Goal: Task Accomplishment & Management: Use online tool/utility

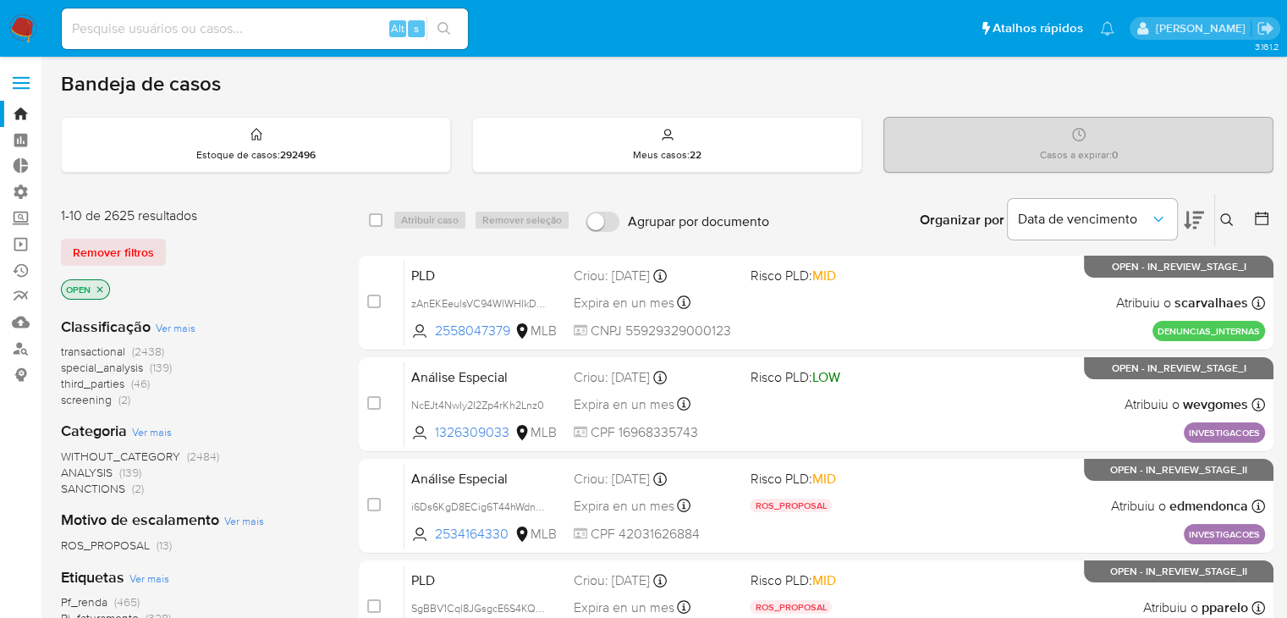
click at [190, 33] on input at bounding box center [265, 29] width 406 height 22
paste input "177722120"
type input "177722120"
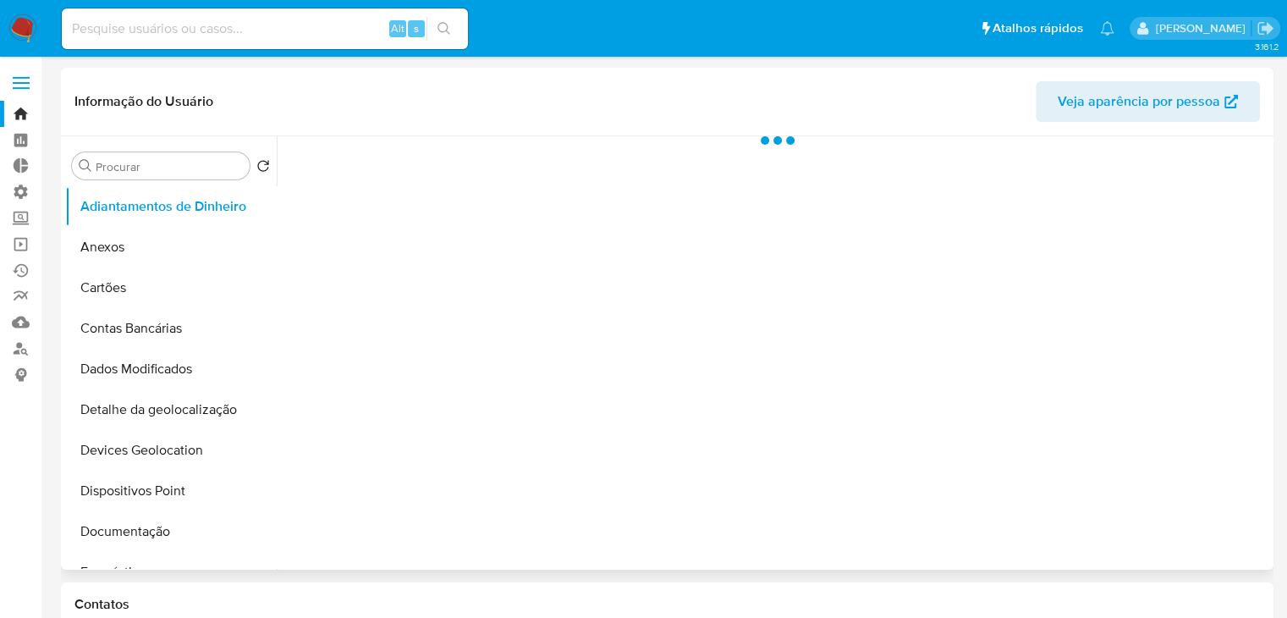
select select "10"
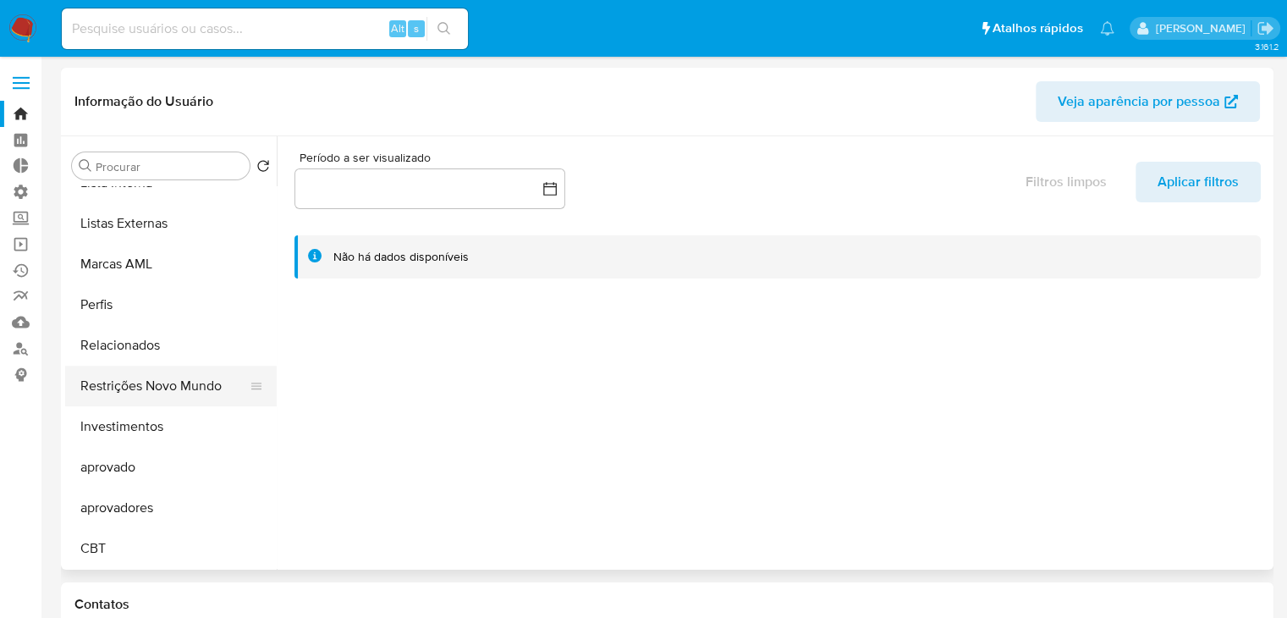
click at [167, 385] on button "Restrições Novo Mundo" at bounding box center [164, 386] width 198 height 41
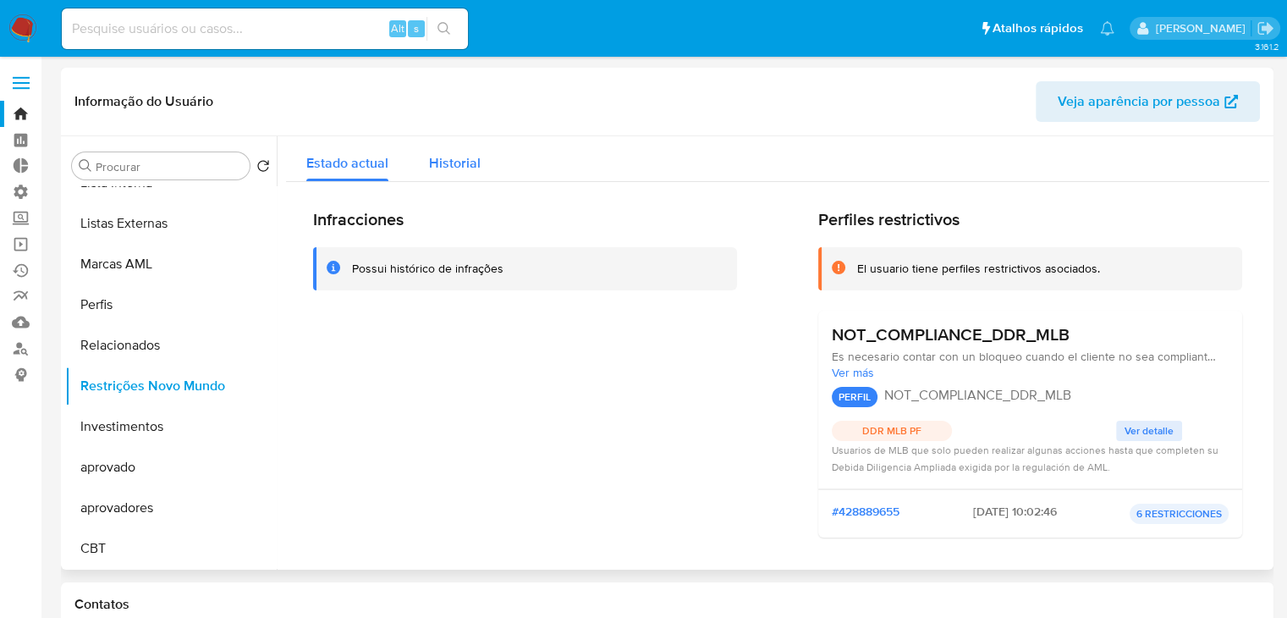
click at [476, 170] on span "Historial" at bounding box center [455, 162] width 52 height 19
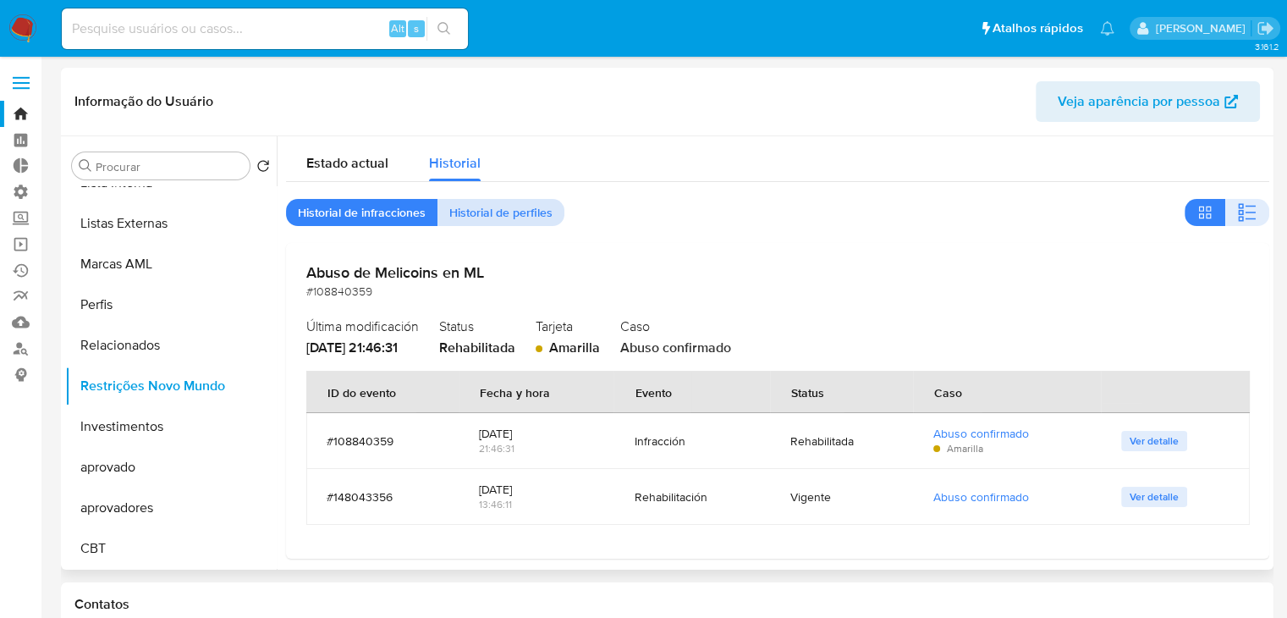
click at [526, 209] on span "Historial de perfiles" at bounding box center [500, 213] width 103 height 24
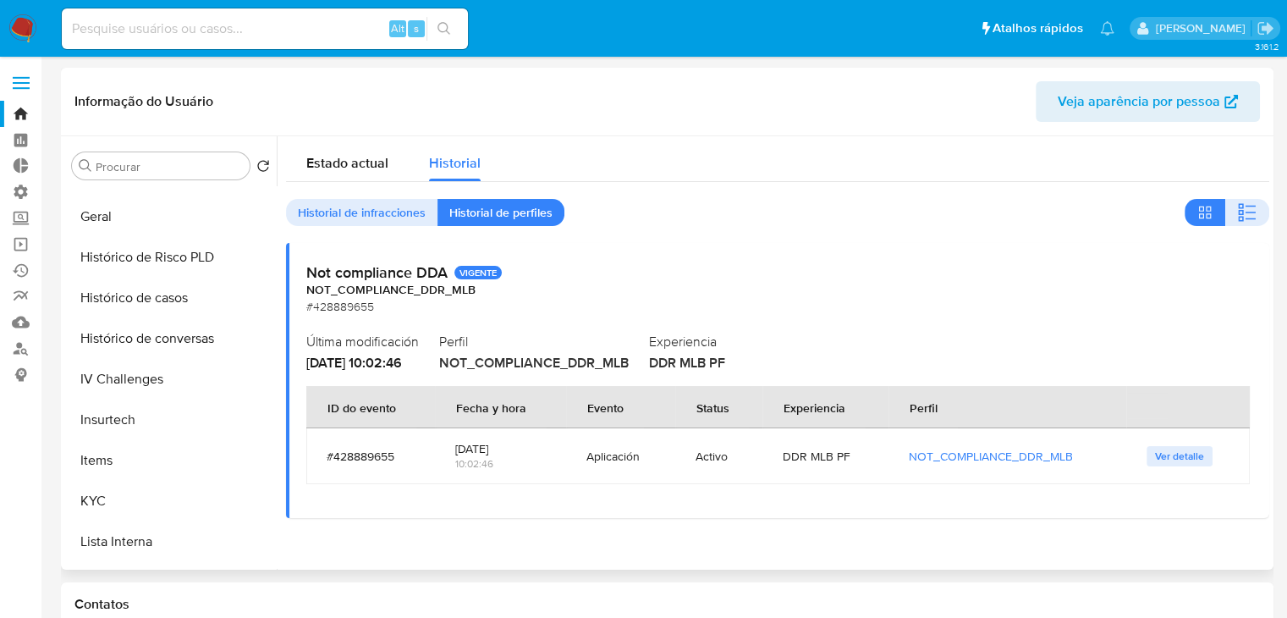
scroll to position [547, 0]
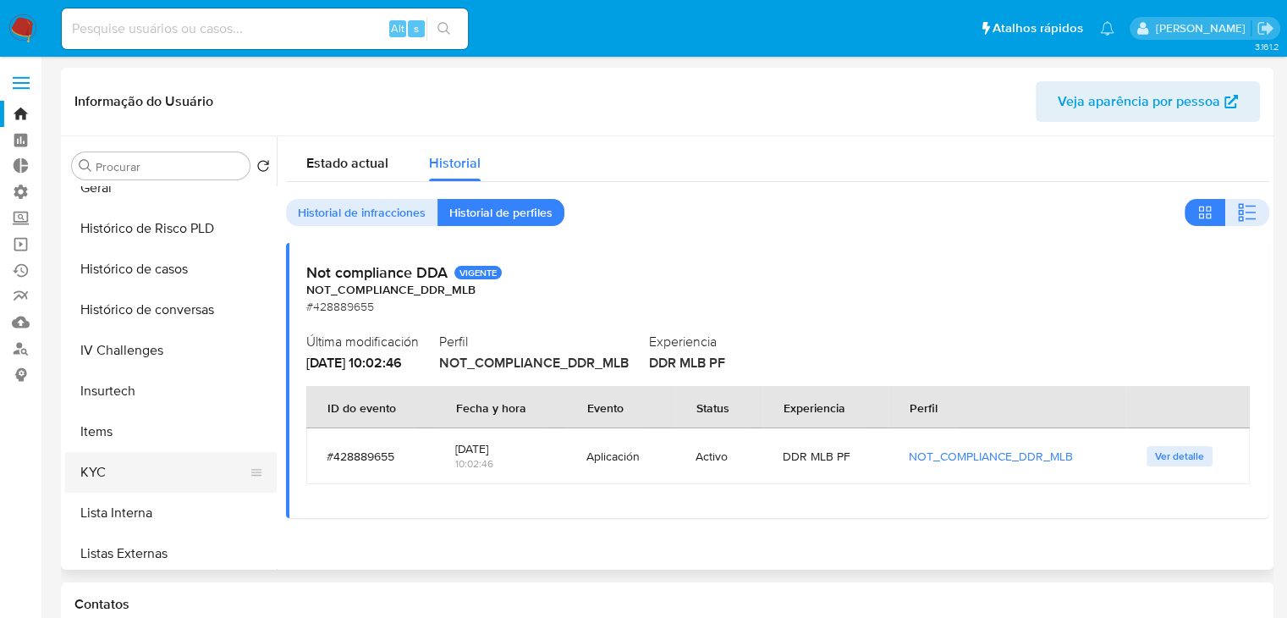
click at [195, 478] on button "KYC" at bounding box center [164, 472] width 198 height 41
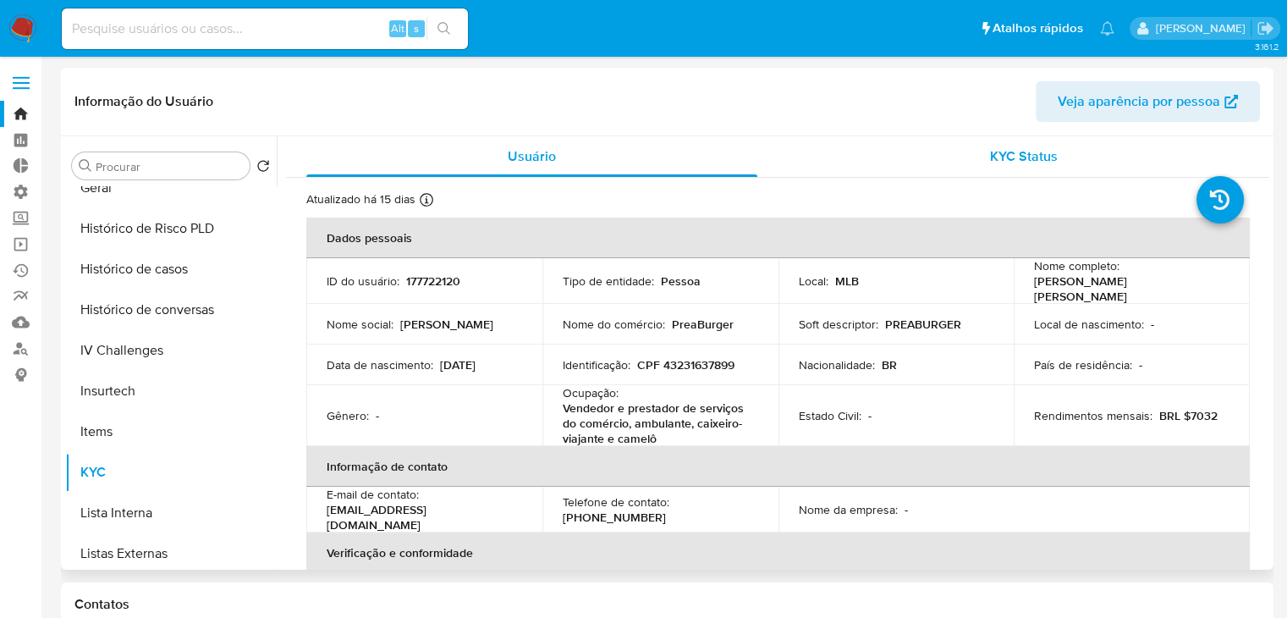
click at [994, 160] on span "KYC Status" at bounding box center [1024, 155] width 68 height 19
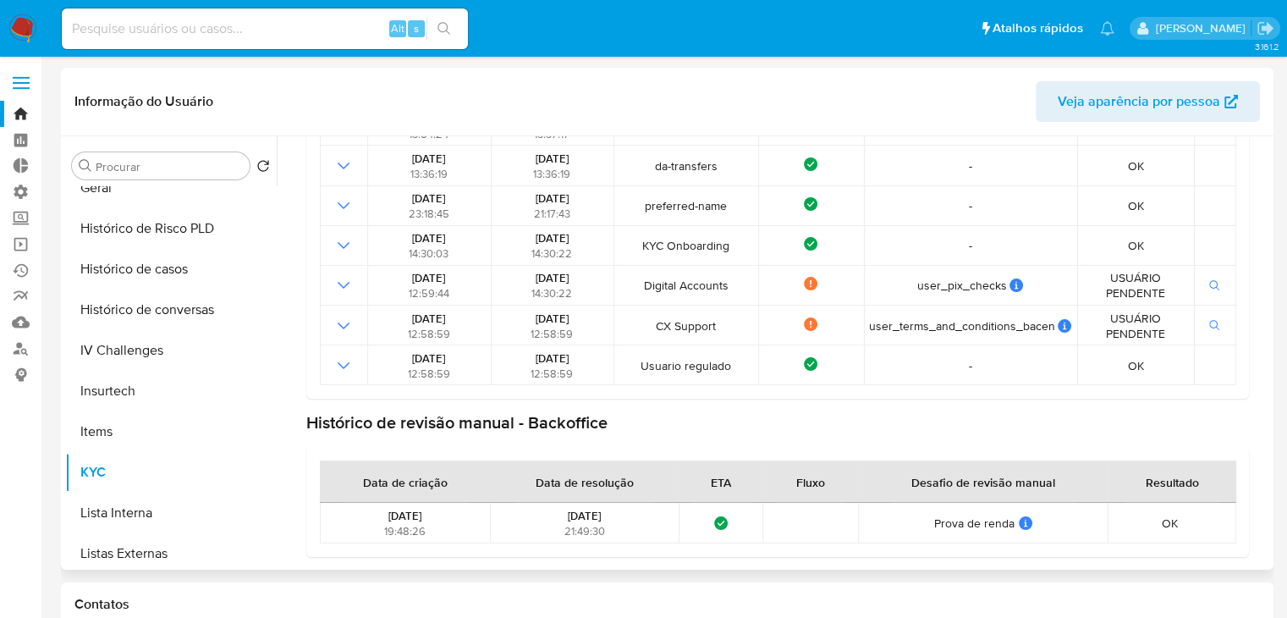
scroll to position [51, 0]
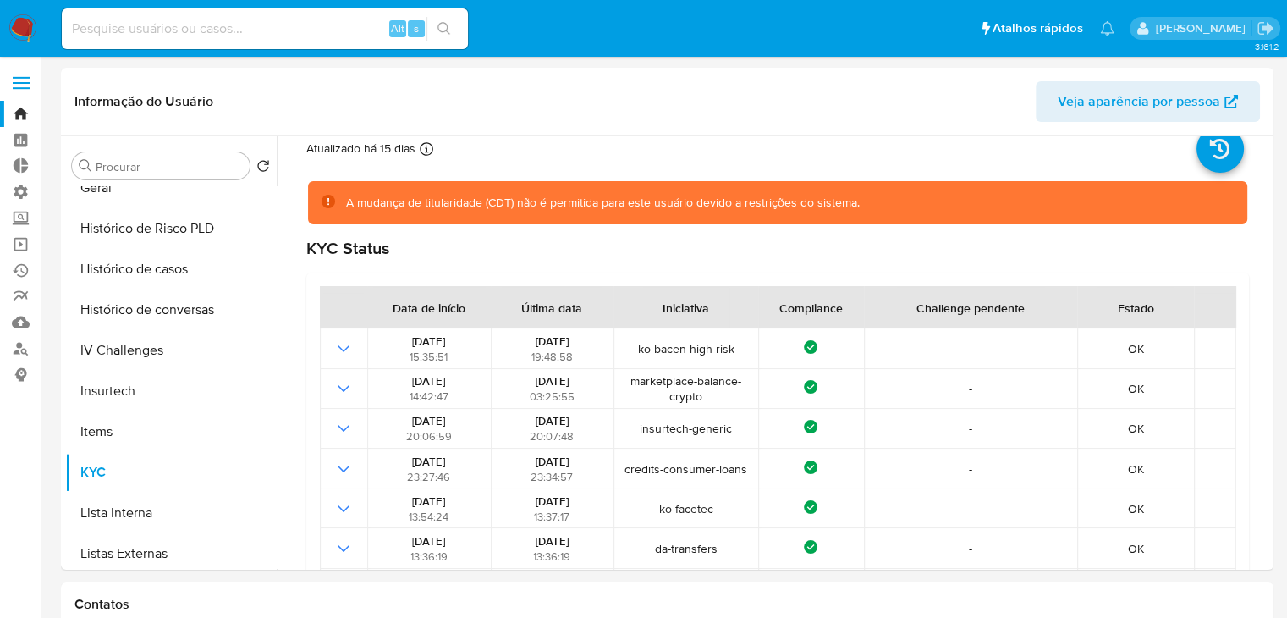
click at [175, 32] on input at bounding box center [265, 29] width 406 height 22
paste input "177722120"
click at [175, 32] on input "177722120" at bounding box center [265, 29] width 406 height 22
click at [138, 25] on input "177722120" at bounding box center [265, 29] width 406 height 22
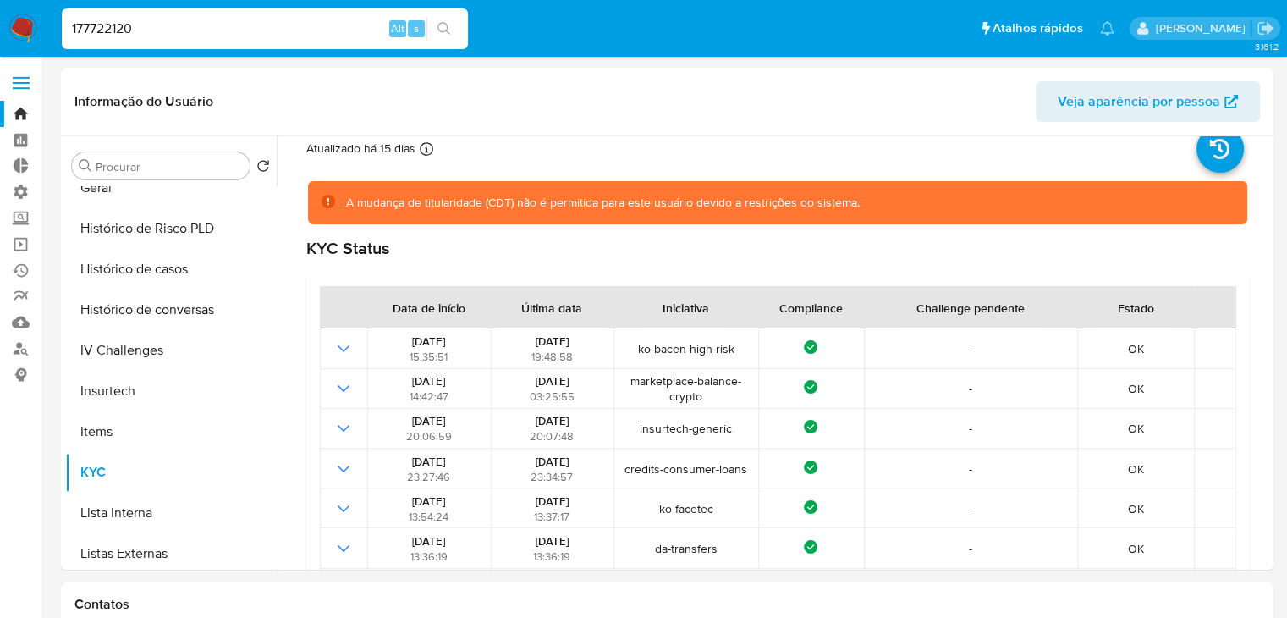
click at [138, 25] on input "177722120" at bounding box center [265, 29] width 406 height 22
paste input "244835819"
type input "244835819"
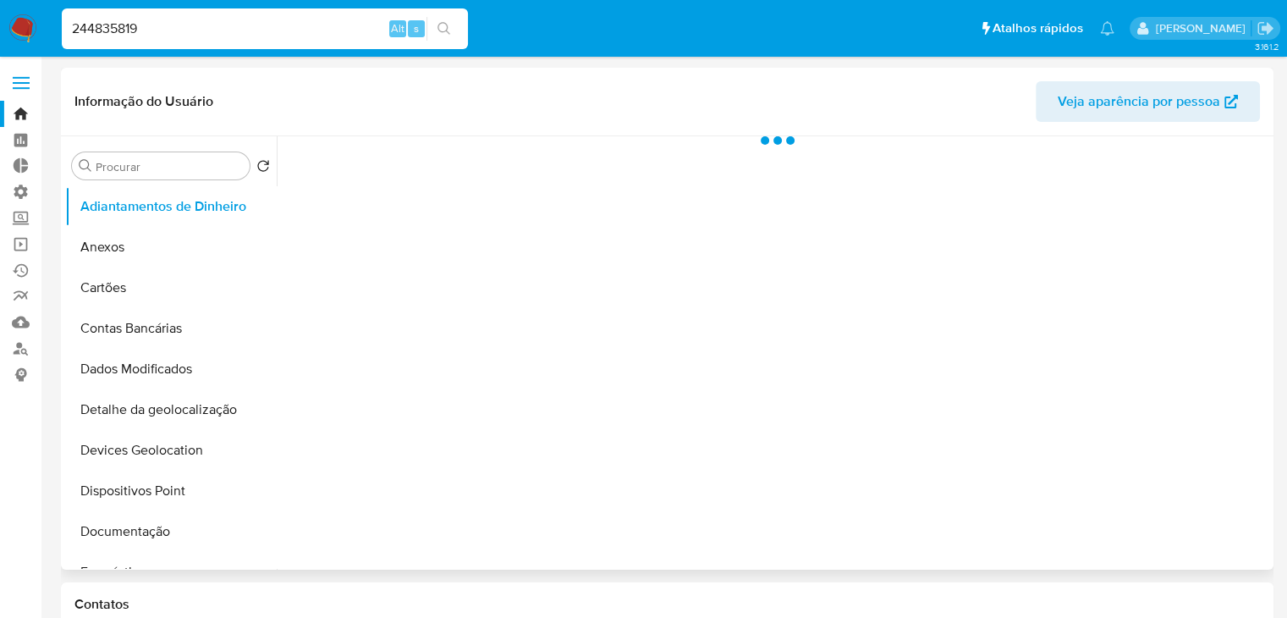
select select "10"
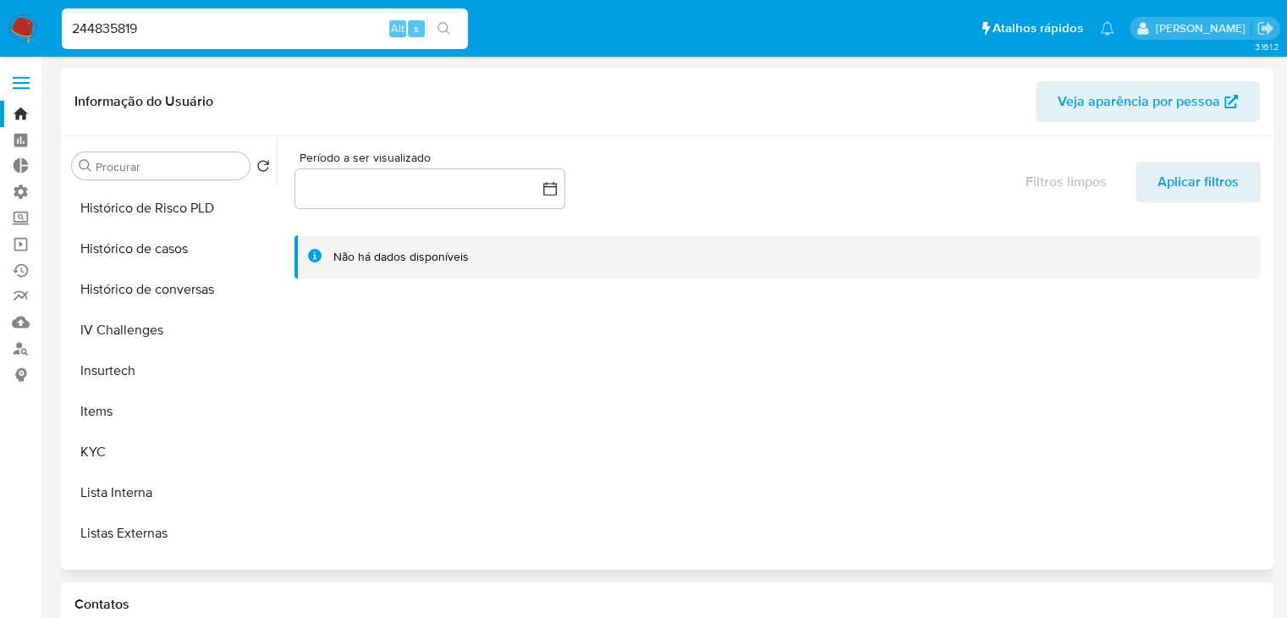
scroll to position [575, 0]
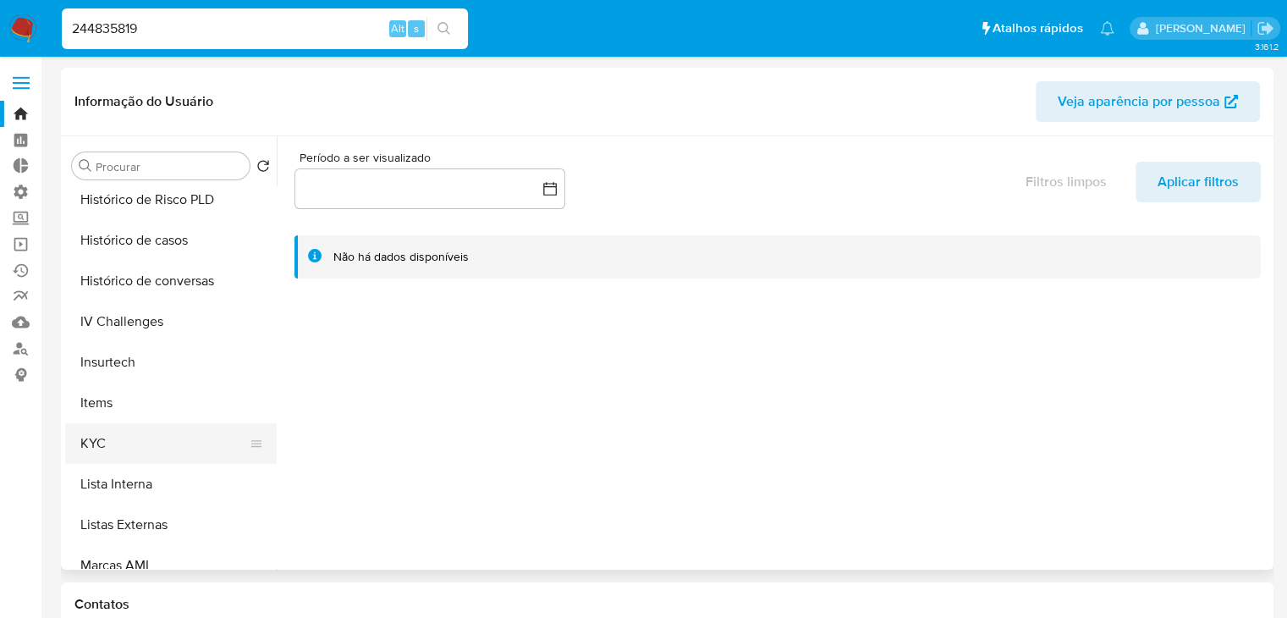
click at [168, 442] on button "KYC" at bounding box center [164, 443] width 198 height 41
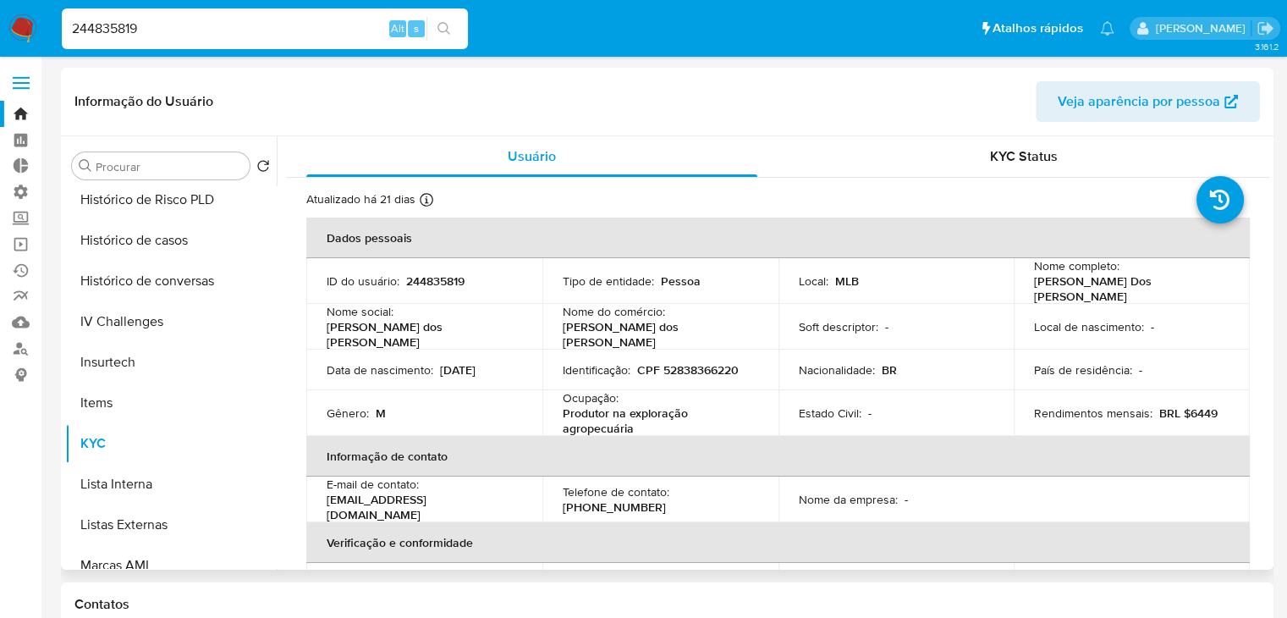
scroll to position [877, 0]
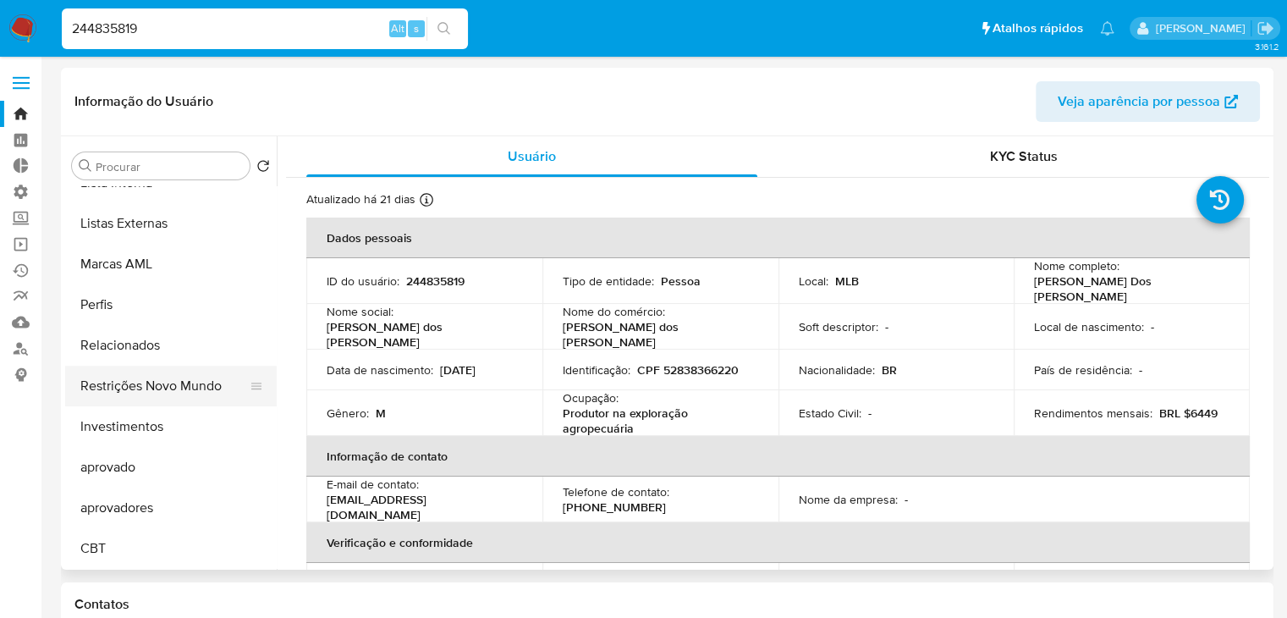
click at [171, 387] on button "Restrições Novo Mundo" at bounding box center [164, 386] width 198 height 41
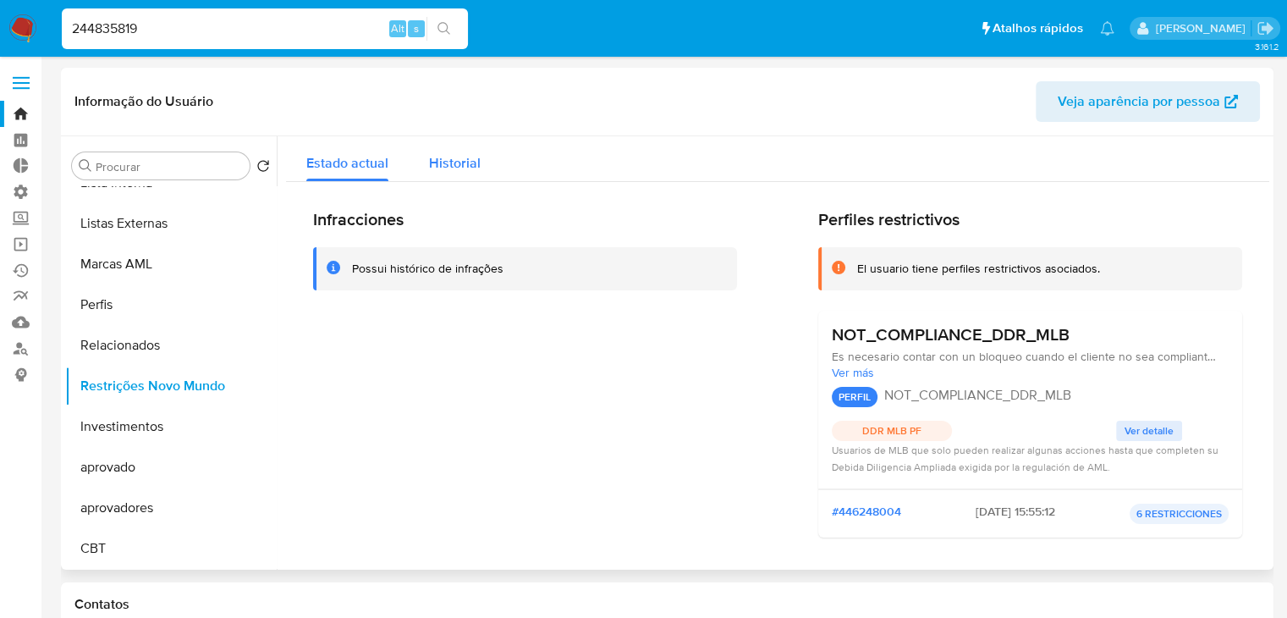
click at [464, 168] on span "Historial" at bounding box center [455, 162] width 52 height 19
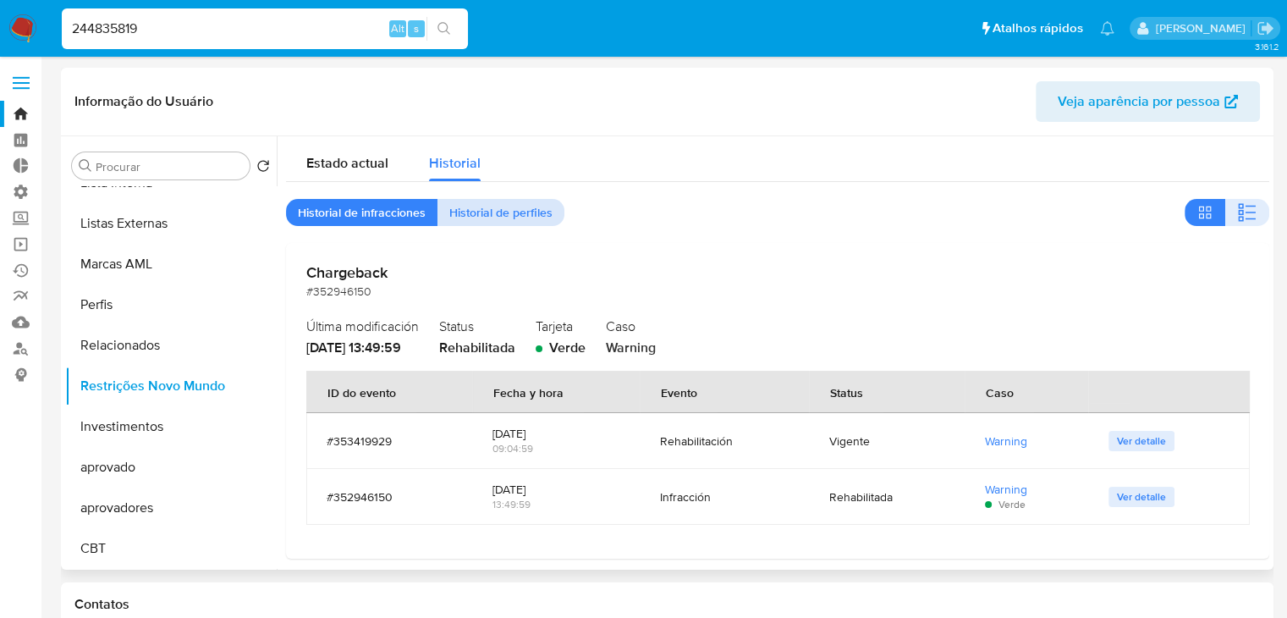
click at [494, 210] on span "Historial de perfiles" at bounding box center [500, 213] width 103 height 24
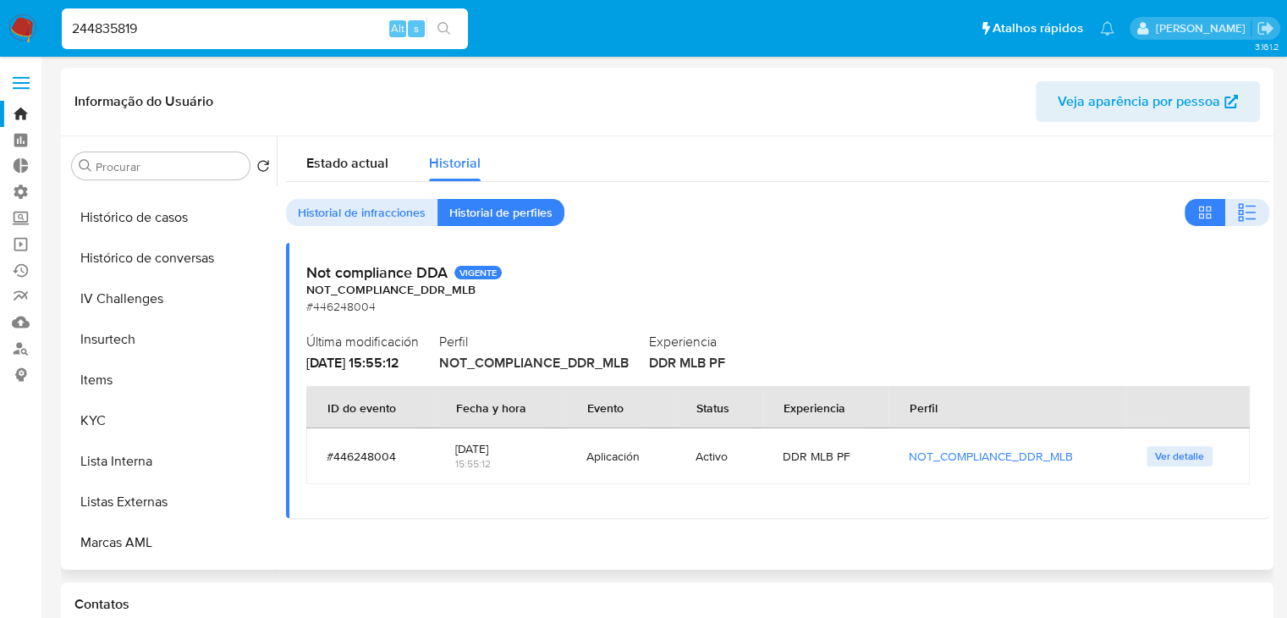
scroll to position [504, 0]
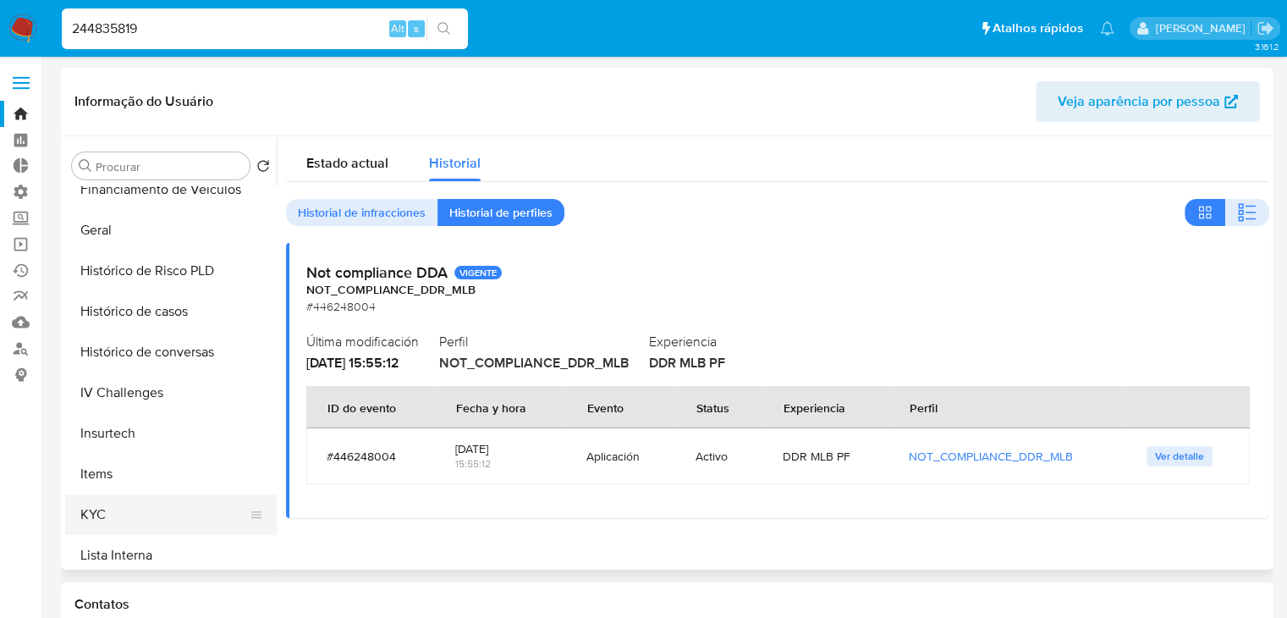
click at [217, 515] on button "KYC" at bounding box center [164, 514] width 198 height 41
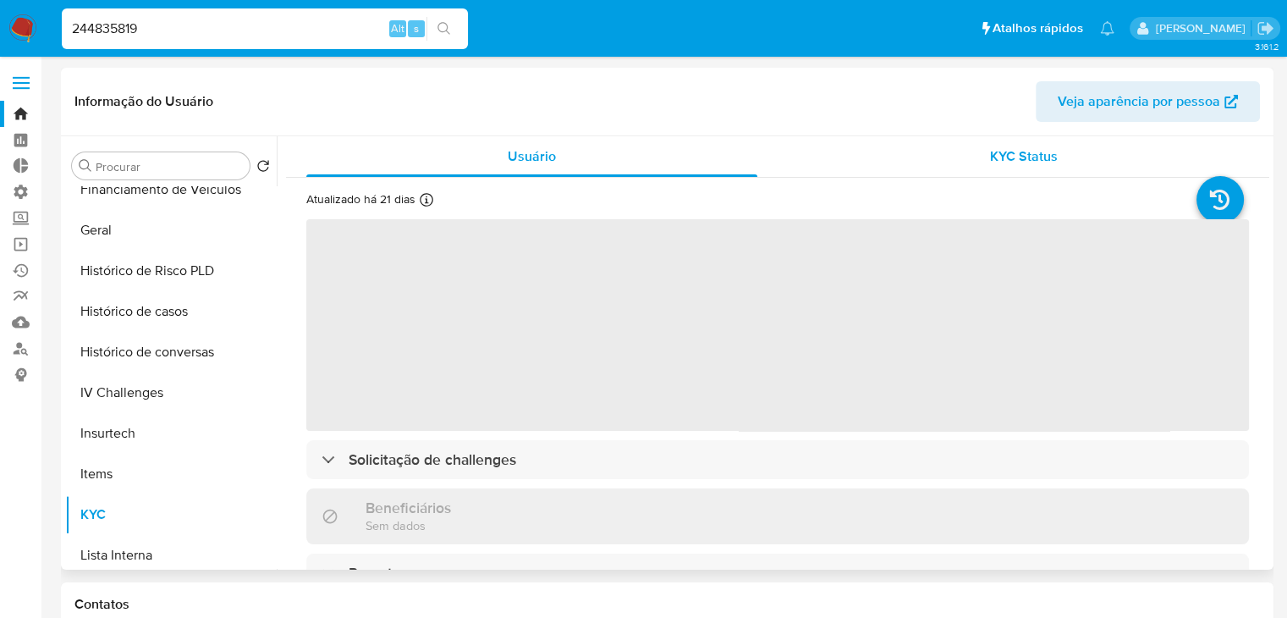
click at [972, 176] on div "KYC Status" at bounding box center [1023, 156] width 451 height 41
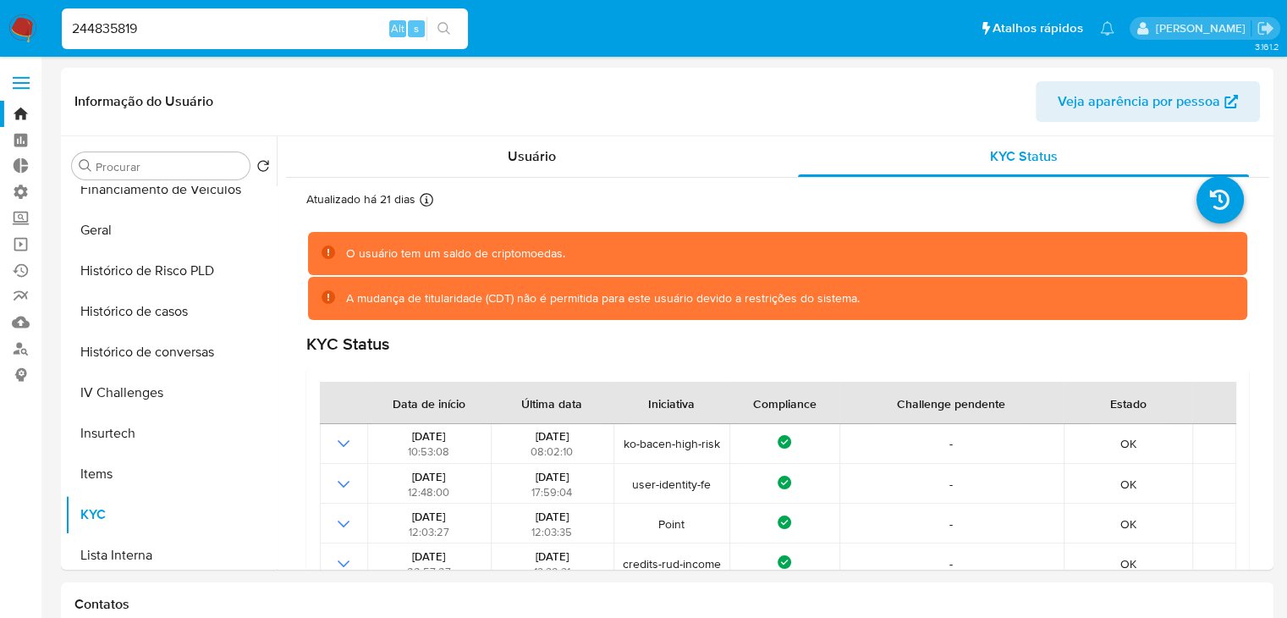
click at [207, 28] on input "244835819" at bounding box center [265, 29] width 406 height 22
paste input "1462692703"
type input "1462692703"
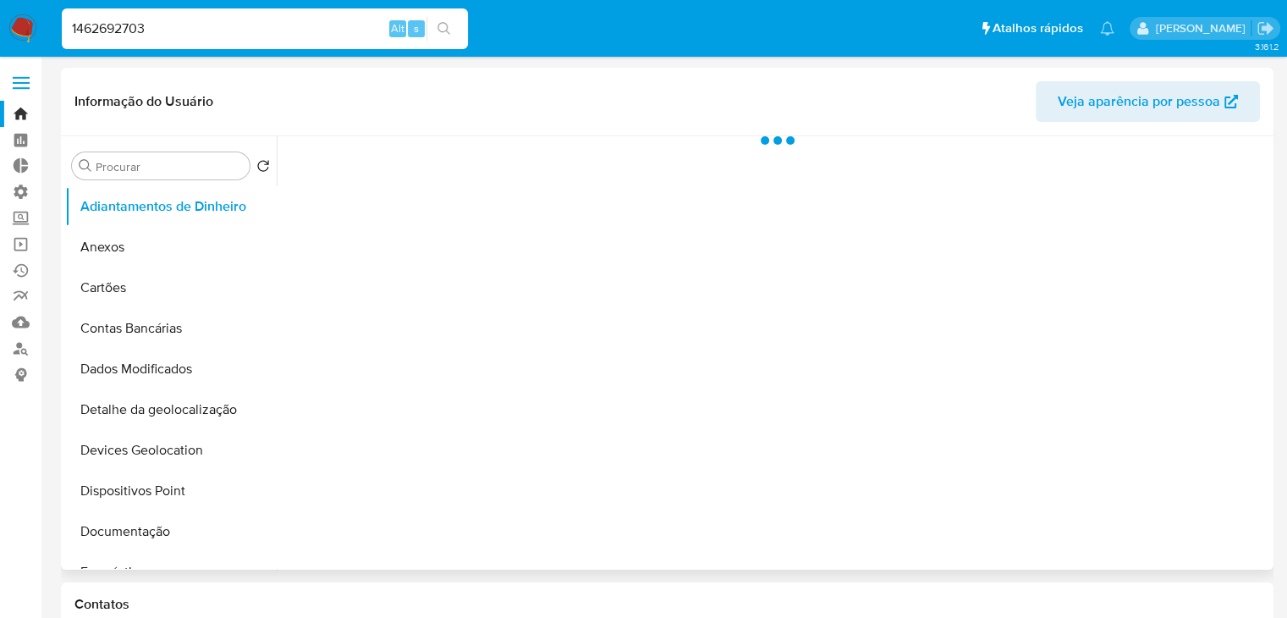
select select "10"
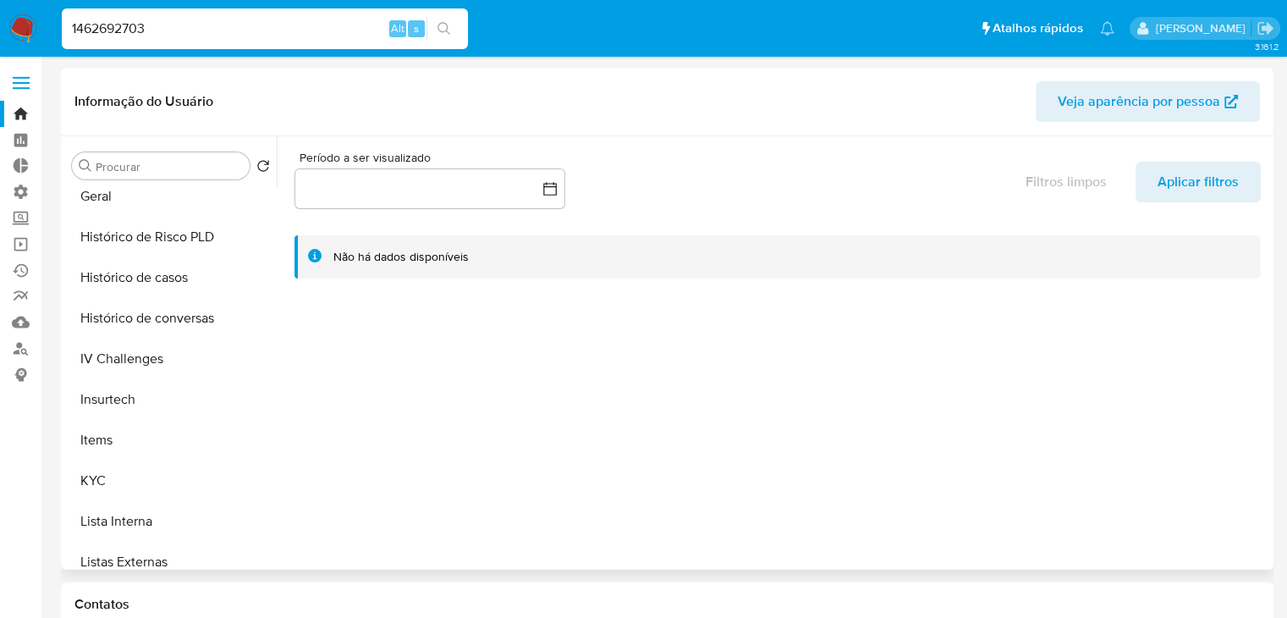
scroll to position [856, 0]
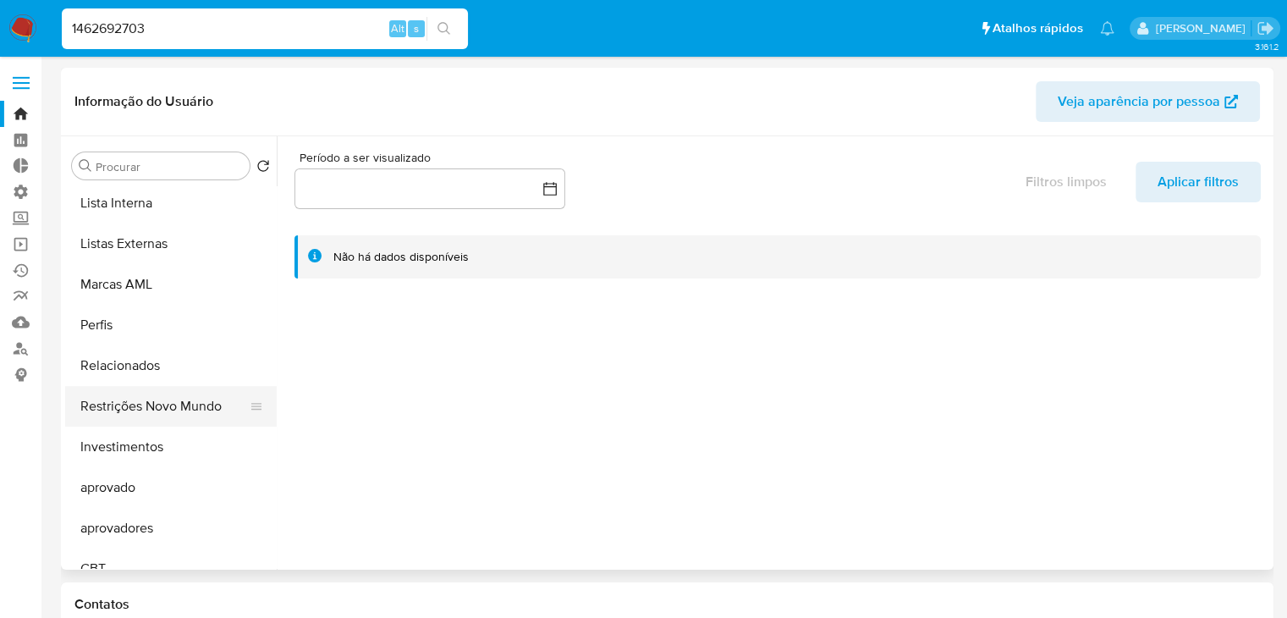
click at [220, 412] on button "Restrições Novo Mundo" at bounding box center [164, 406] width 198 height 41
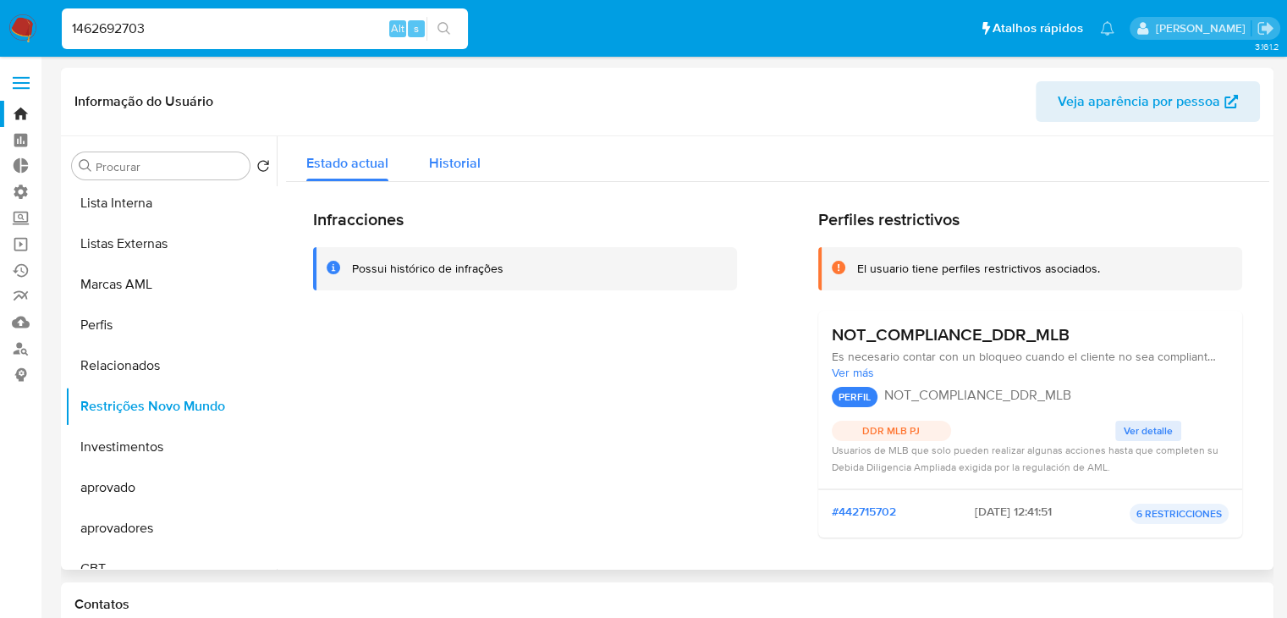
click at [471, 163] on span "Historial" at bounding box center [455, 162] width 52 height 19
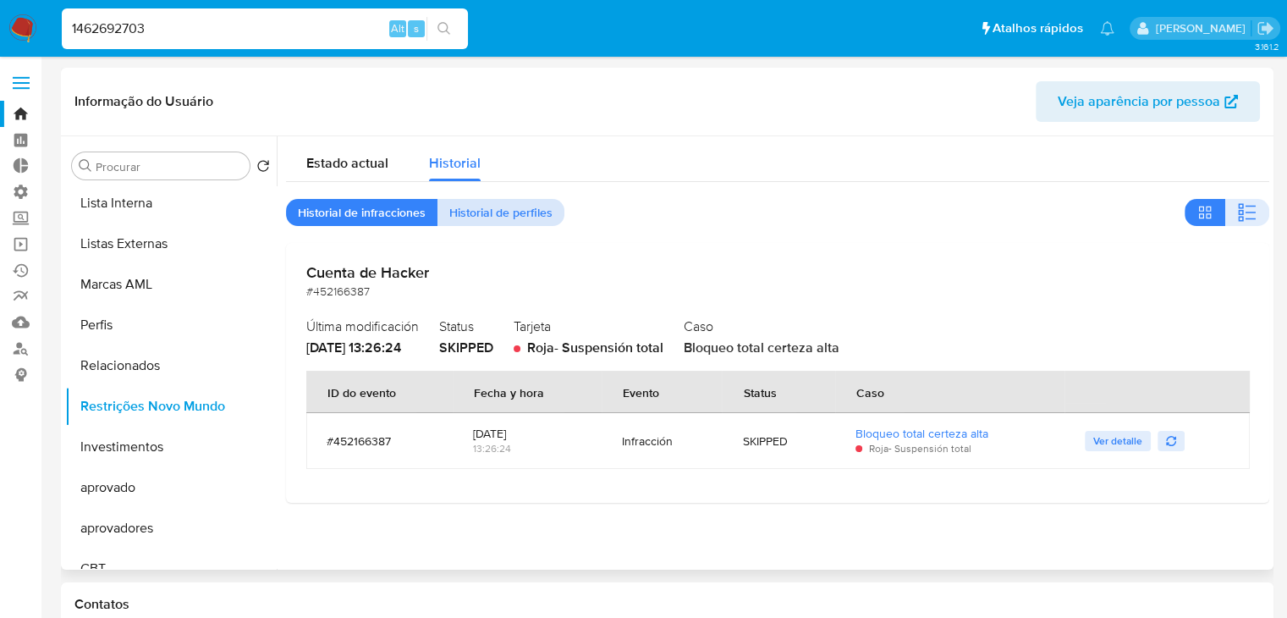
click at [520, 215] on span "Historial de perfiles" at bounding box center [500, 213] width 103 height 24
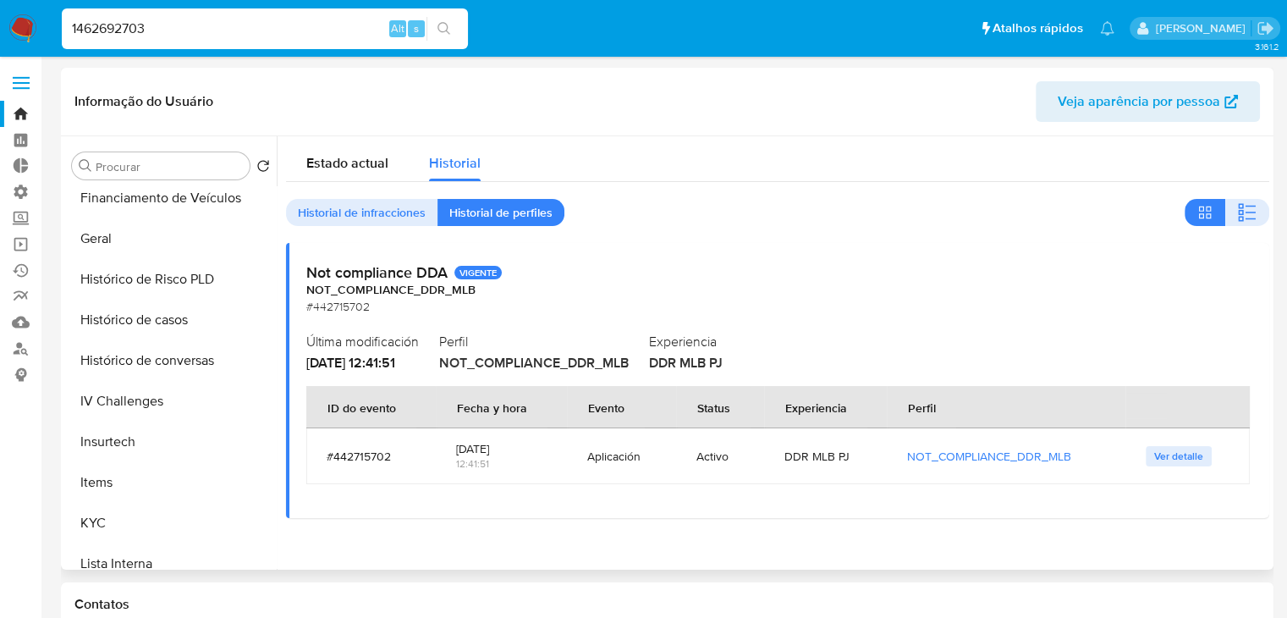
scroll to position [511, 0]
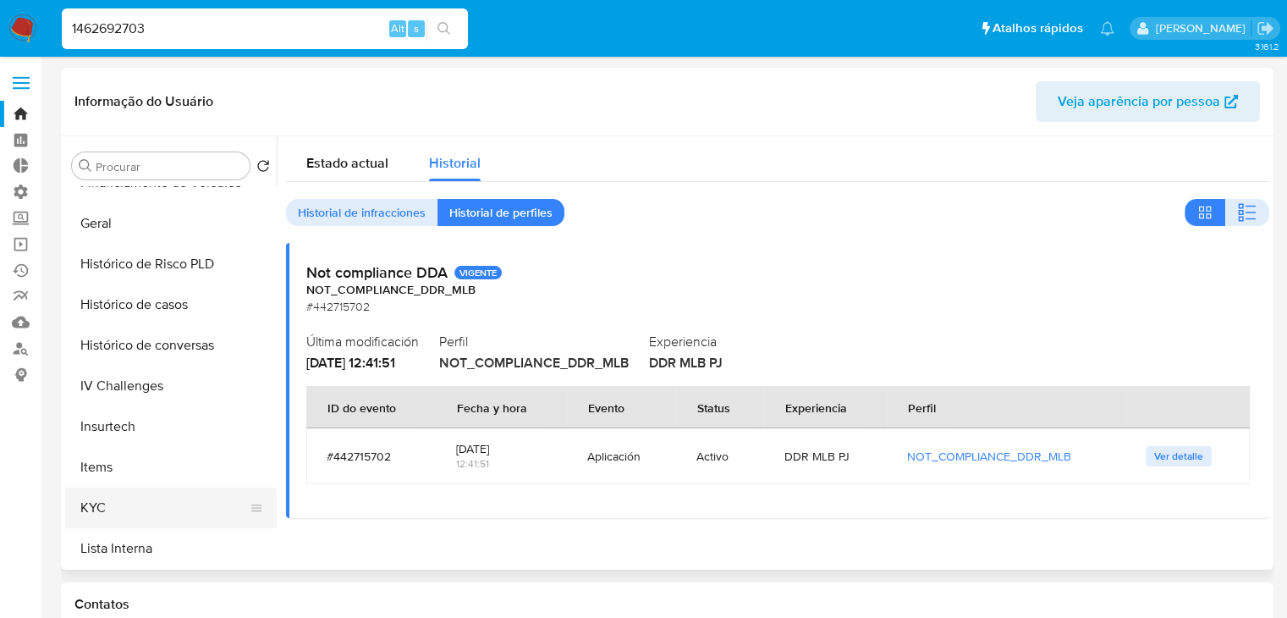
click at [212, 498] on button "KYC" at bounding box center [164, 507] width 198 height 41
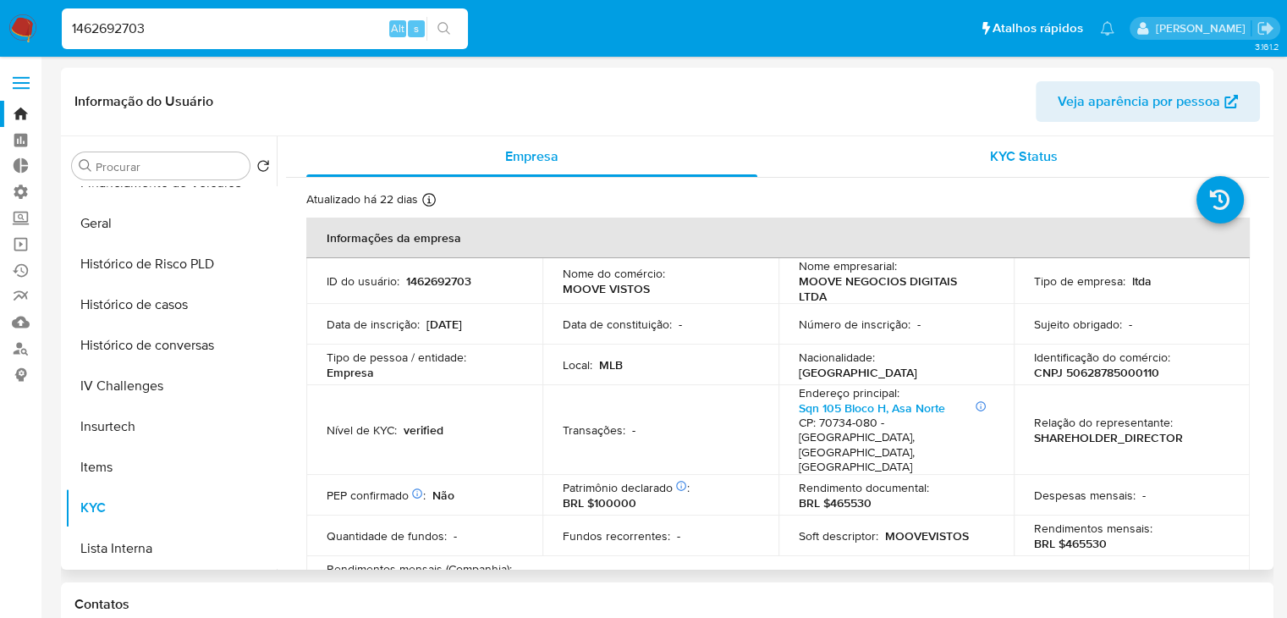
click at [1032, 165] on span "KYC Status" at bounding box center [1024, 155] width 68 height 19
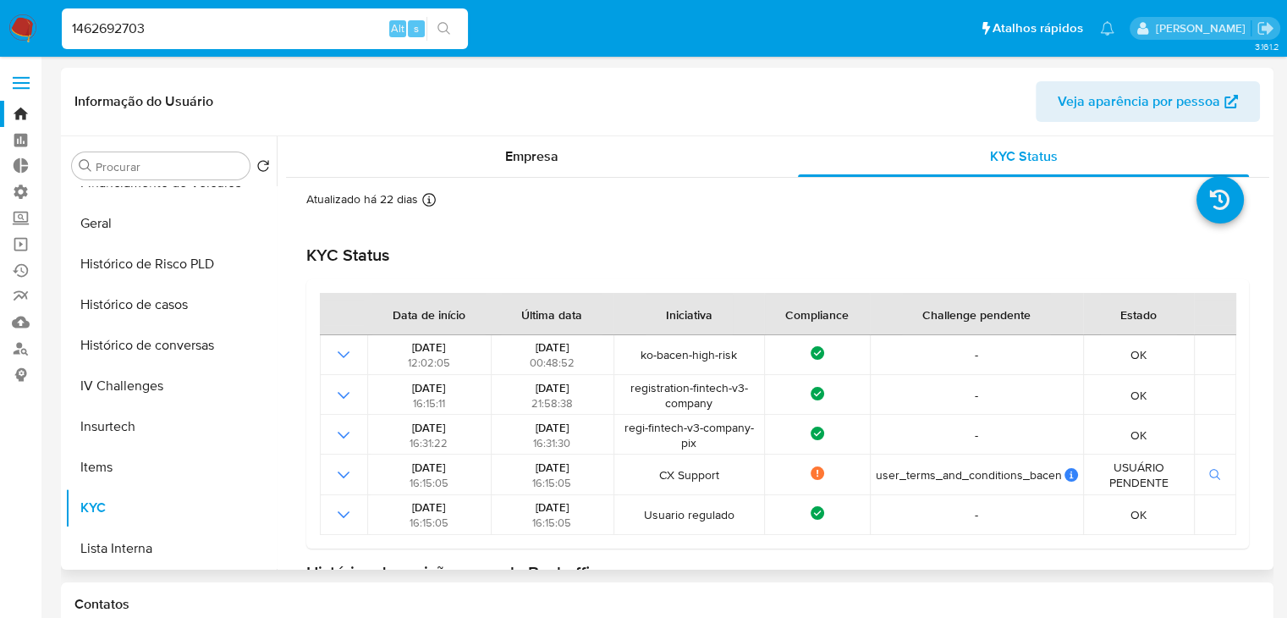
scroll to position [230, 0]
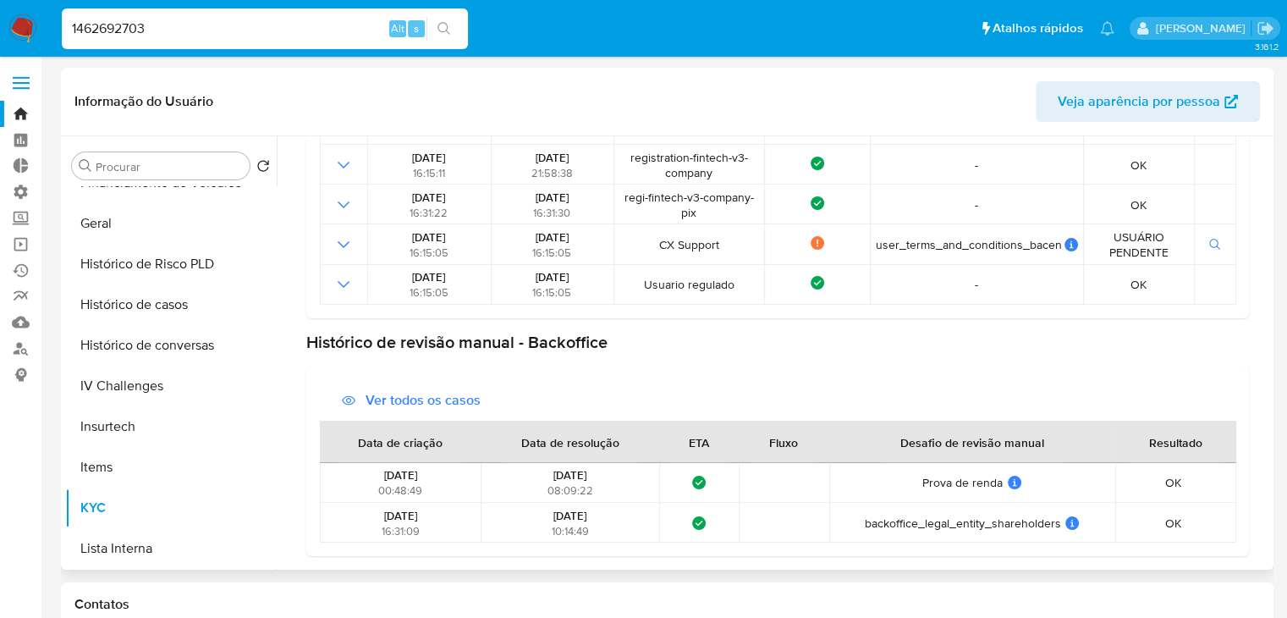
drag, startPoint x: 268, startPoint y: 436, endPoint x: 279, endPoint y: 516, distance: 81.1
click at [279, 516] on div "Procurar Retornar ao pedido padrão Adiantamentos de Dinheiro Anexos Cartões Con…" at bounding box center [667, 352] width 1204 height 433
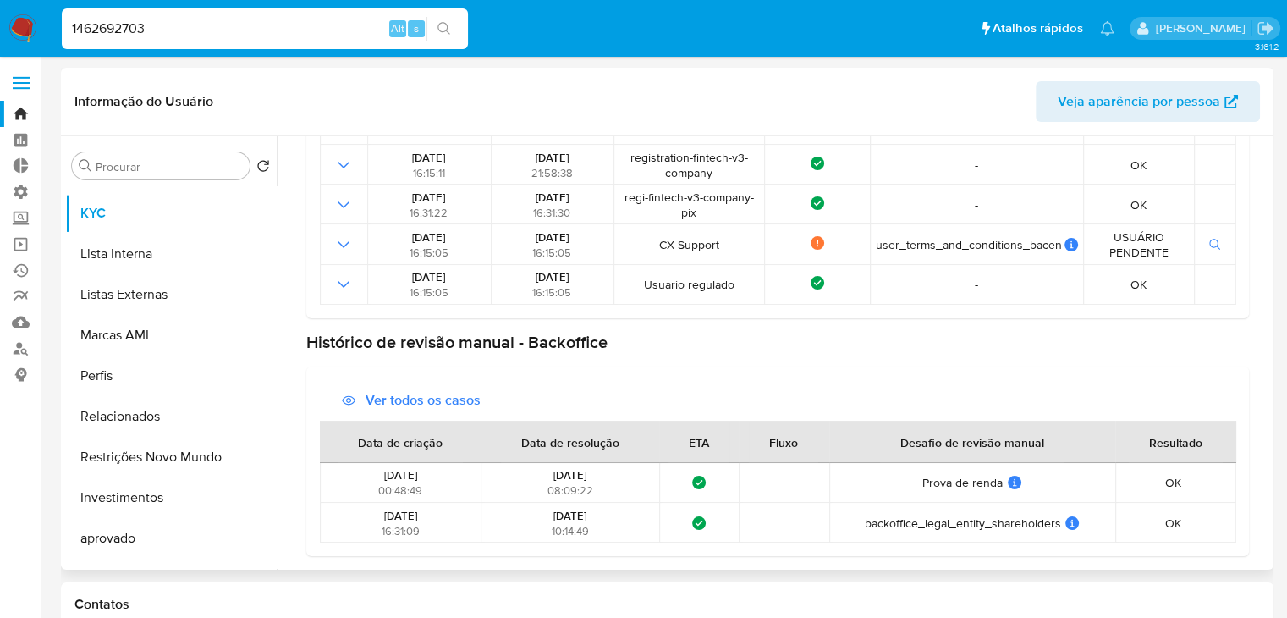
scroll to position [877, 0]
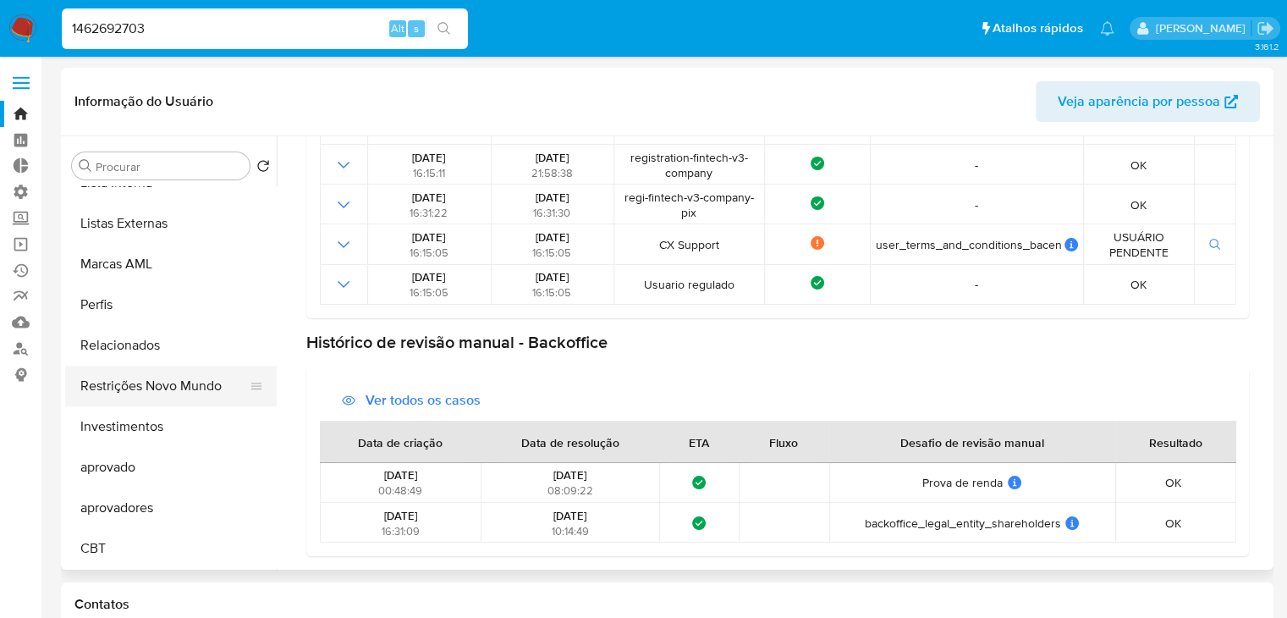
click at [182, 389] on button "Restrições Novo Mundo" at bounding box center [164, 386] width 198 height 41
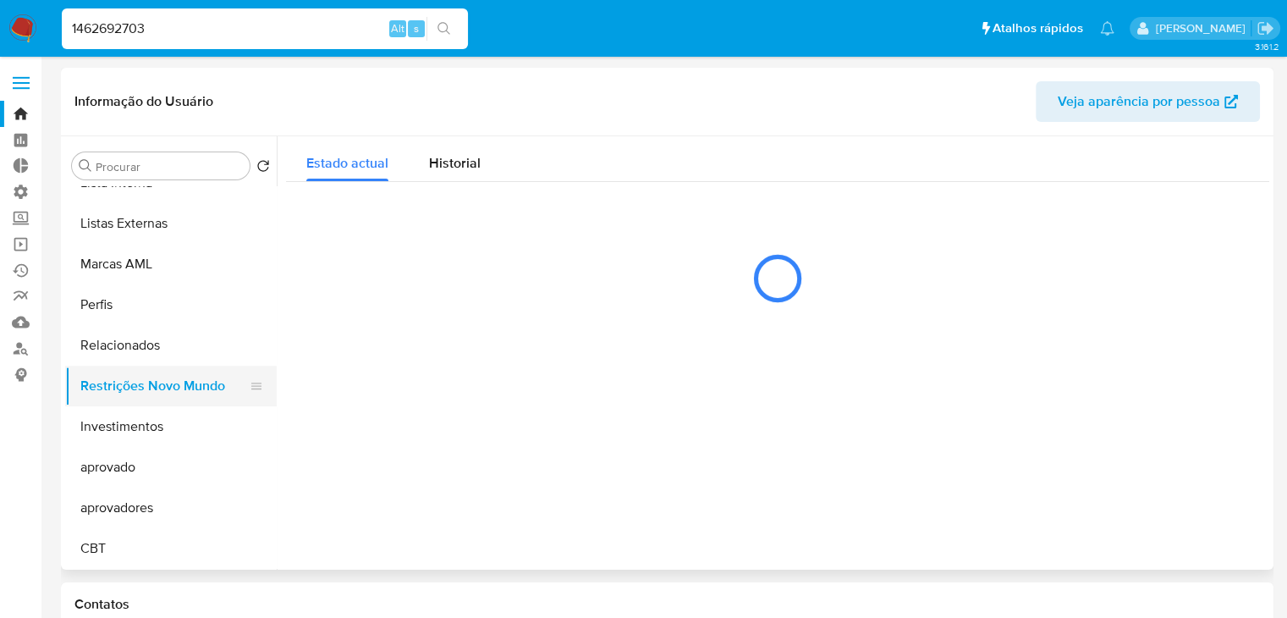
scroll to position [0, 0]
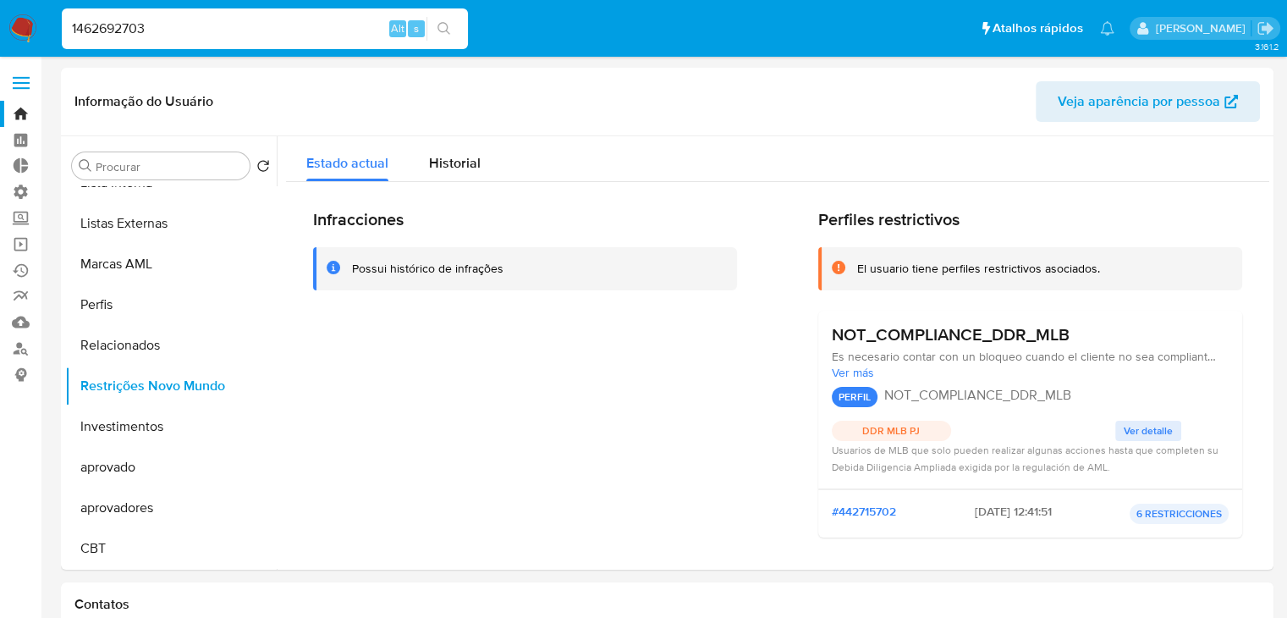
click at [179, 14] on div "1462692703 Alt s" at bounding box center [265, 28] width 406 height 41
click at [179, 15] on div "1462692703 Alt s" at bounding box center [265, 28] width 406 height 41
click at [180, 23] on input "1462692703" at bounding box center [265, 29] width 406 height 22
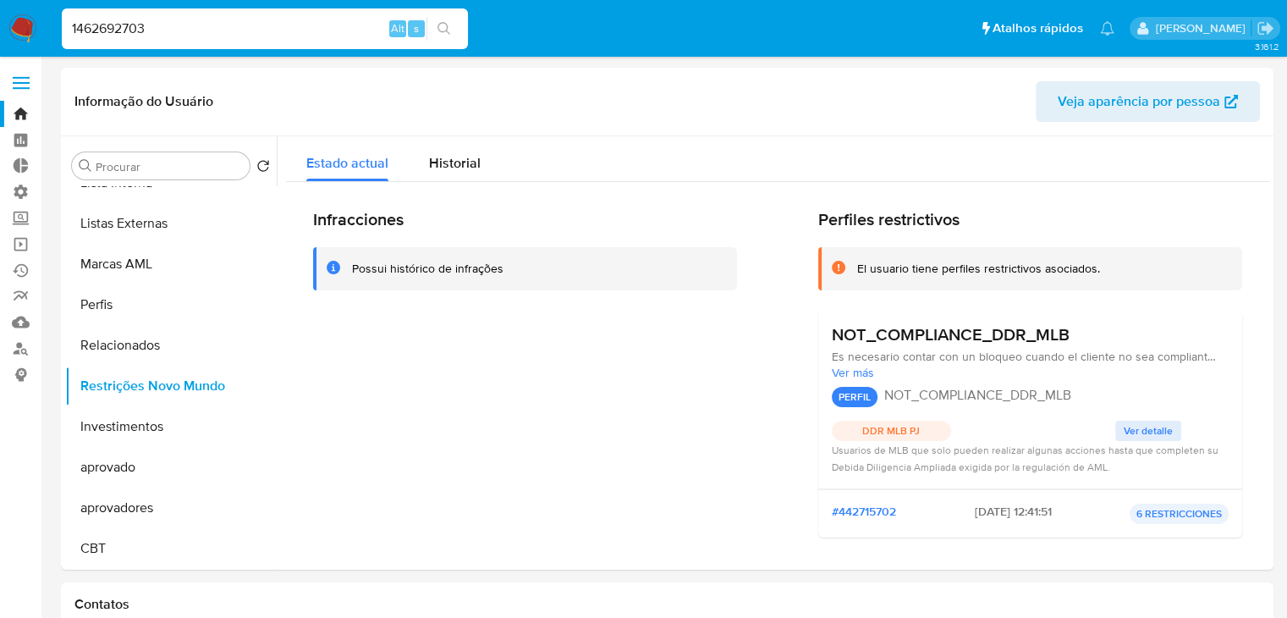
click at [180, 23] on input "1462692703" at bounding box center [265, 29] width 406 height 22
paste input "7664457"
type input "176644573"
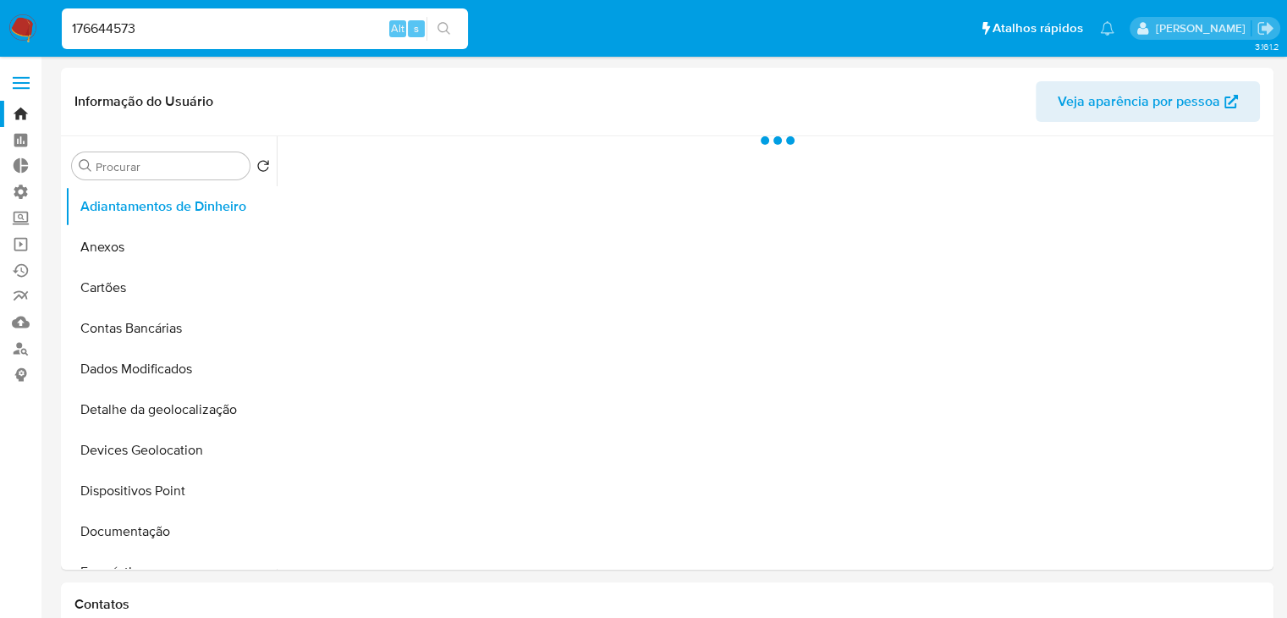
select select "10"
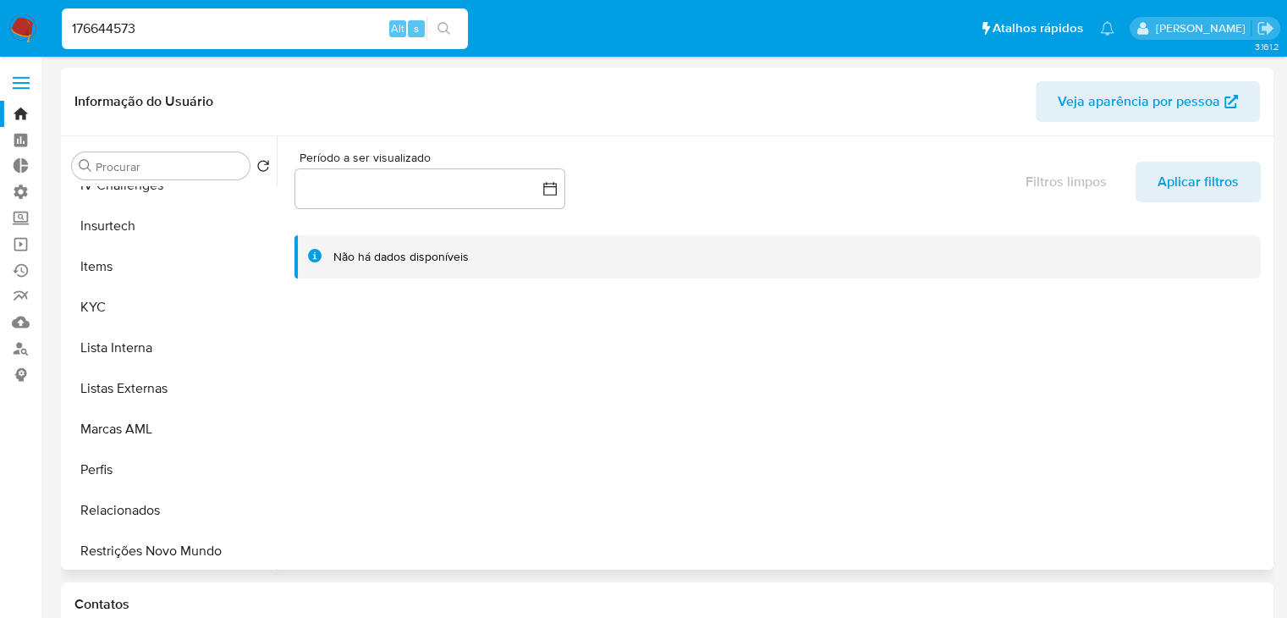
scroll to position [877, 0]
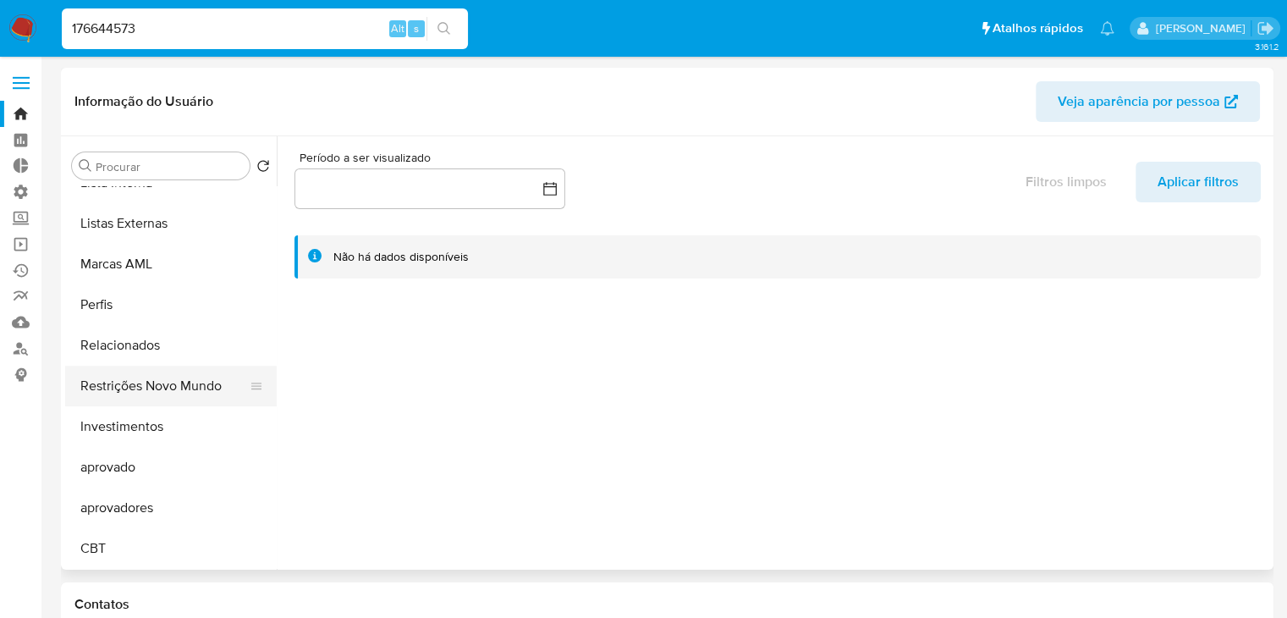
click at [198, 382] on button "Restrições Novo Mundo" at bounding box center [164, 386] width 198 height 41
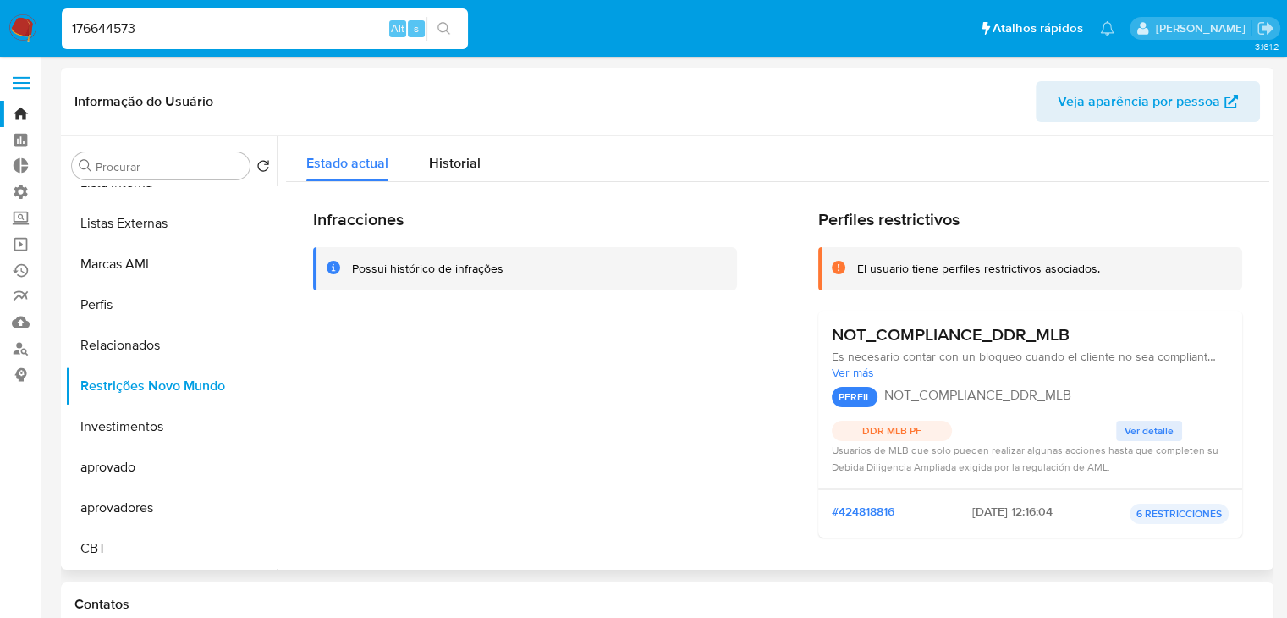
scroll to position [856, 0]
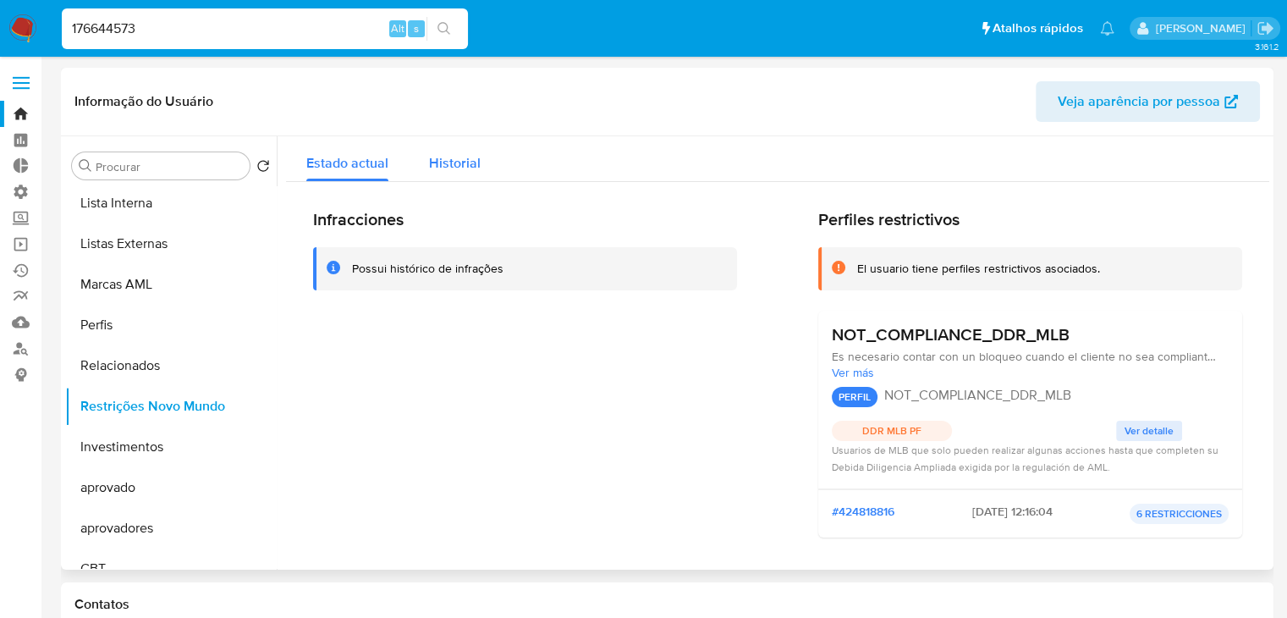
click at [474, 166] on span "Historial" at bounding box center [455, 162] width 52 height 19
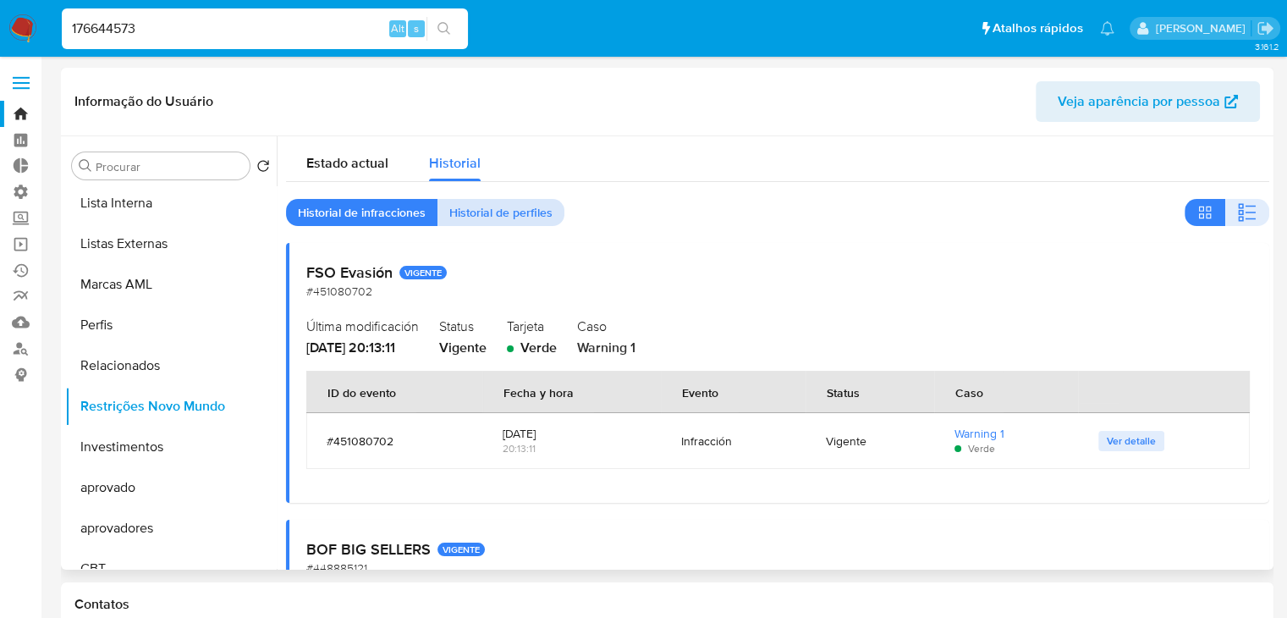
click at [546, 216] on span "Historial de perfiles" at bounding box center [500, 213] width 103 height 24
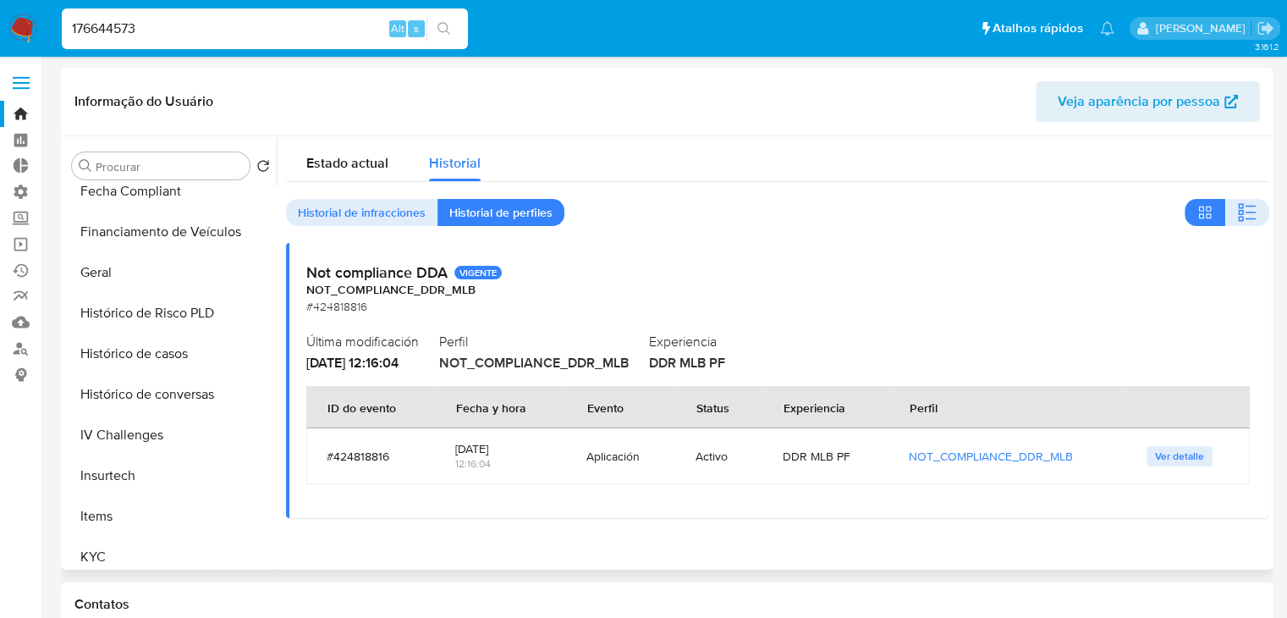
scroll to position [540, 0]
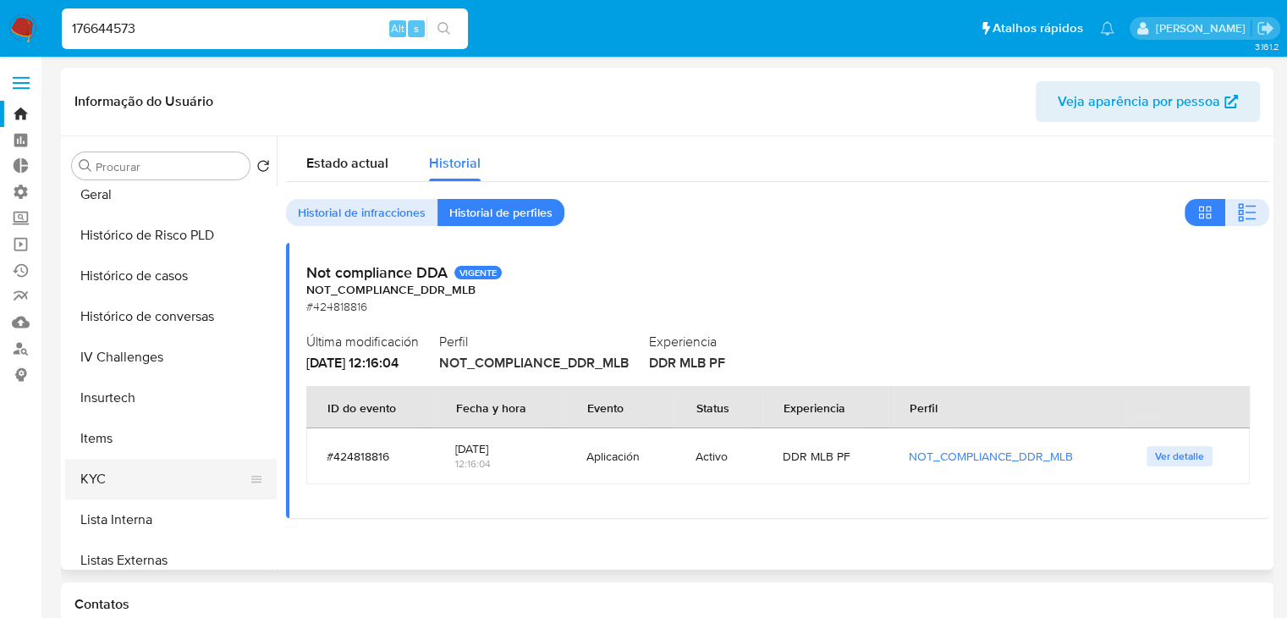
click at [171, 477] on button "KYC" at bounding box center [164, 479] width 198 height 41
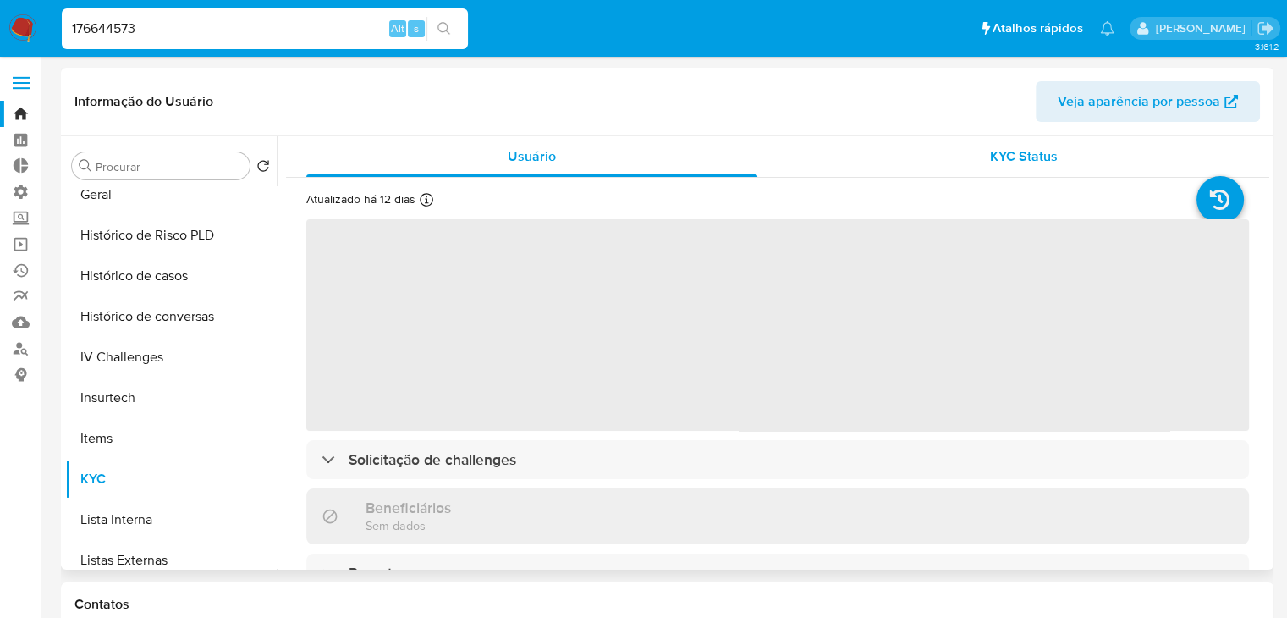
click at [1032, 157] on span "KYC Status" at bounding box center [1024, 155] width 68 height 19
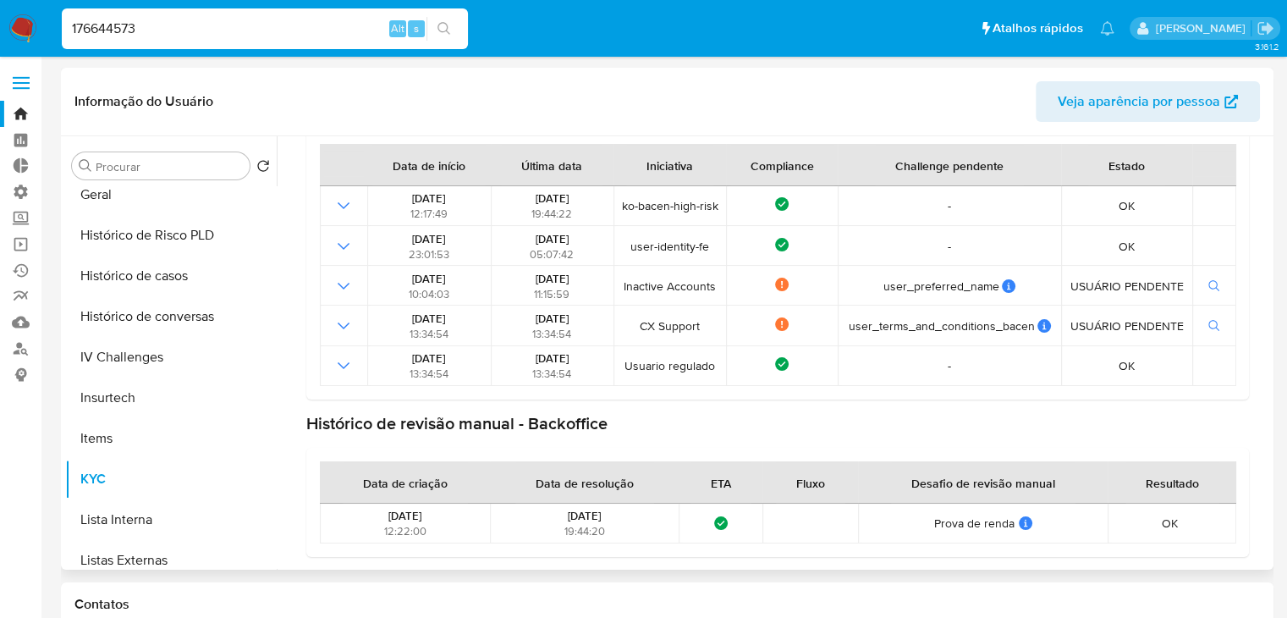
scroll to position [0, 0]
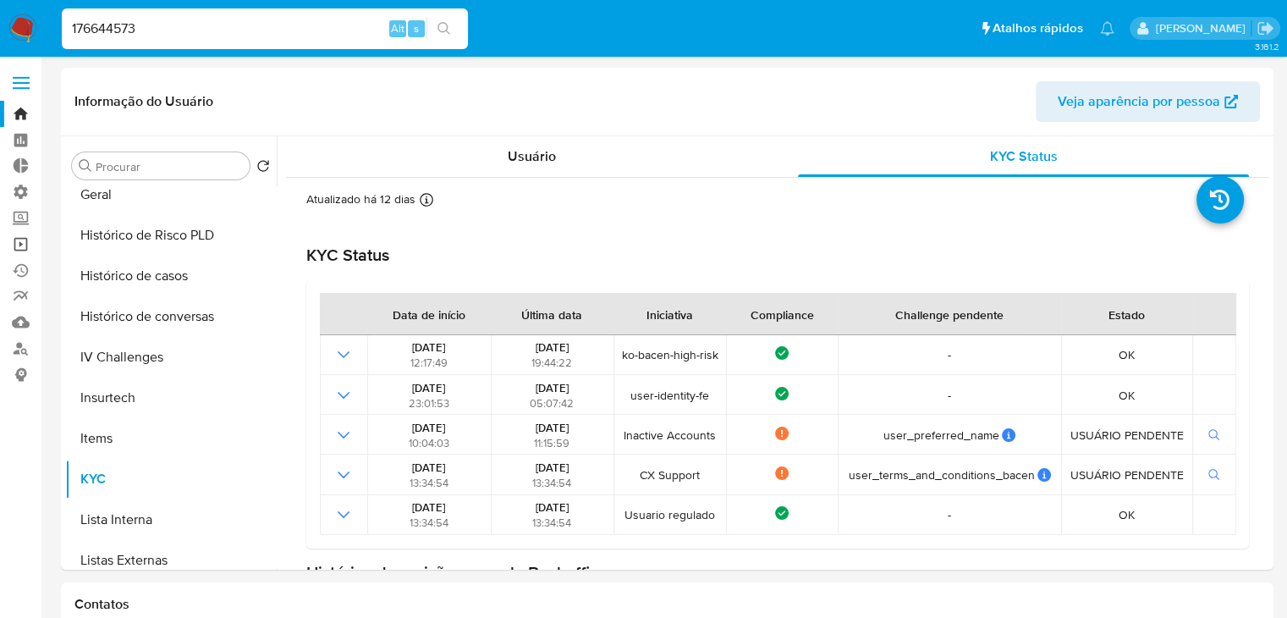
click at [16, 248] on link "Operações em massa" at bounding box center [100, 244] width 201 height 26
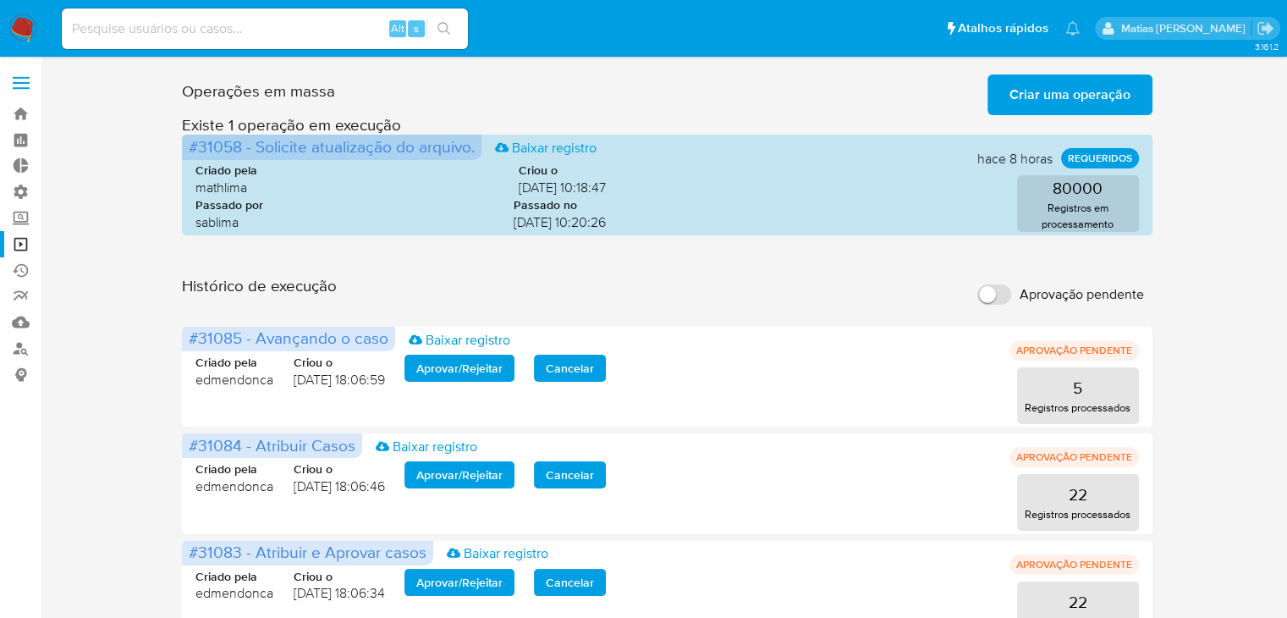
click at [1046, 92] on span "Criar uma operação" at bounding box center [1070, 94] width 121 height 37
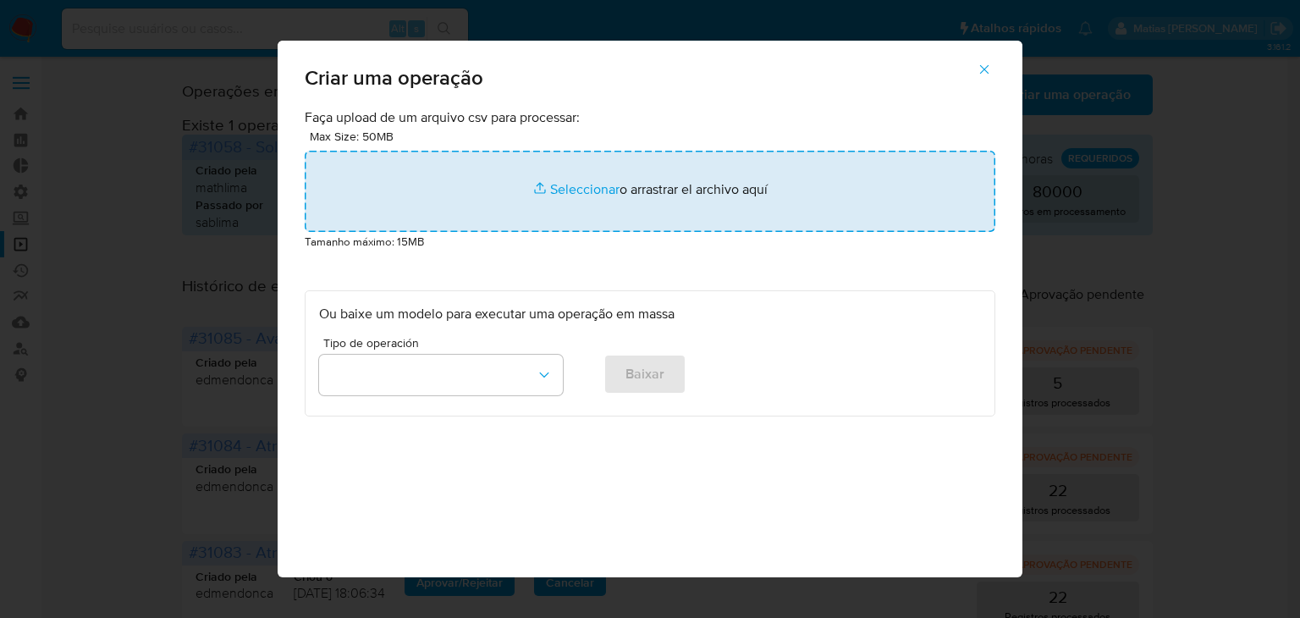
click at [579, 203] on input "file" at bounding box center [650, 191] width 691 height 81
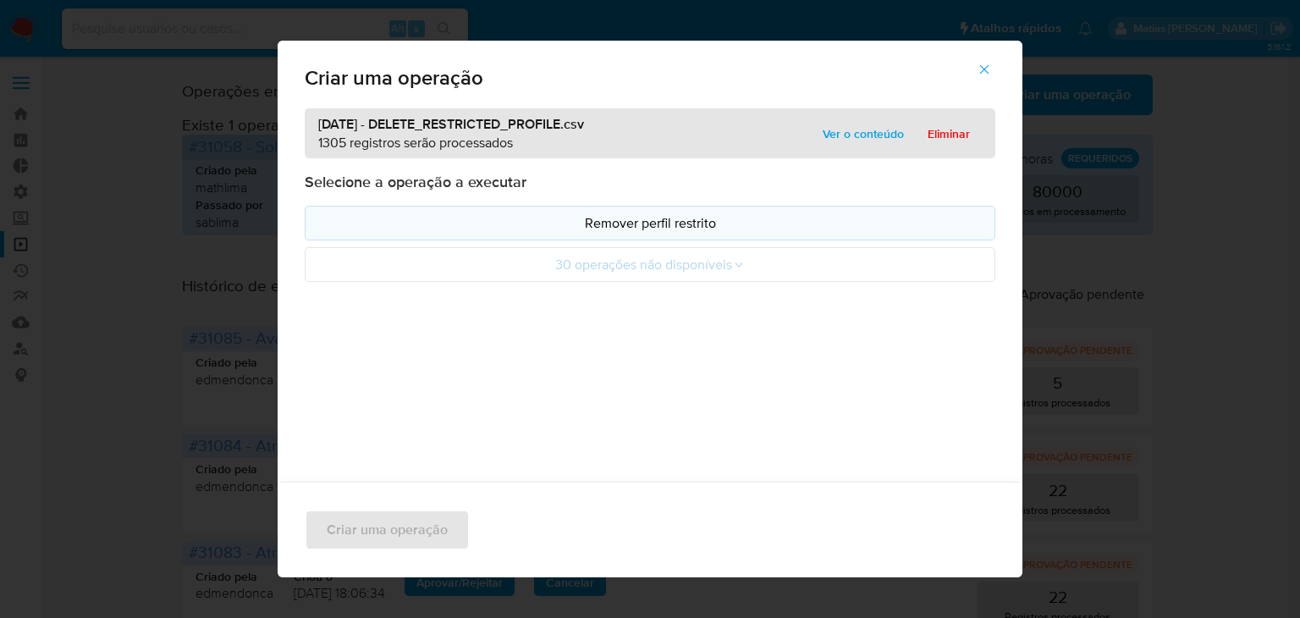
click at [721, 219] on p "Remover perfil restrito" at bounding box center [650, 222] width 662 height 19
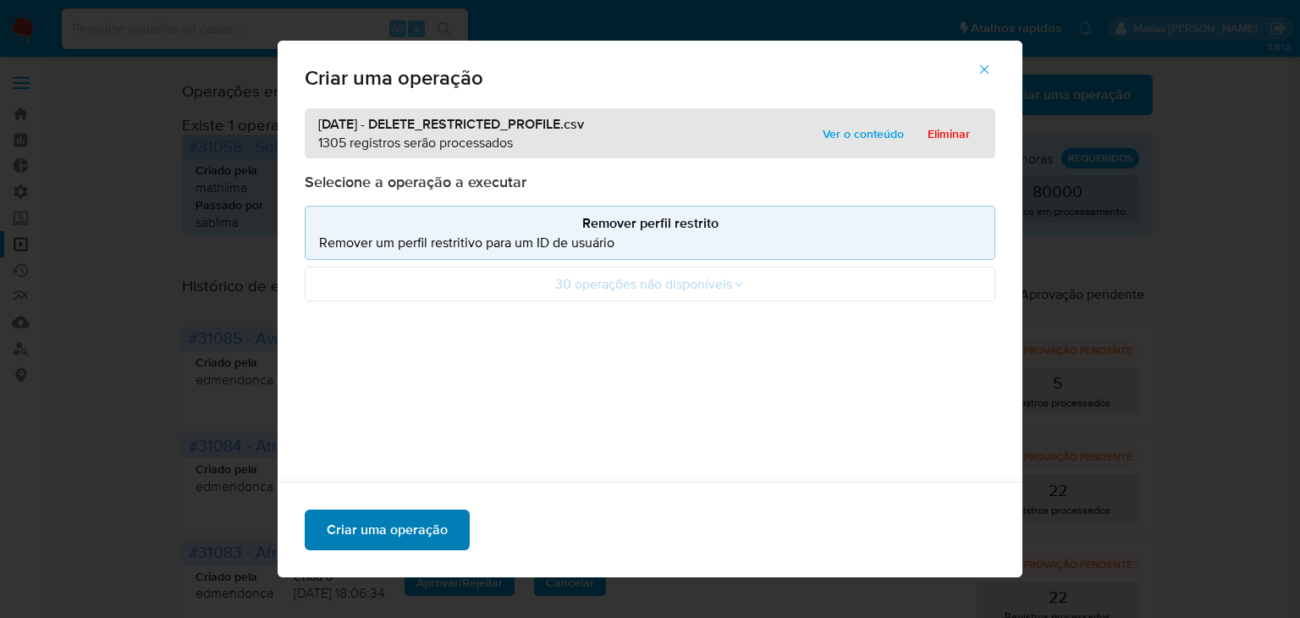
click at [389, 534] on span "Criar uma operação" at bounding box center [387, 529] width 121 height 37
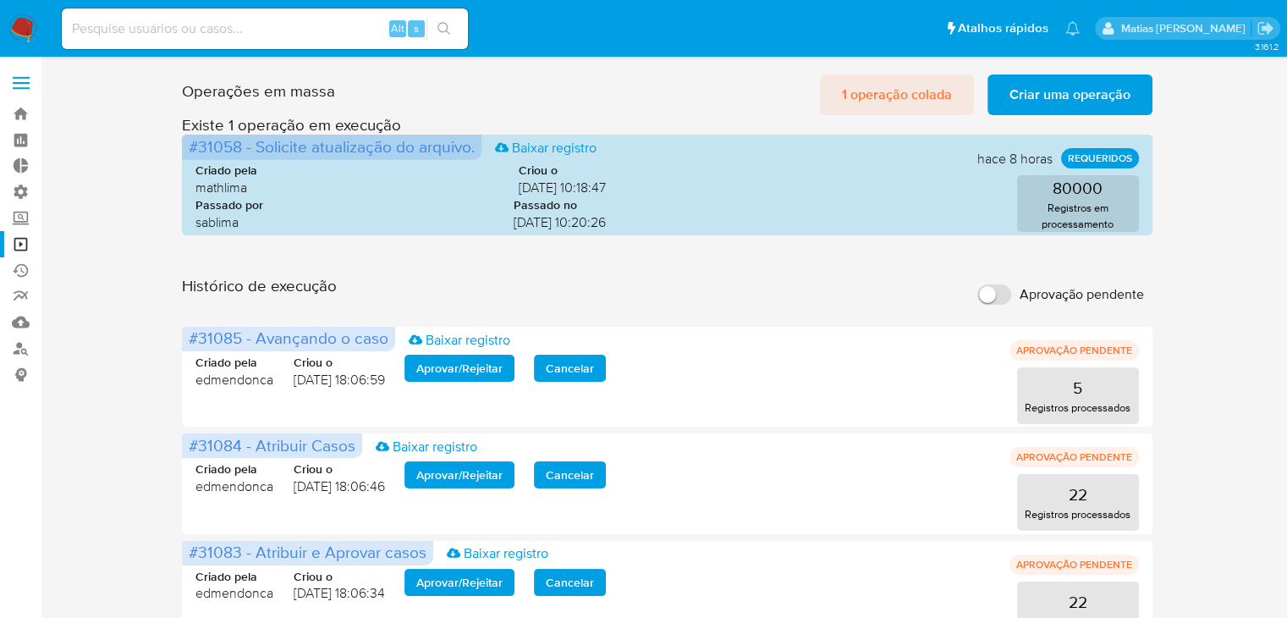
click at [916, 94] on span "1 operação colada" at bounding box center [897, 94] width 110 height 37
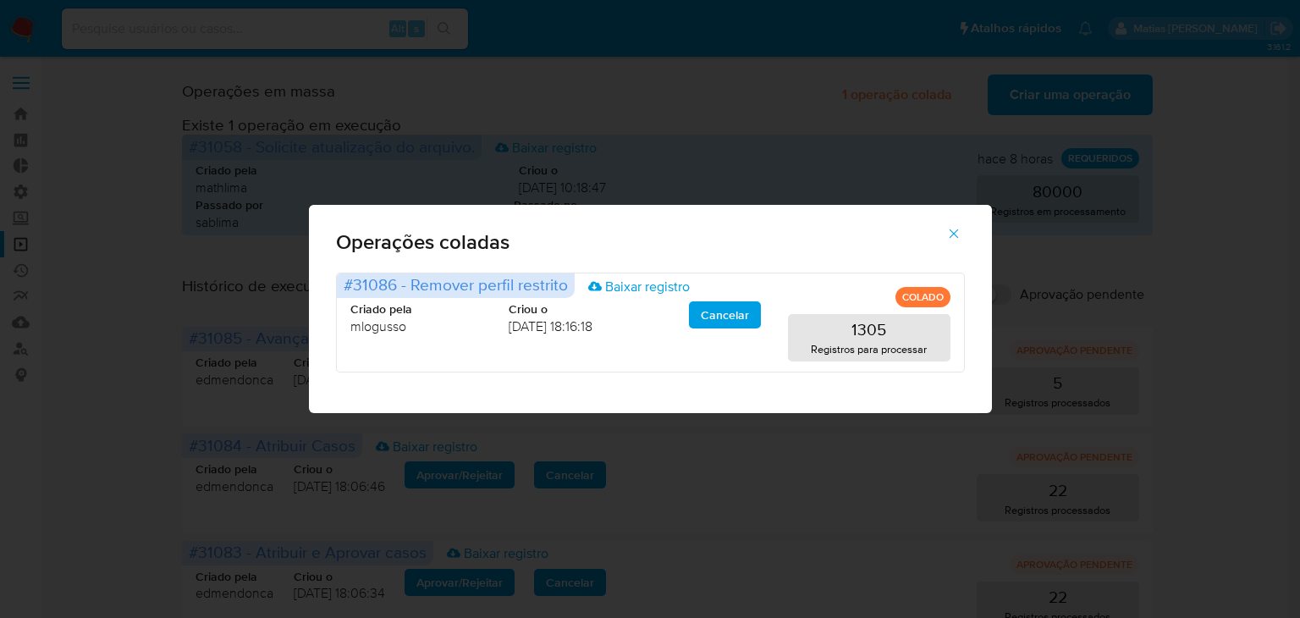
click at [955, 240] on icon "button" at bounding box center [953, 233] width 15 height 15
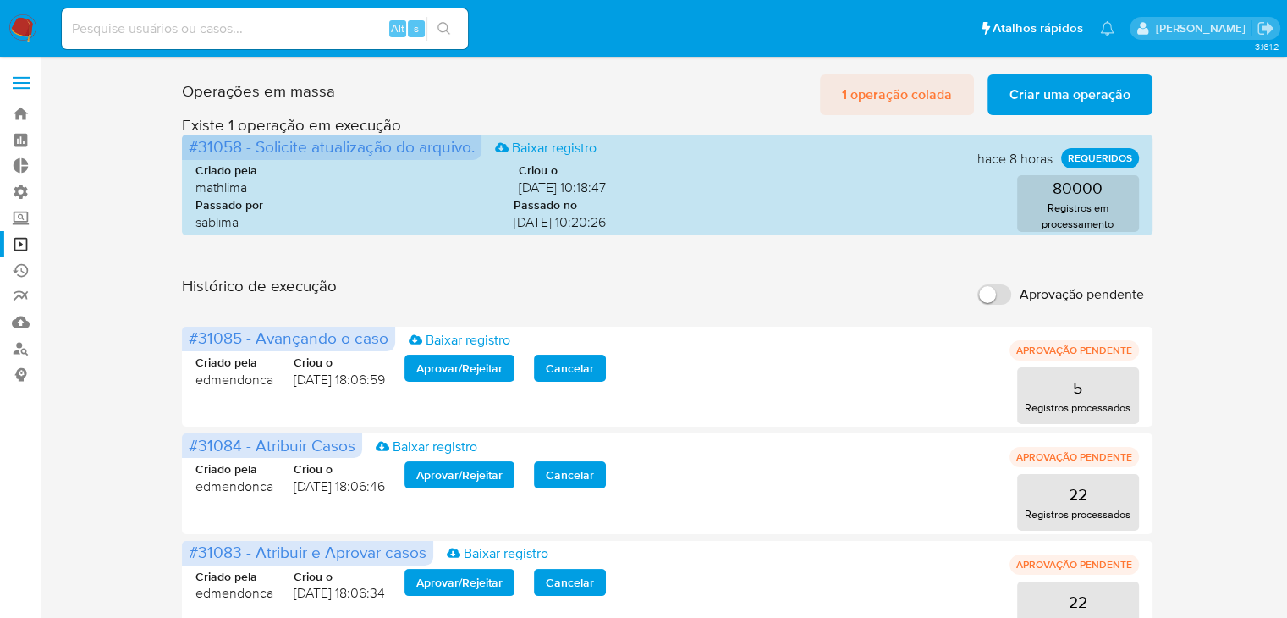
click at [931, 99] on span "1 operação colada" at bounding box center [897, 94] width 110 height 37
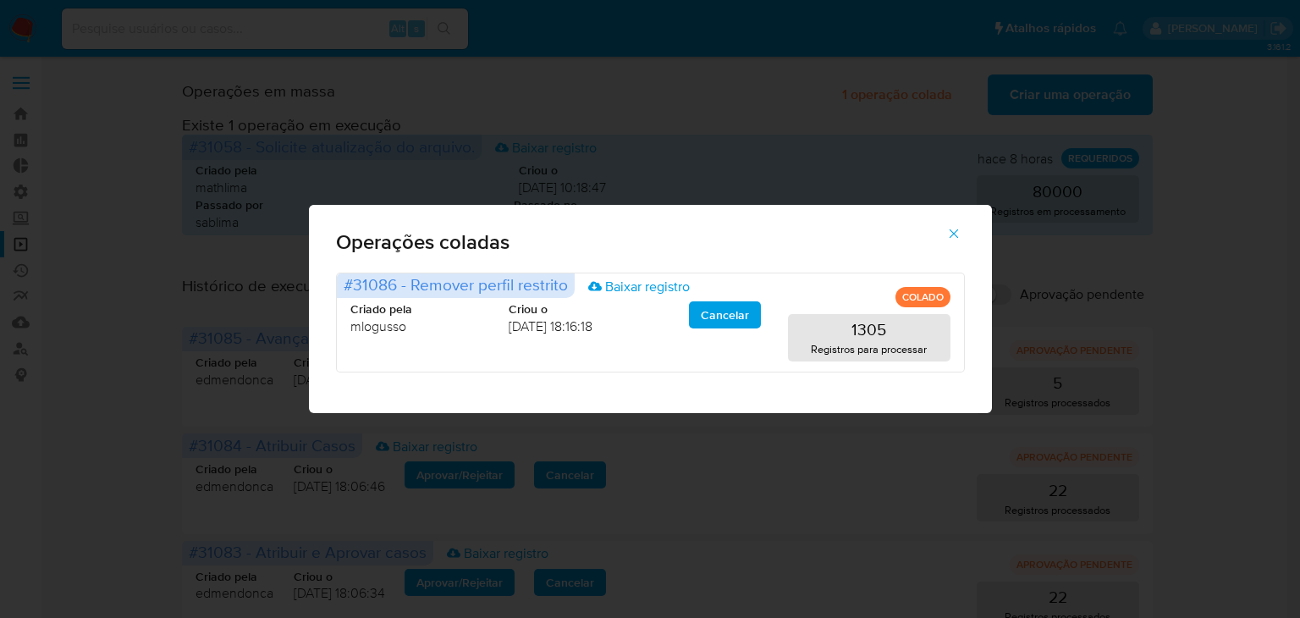
click at [956, 228] on icon "button" at bounding box center [953, 233] width 15 height 15
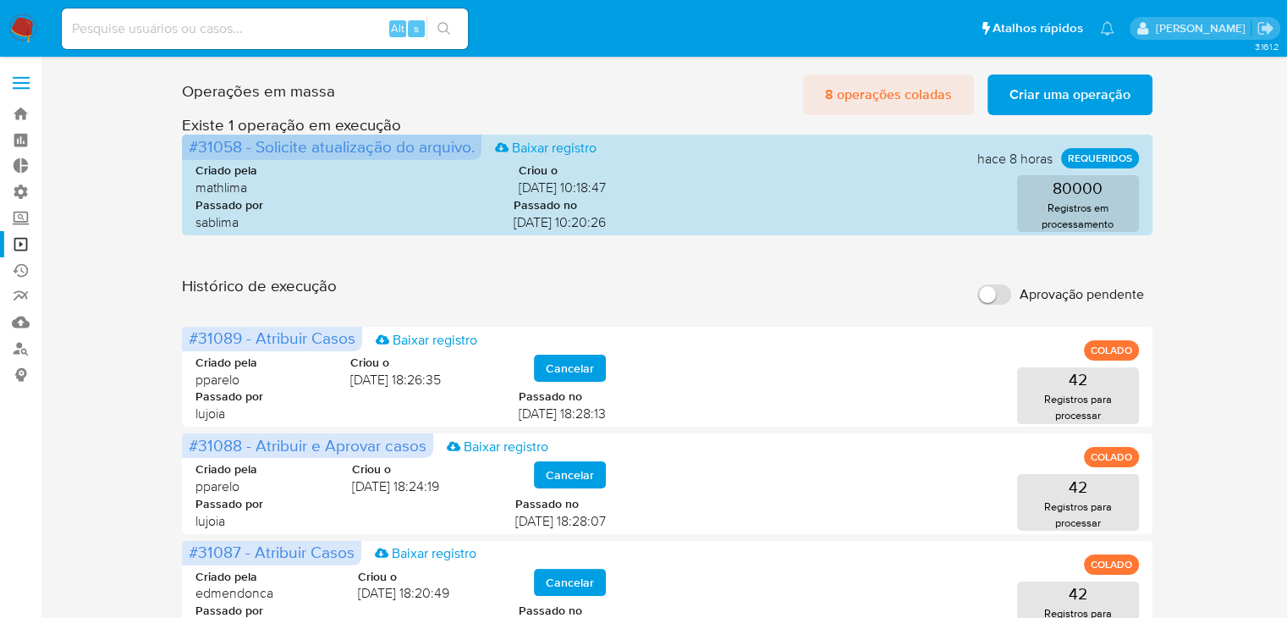
click at [887, 91] on span "8 operações coladas" at bounding box center [888, 94] width 127 height 37
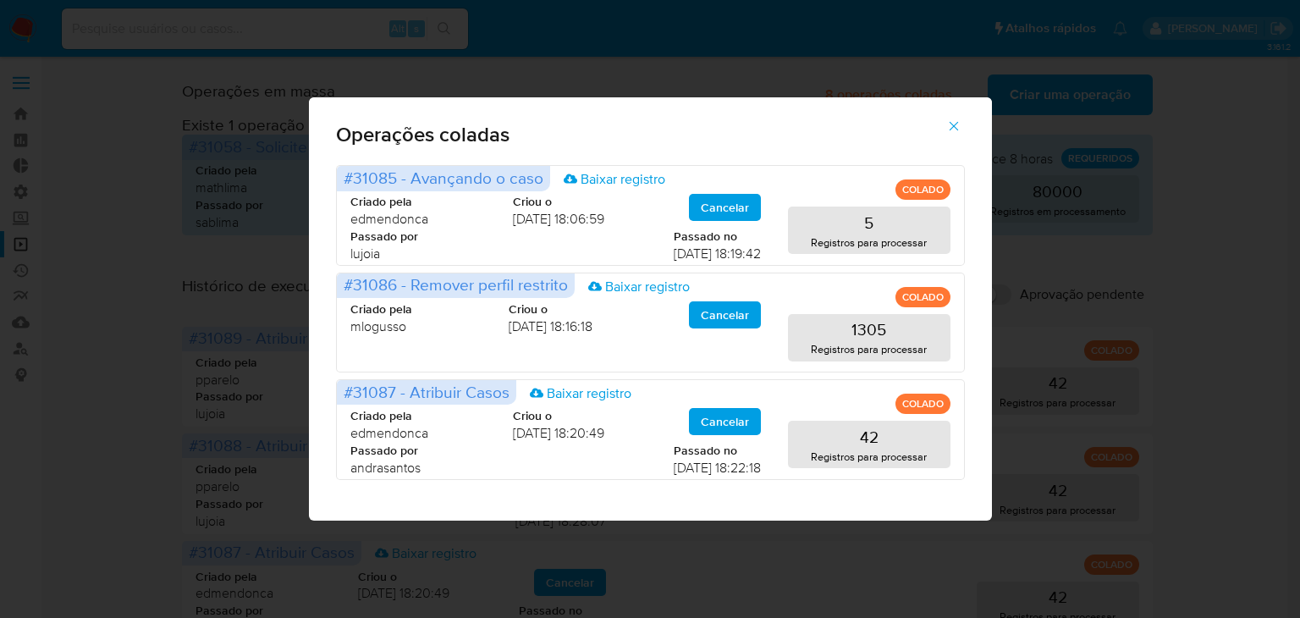
click at [948, 129] on icon "button" at bounding box center [953, 125] width 15 height 15
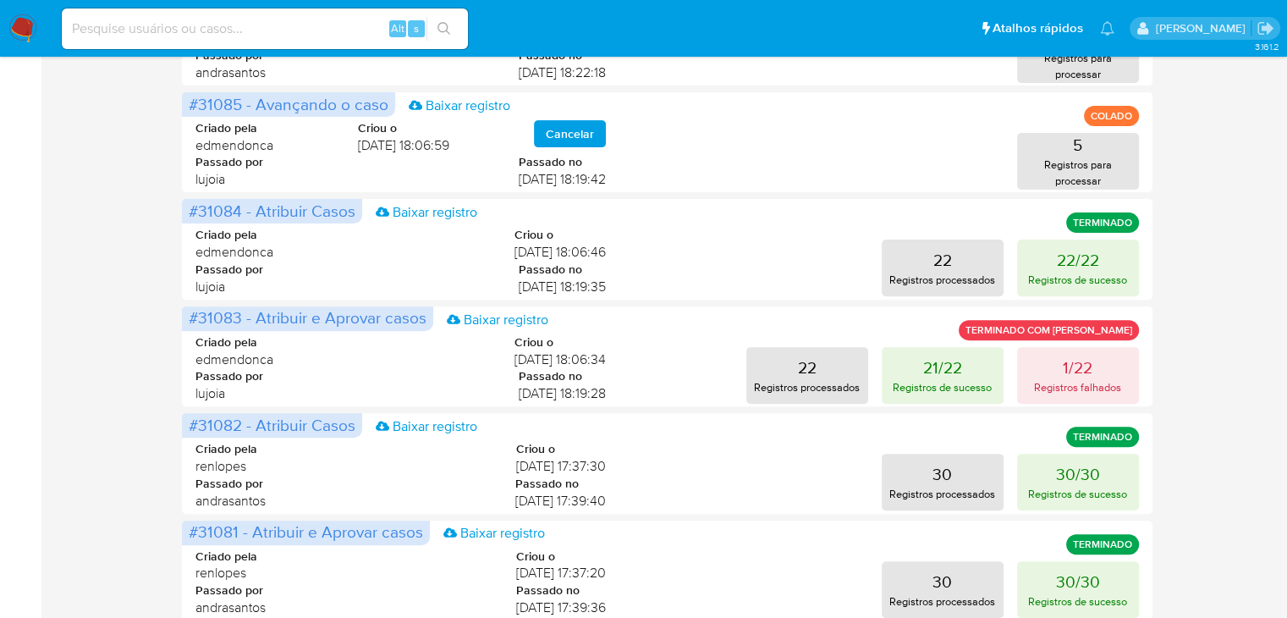
scroll to position [102, 0]
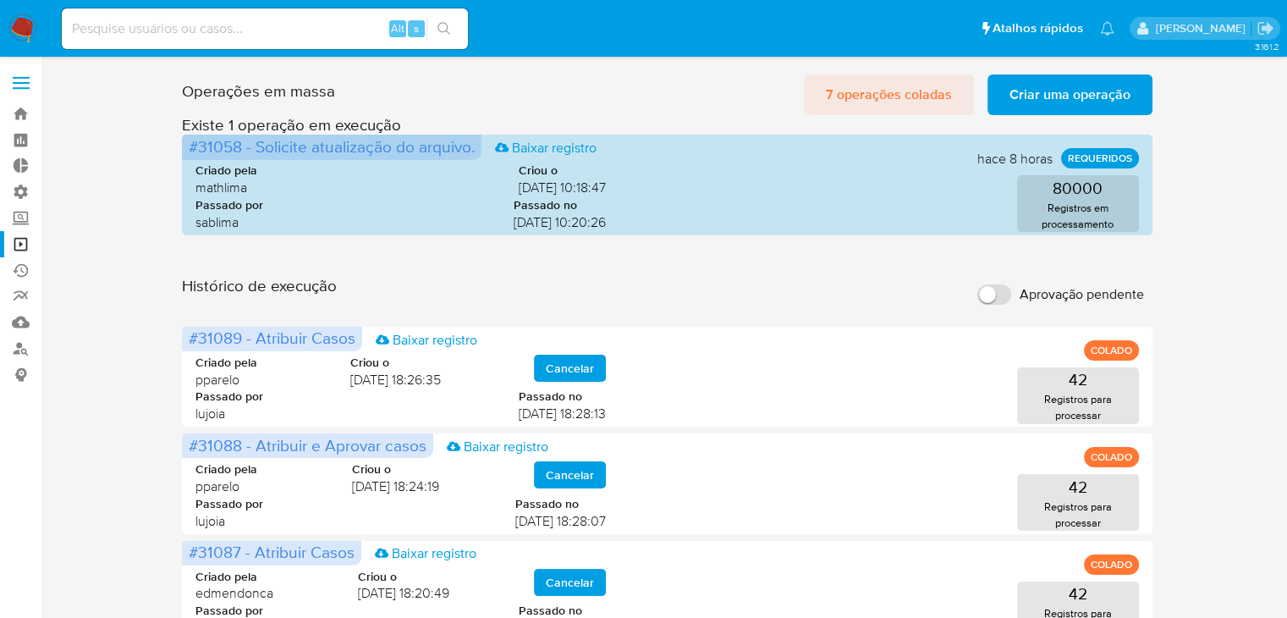
click at [904, 92] on span "7 operações coladas" at bounding box center [889, 94] width 126 height 37
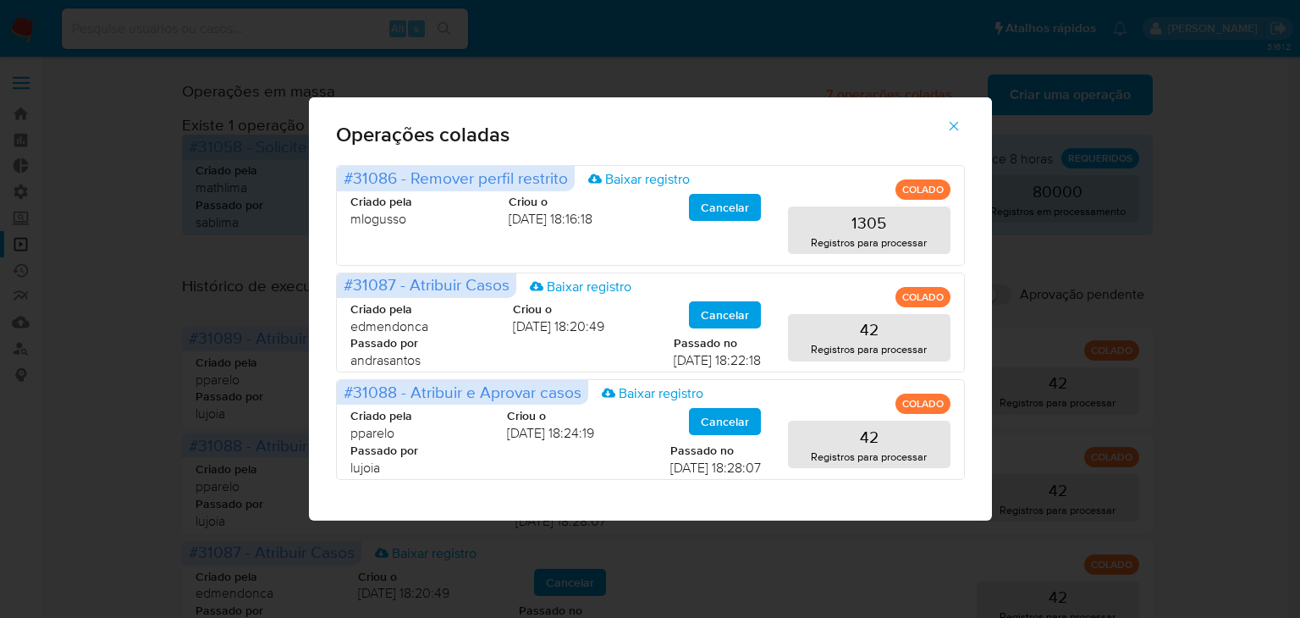
click at [951, 129] on icon "button" at bounding box center [953, 125] width 15 height 15
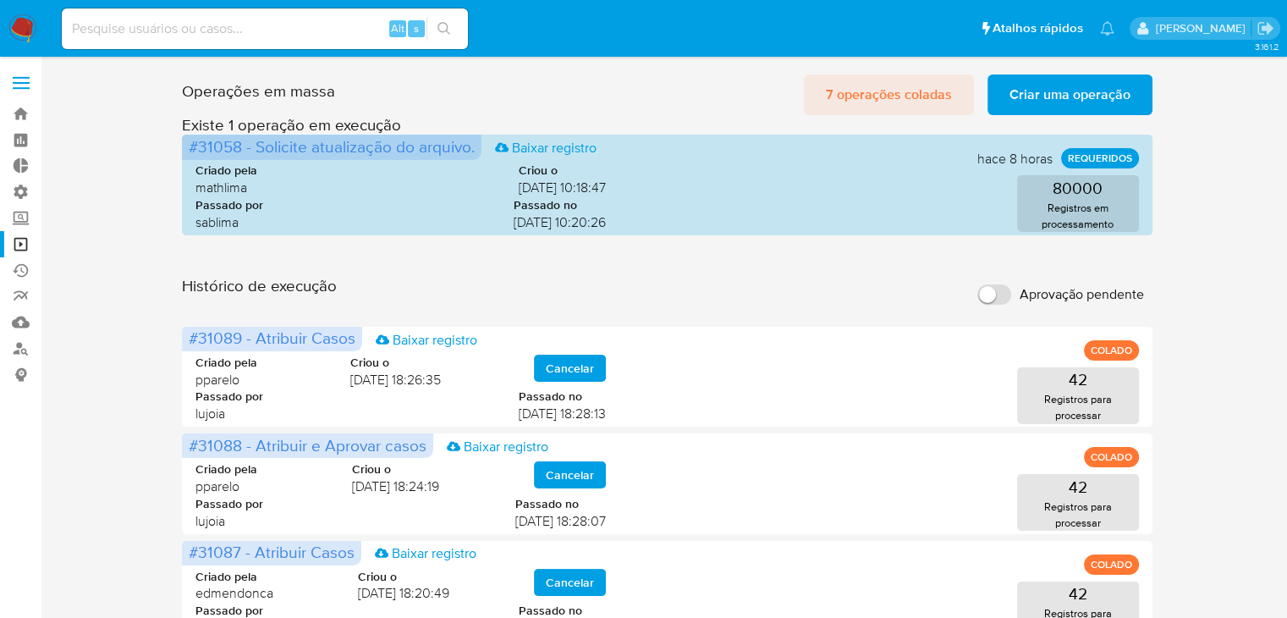
click at [938, 100] on span "7 operações coladas" at bounding box center [889, 94] width 126 height 37
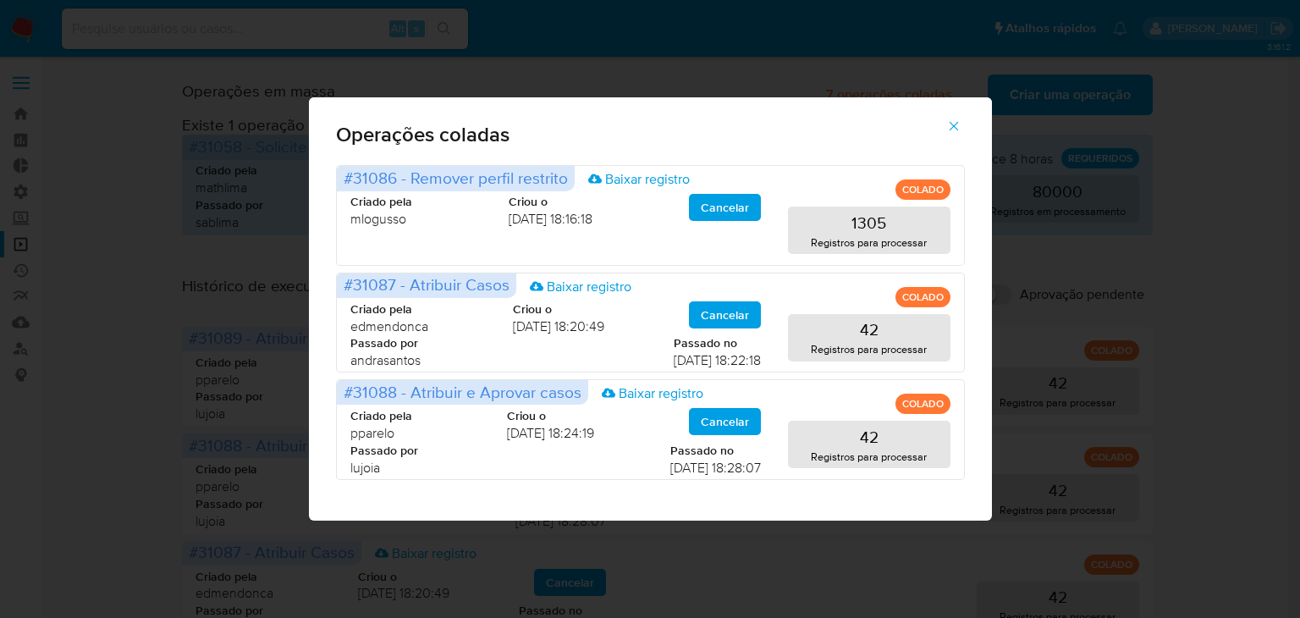
click at [958, 122] on icon "button" at bounding box center [953, 125] width 15 height 15
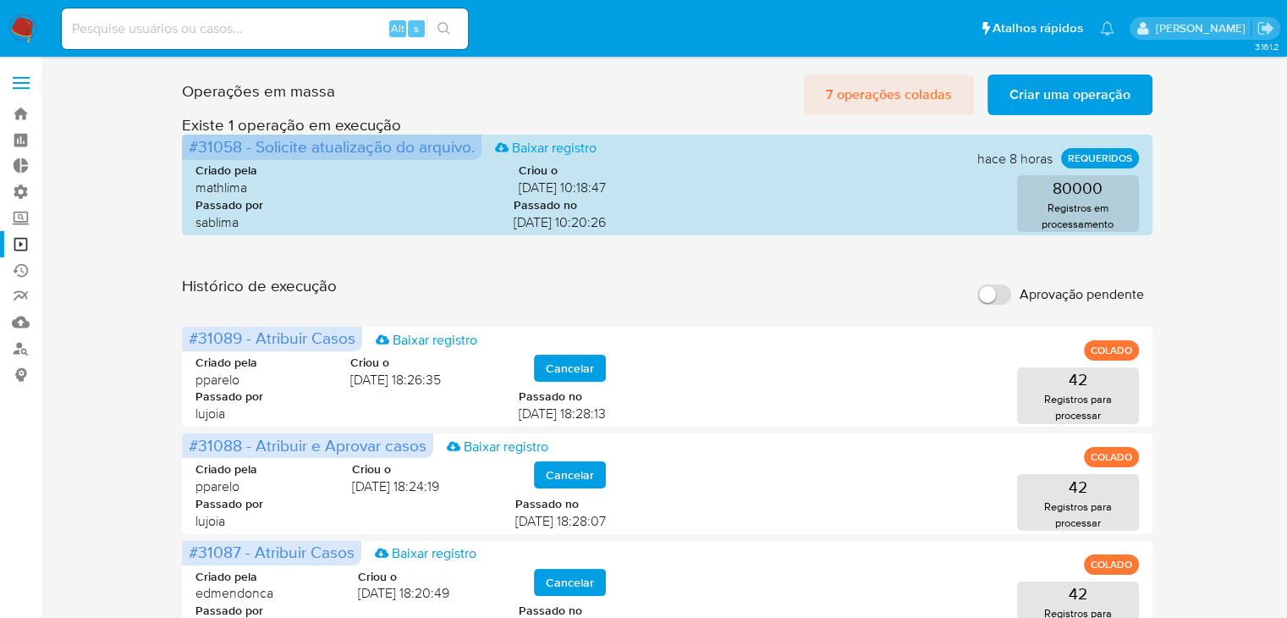
click at [927, 96] on span "7 operações coladas" at bounding box center [889, 94] width 126 height 37
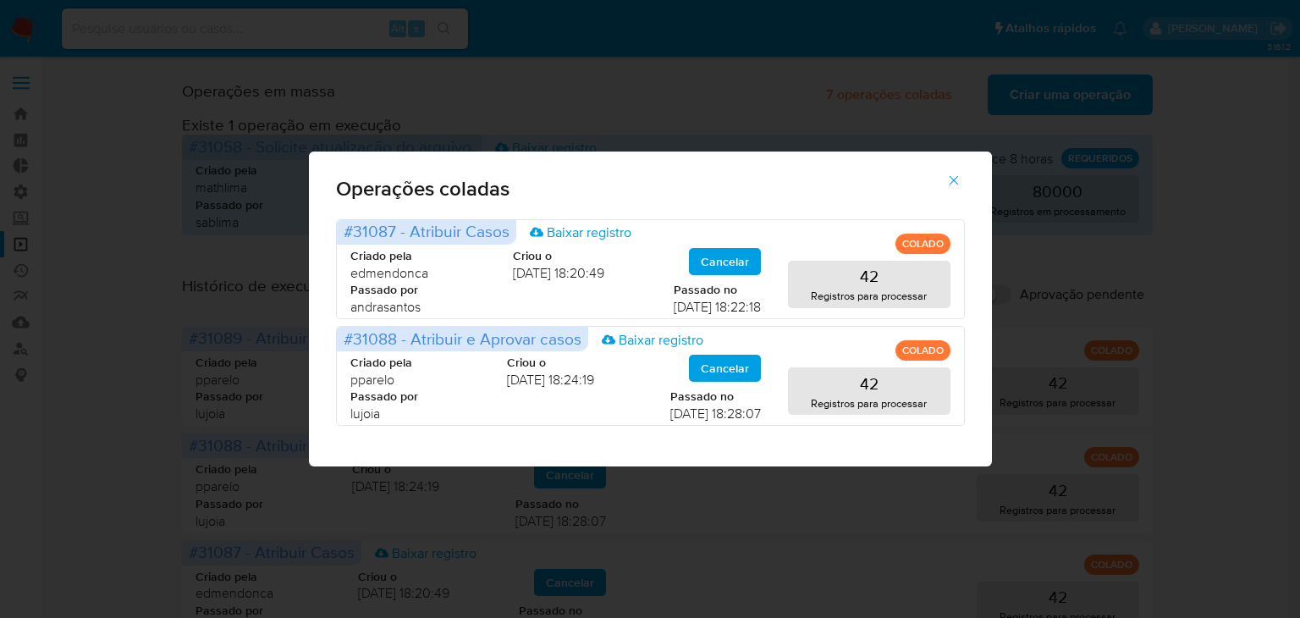
click at [952, 184] on icon "button" at bounding box center [953, 180] width 15 height 15
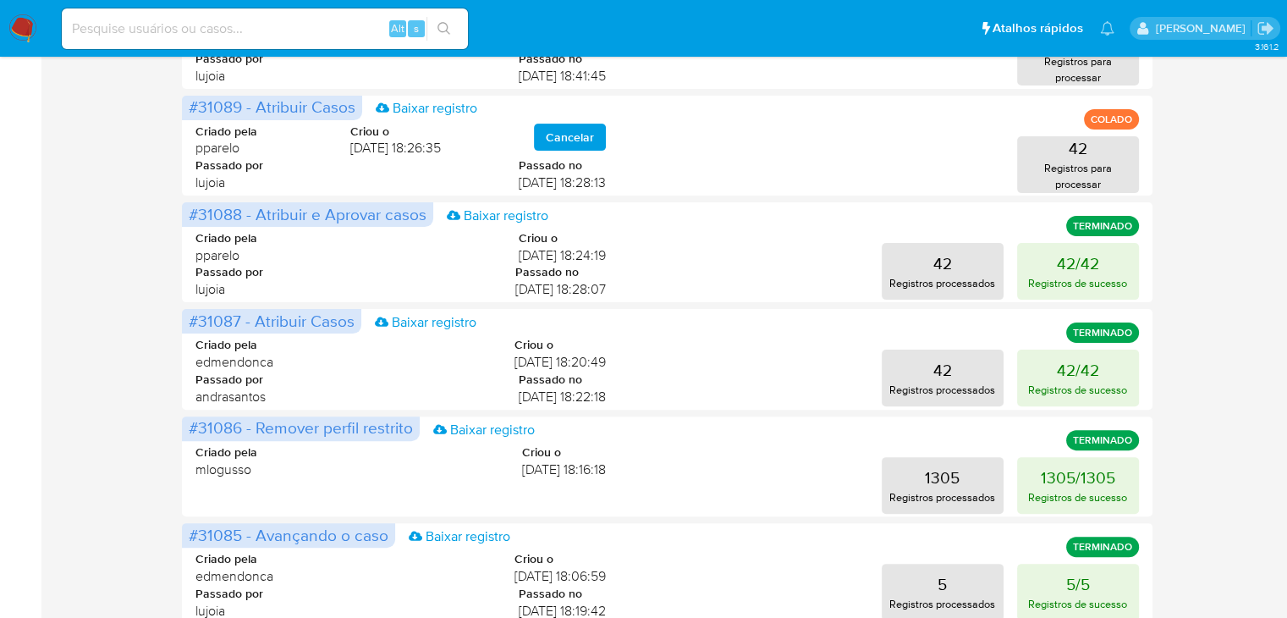
scroll to position [447, 0]
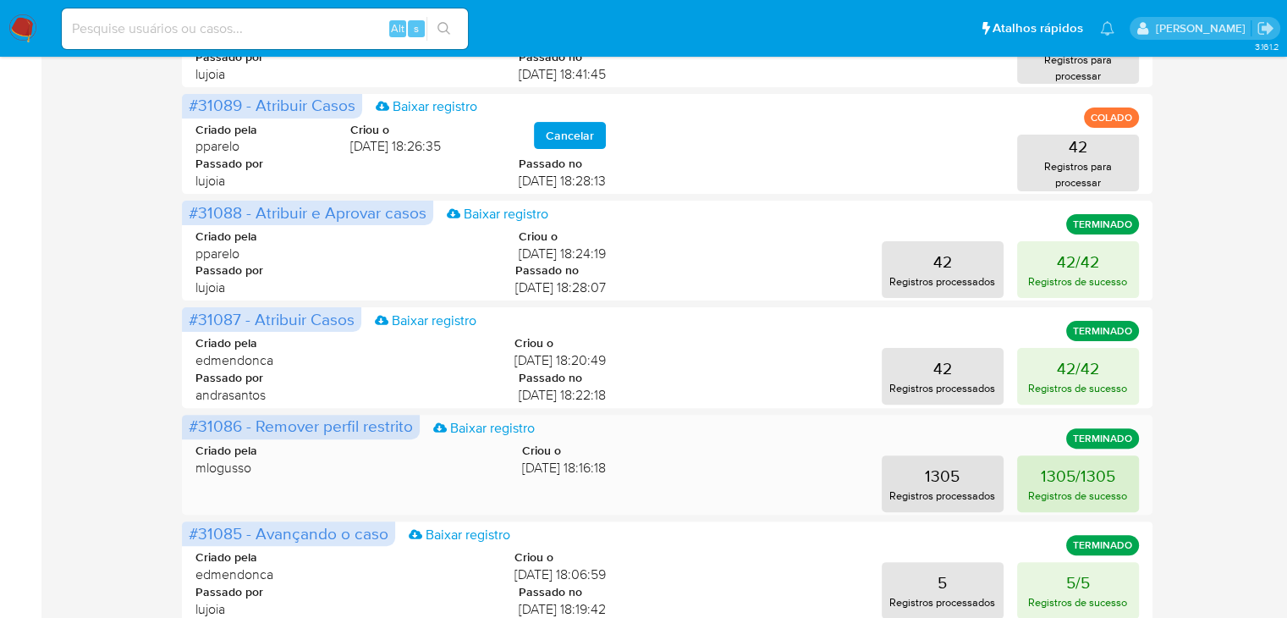
click at [1103, 473] on button "1305/1305 Registros de sucesso" at bounding box center [1078, 483] width 122 height 57
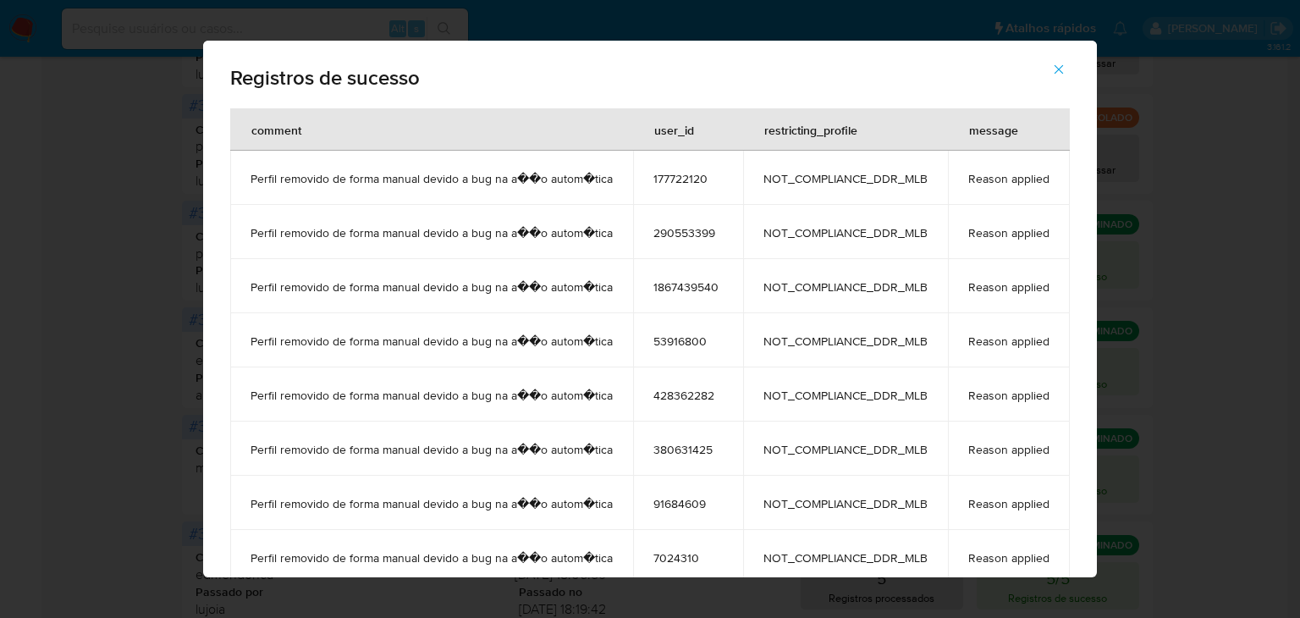
click at [1056, 70] on icon "button" at bounding box center [1058, 69] width 15 height 15
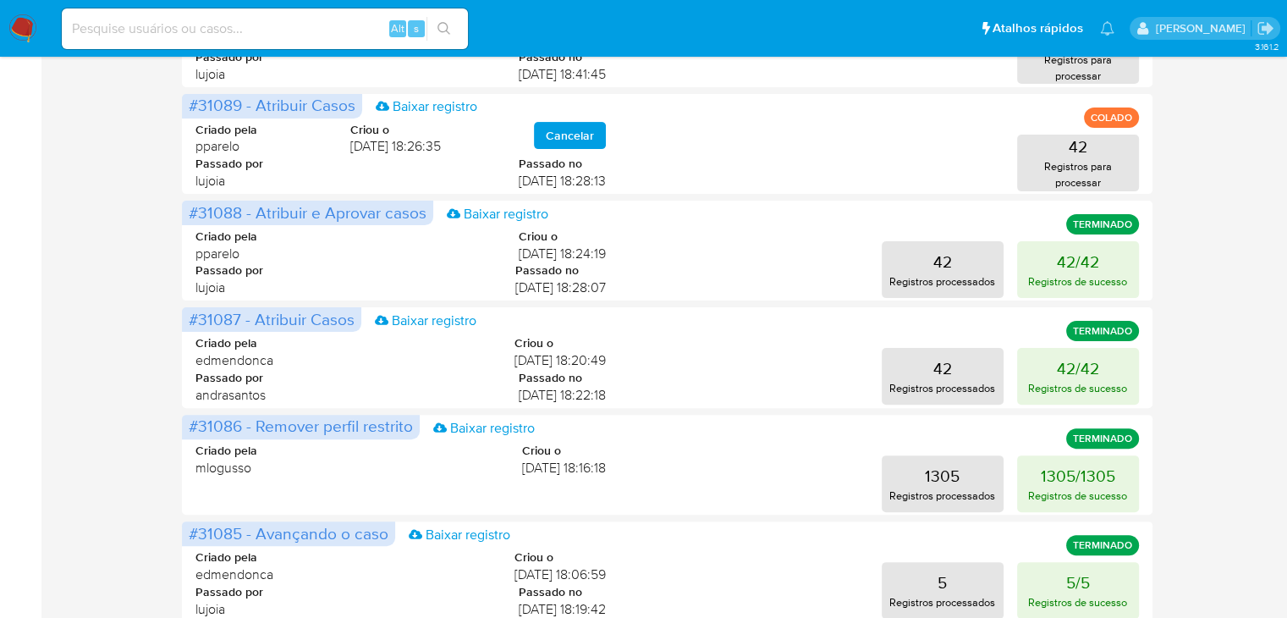
scroll to position [0, 0]
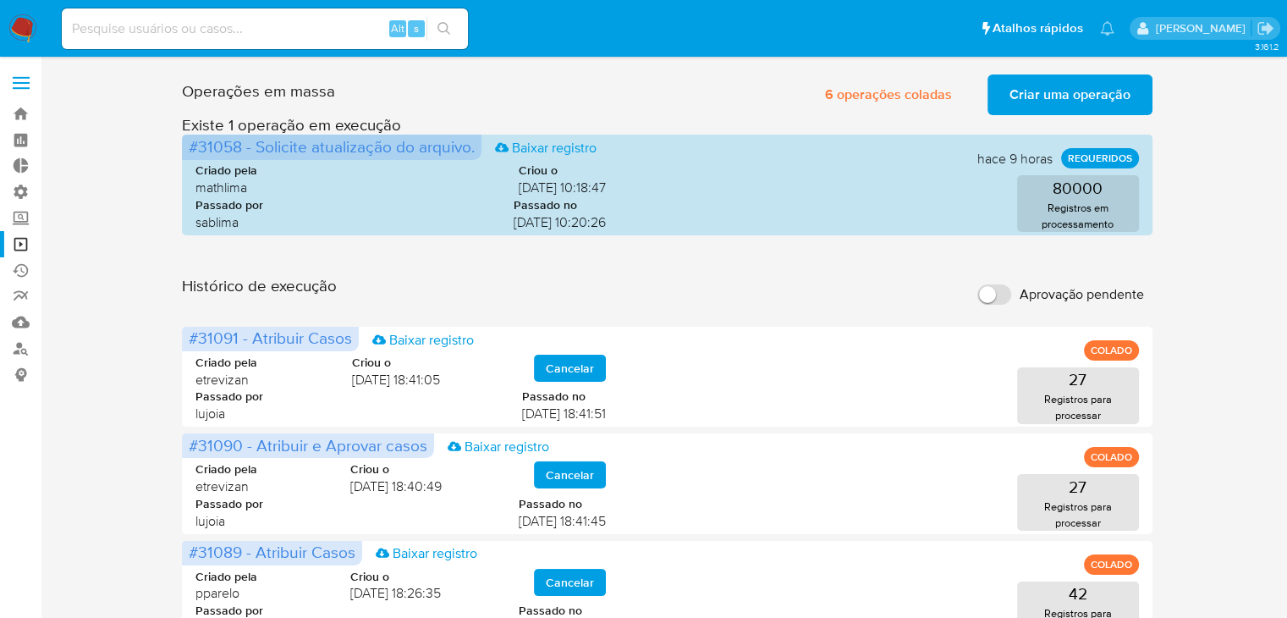
click at [221, 36] on input at bounding box center [265, 29] width 406 height 22
paste input "1059145076"
type input "1059145076"
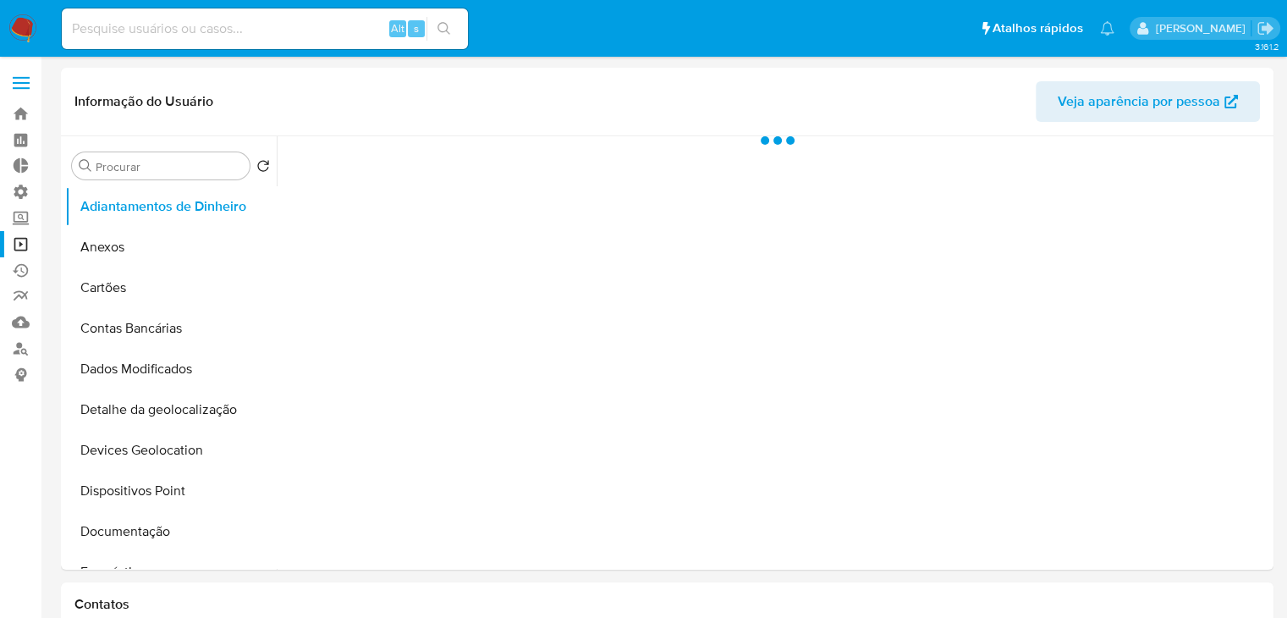
select select "10"
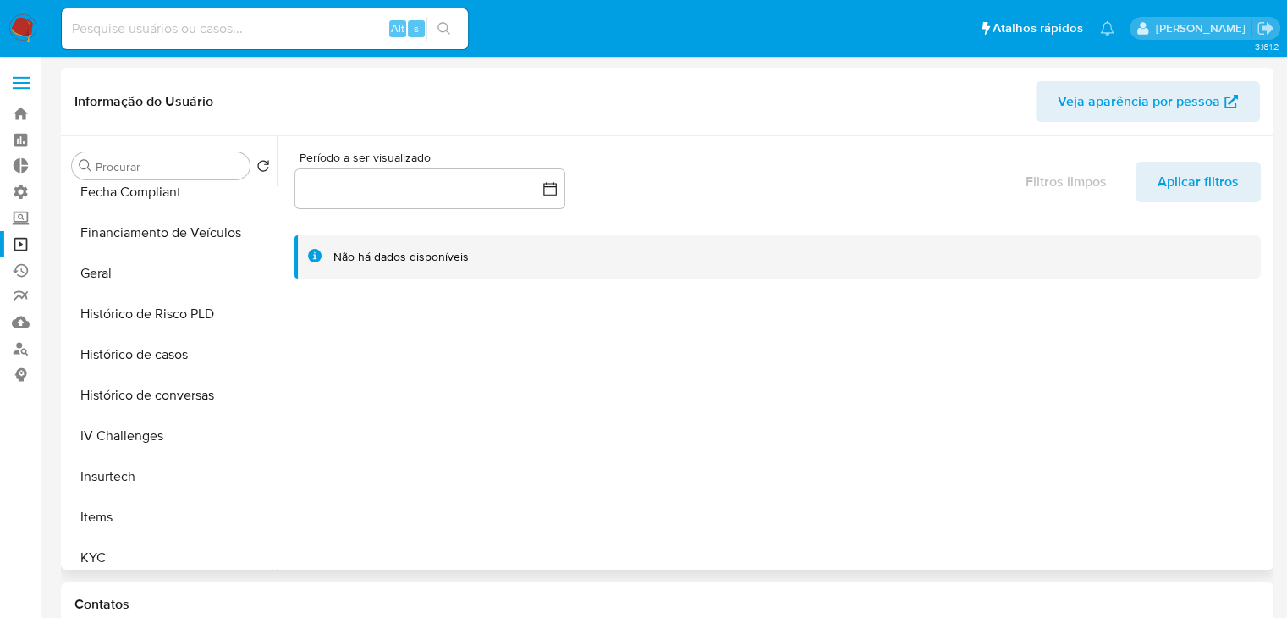
scroll to position [477, 0]
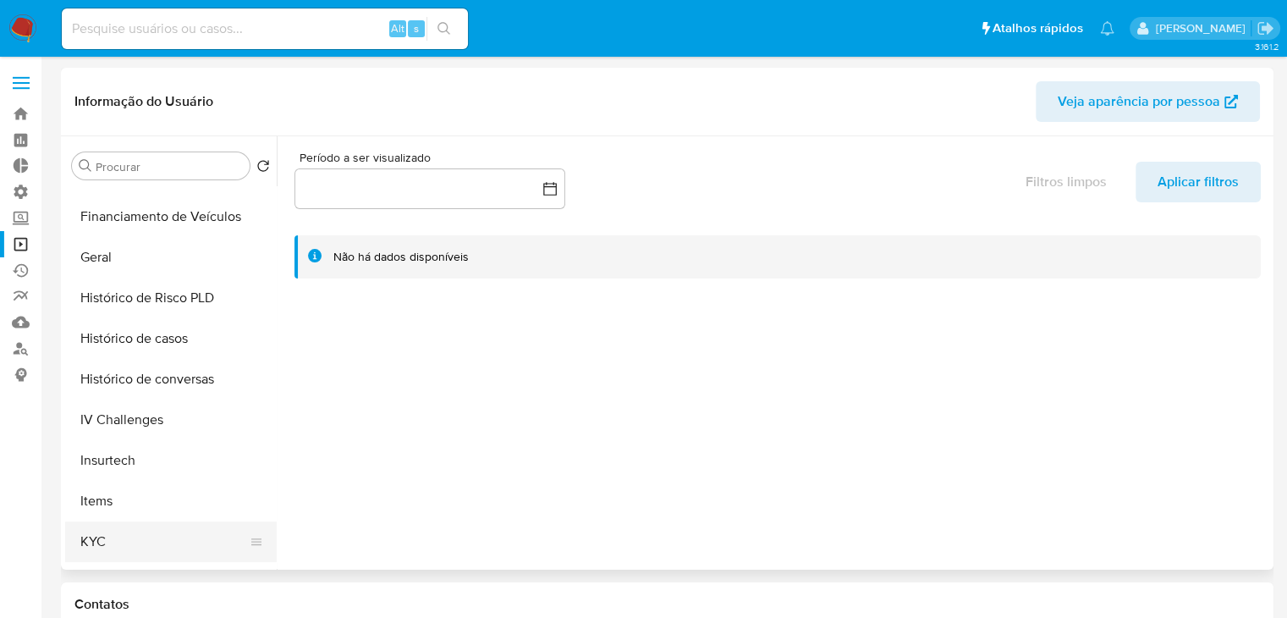
click at [187, 524] on button "KYC" at bounding box center [164, 541] width 198 height 41
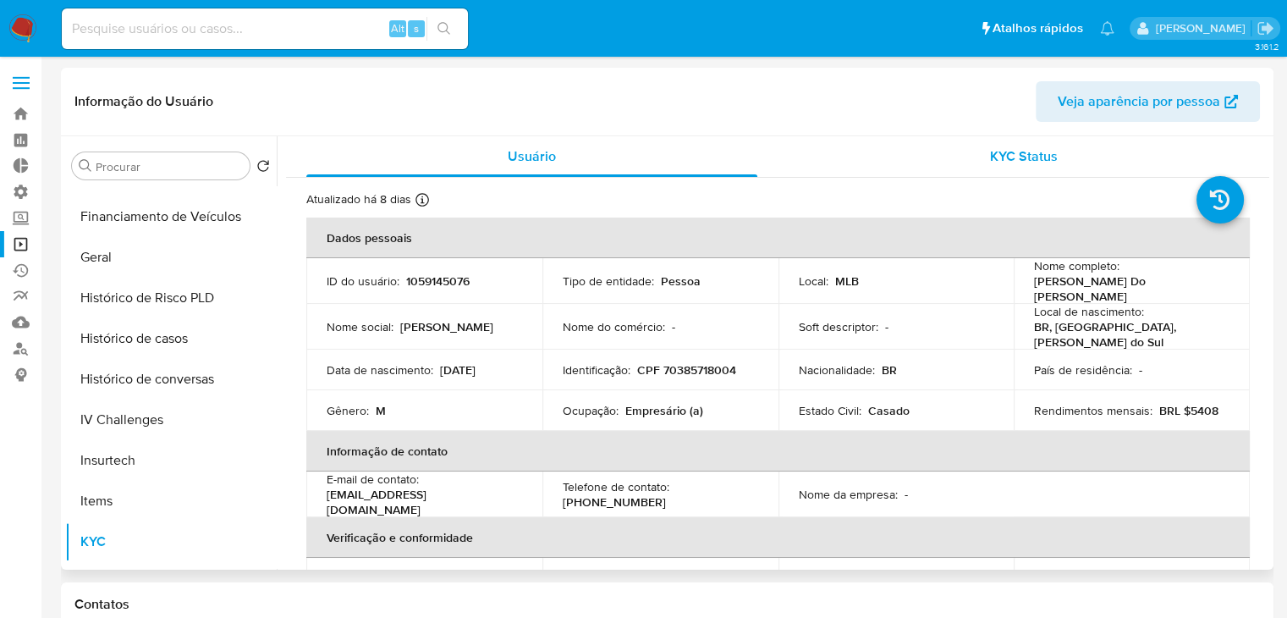
click at [1029, 157] on span "KYC Status" at bounding box center [1024, 155] width 68 height 19
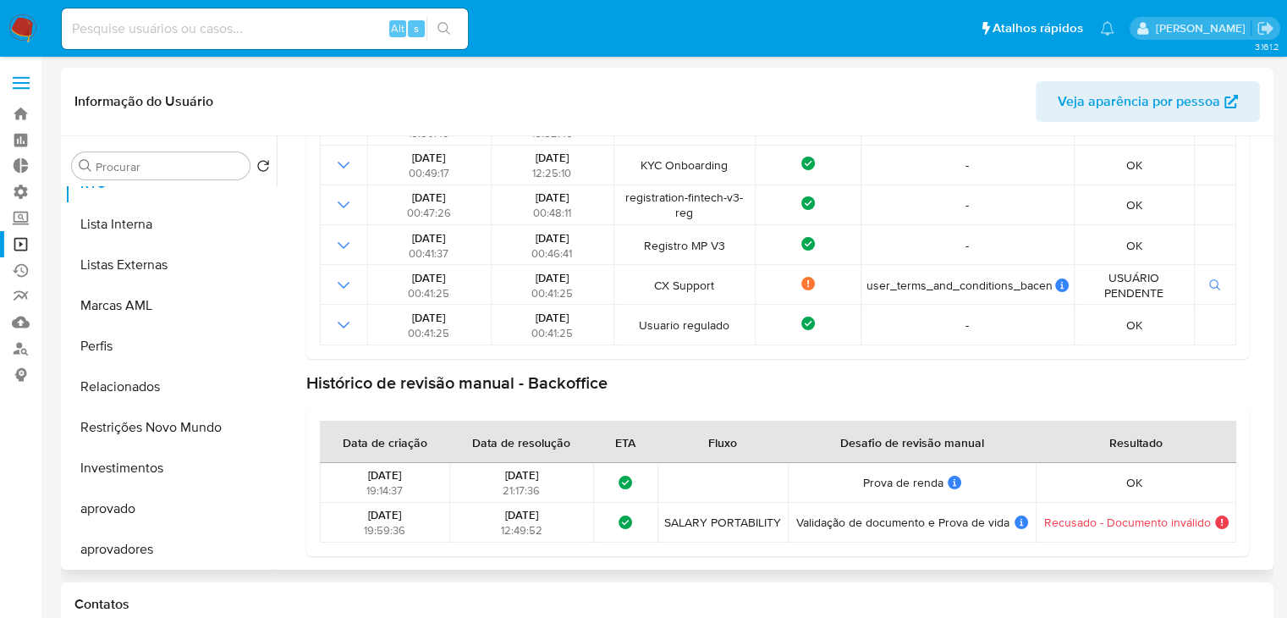
scroll to position [877, 0]
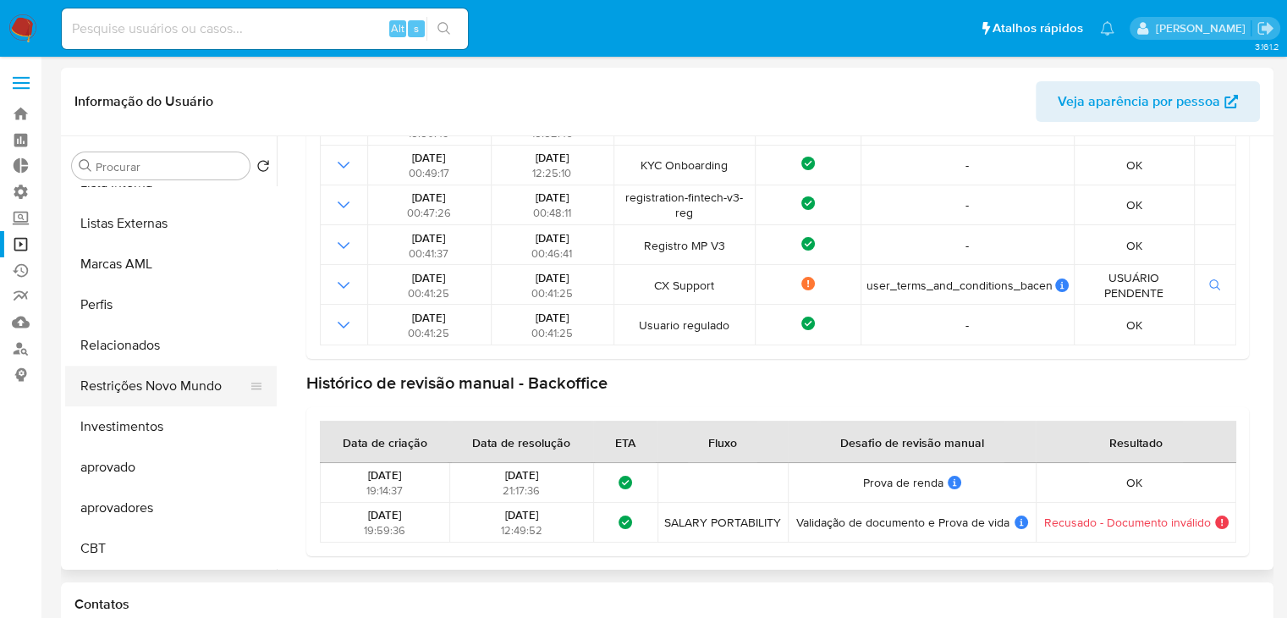
click at [157, 388] on button "Restrições Novo Mundo" at bounding box center [164, 386] width 198 height 41
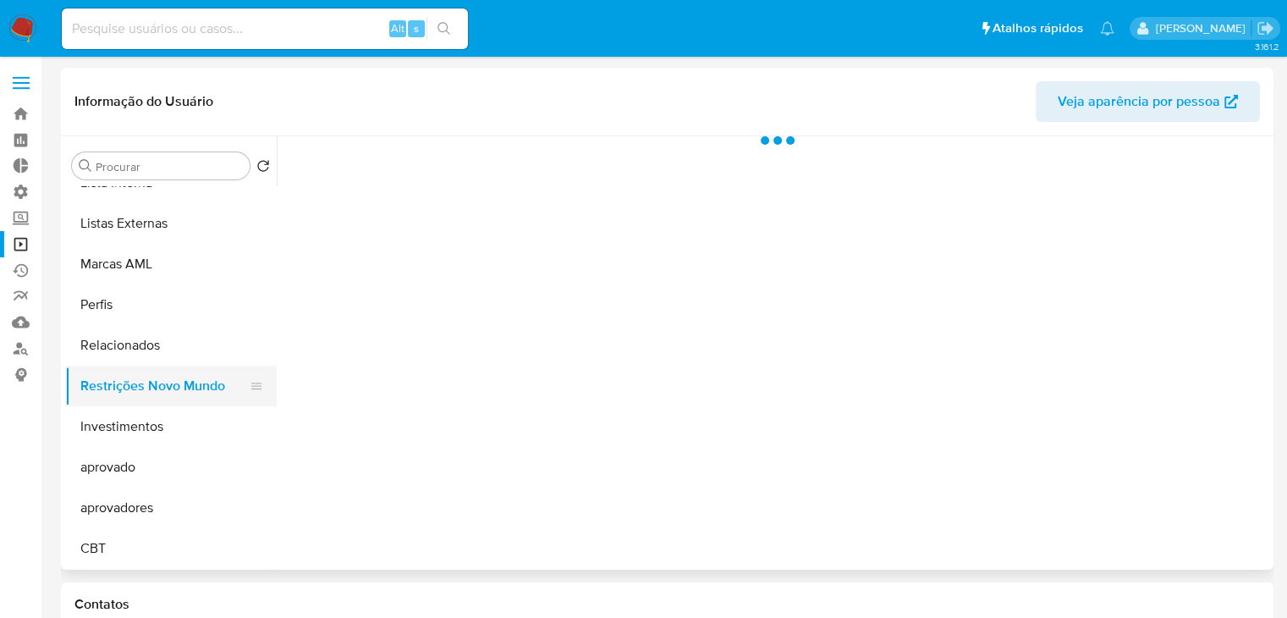
scroll to position [0, 0]
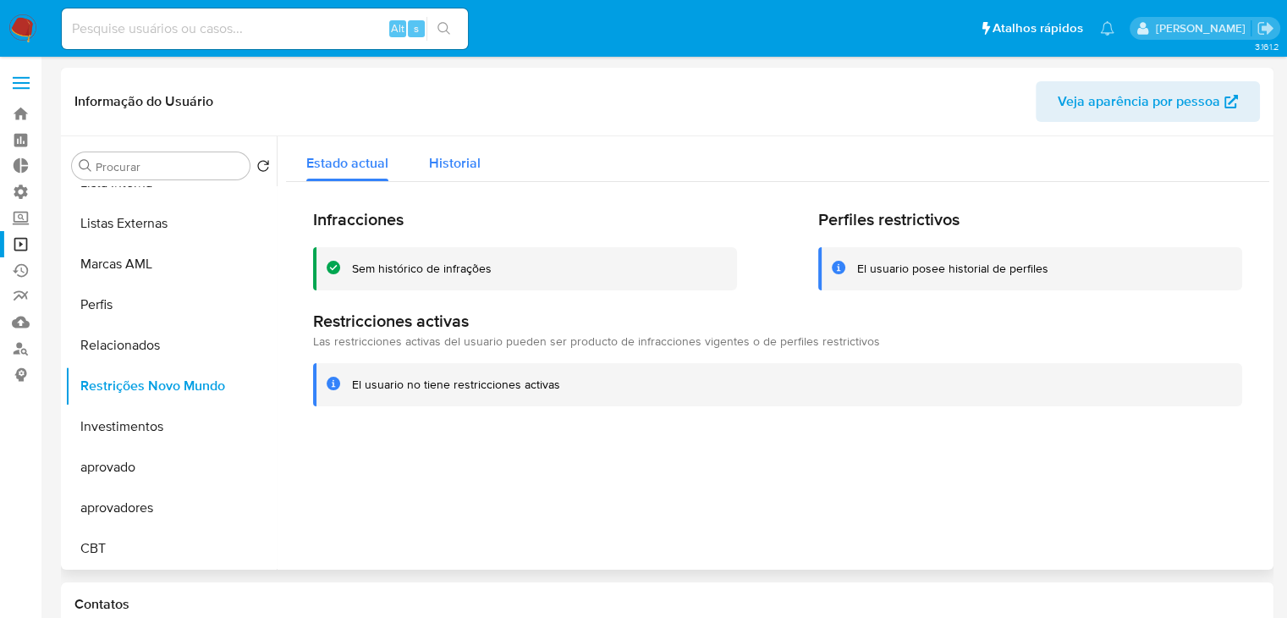
click at [443, 169] on span "Historial" at bounding box center [455, 162] width 52 height 19
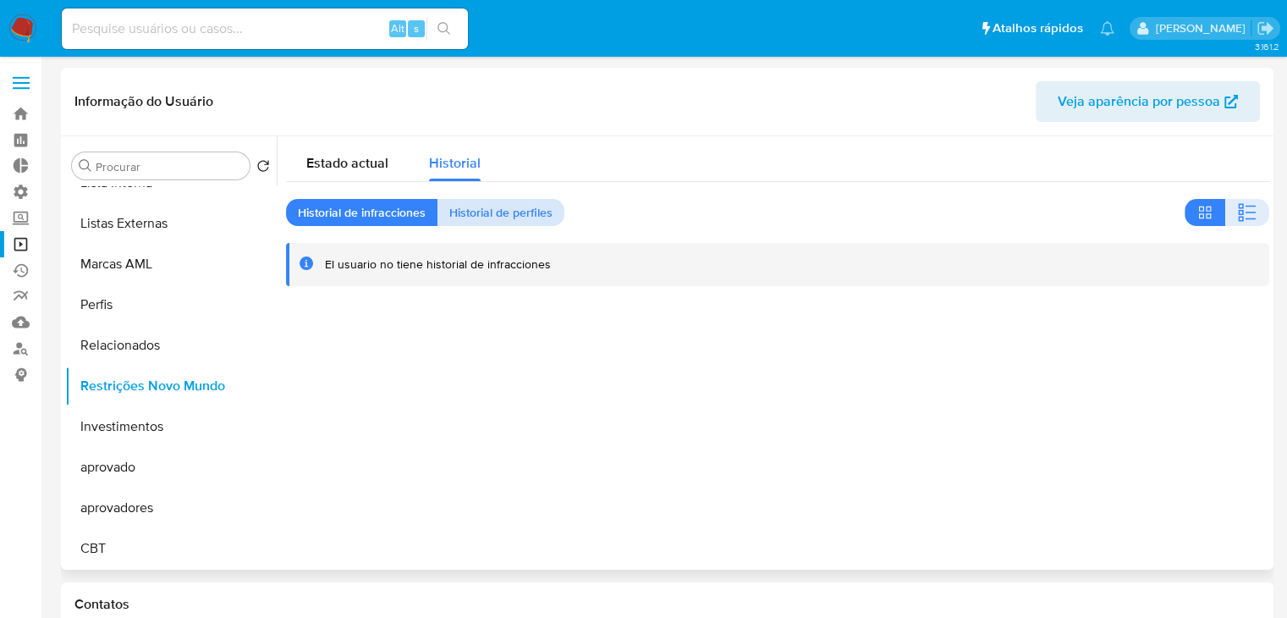
click at [533, 215] on span "Historial de perfiles" at bounding box center [500, 213] width 103 height 24
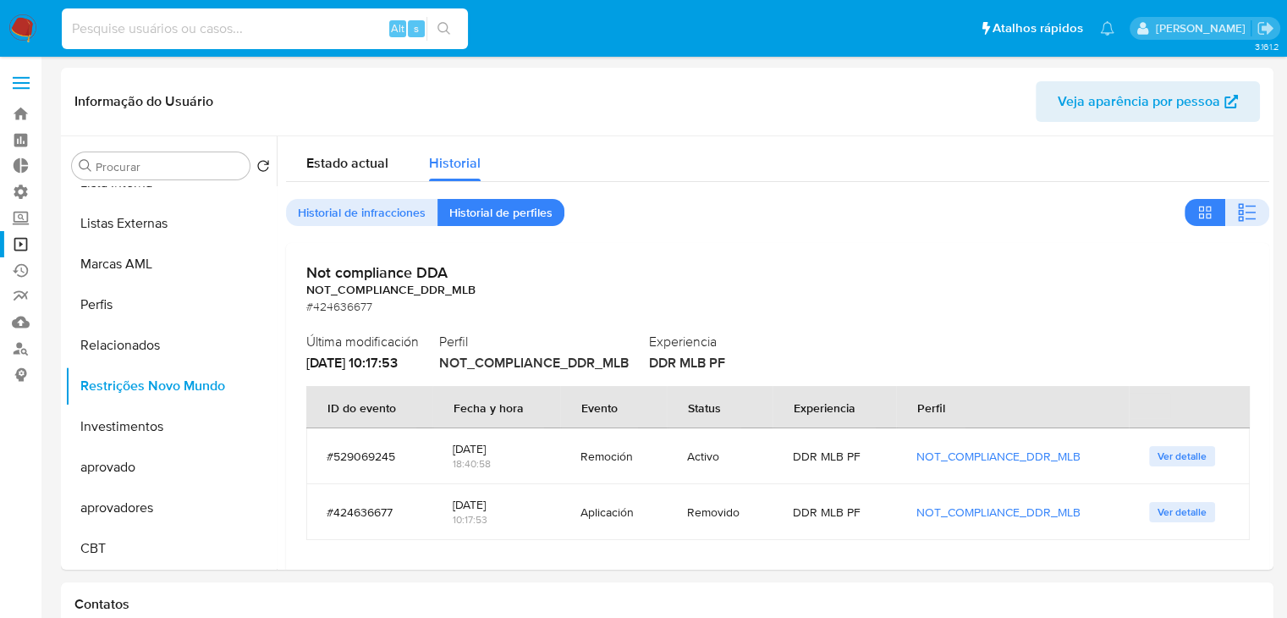
click at [182, 29] on input at bounding box center [265, 29] width 406 height 22
paste input "1477763421"
type input "1477763421"
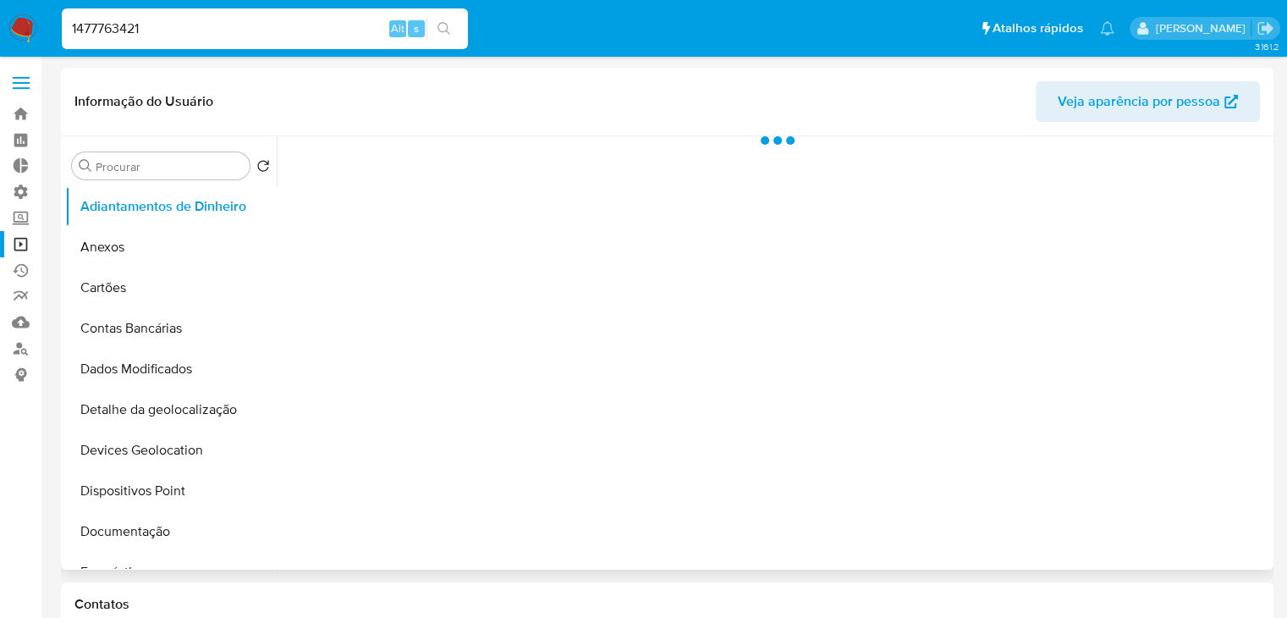
select select "10"
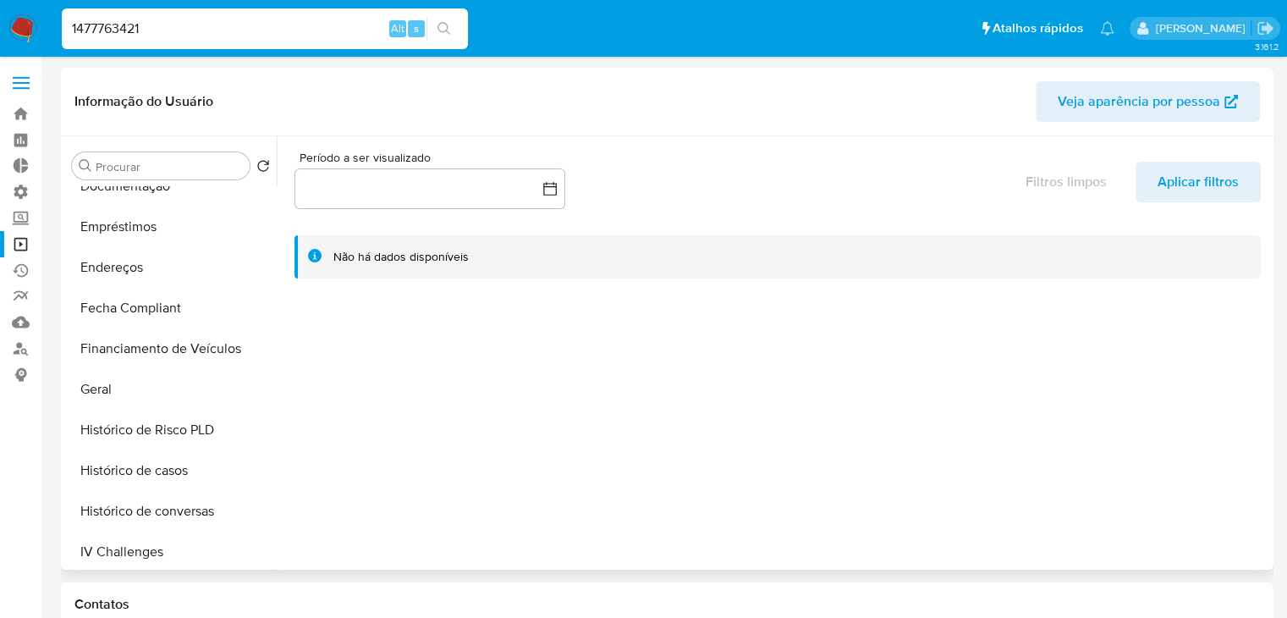
scroll to position [475, 0]
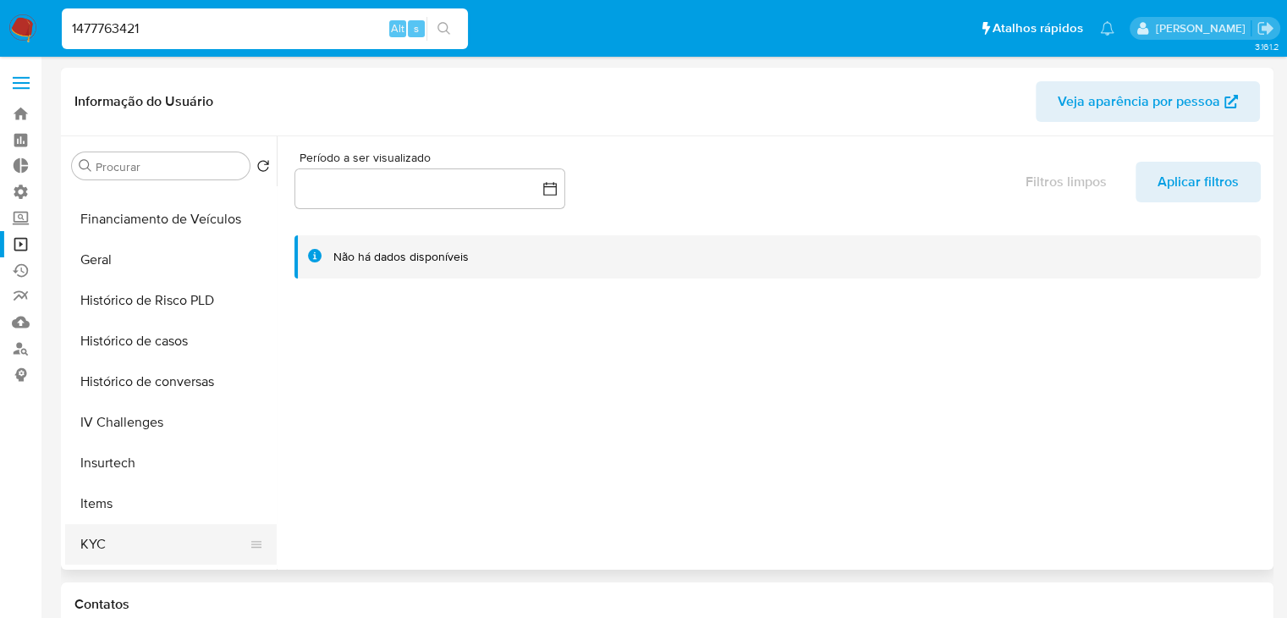
click at [175, 531] on button "KYC" at bounding box center [164, 544] width 198 height 41
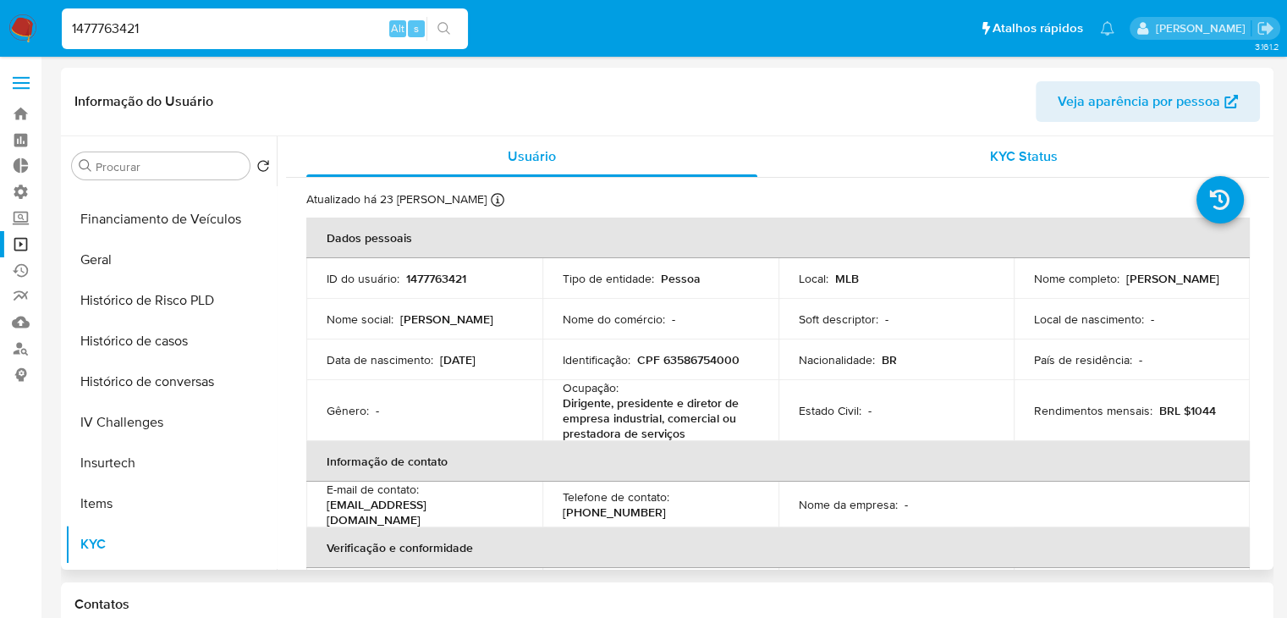
click at [1064, 158] on div "KYC Status" at bounding box center [1023, 156] width 451 height 41
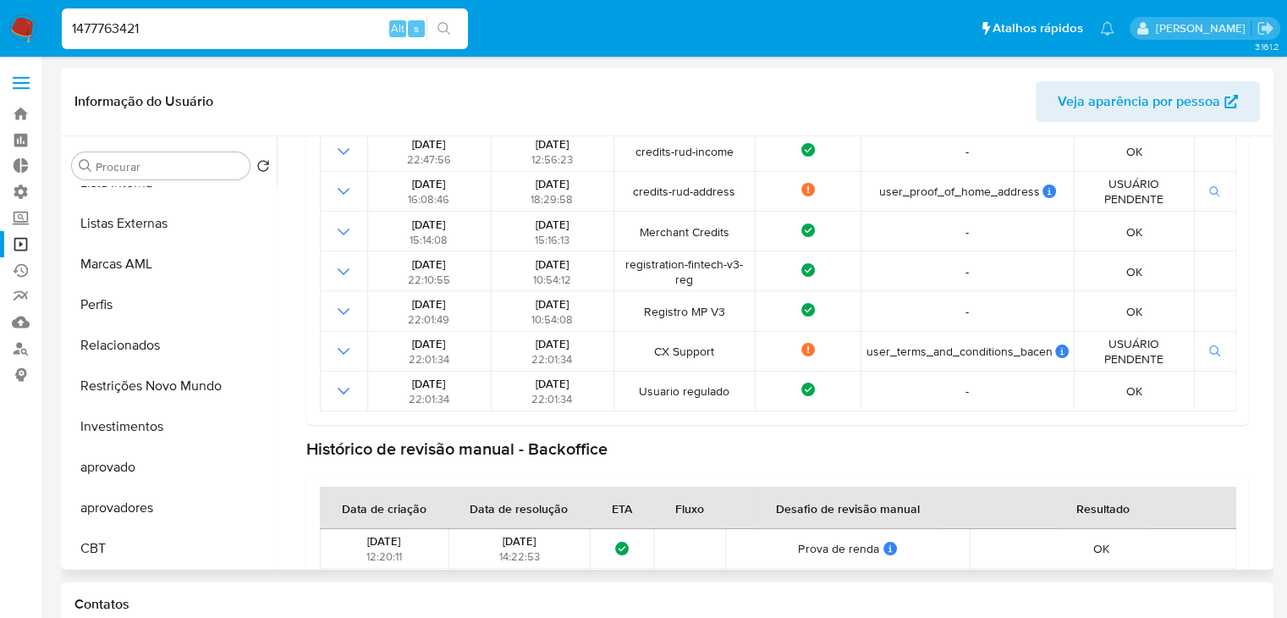
scroll to position [354, 0]
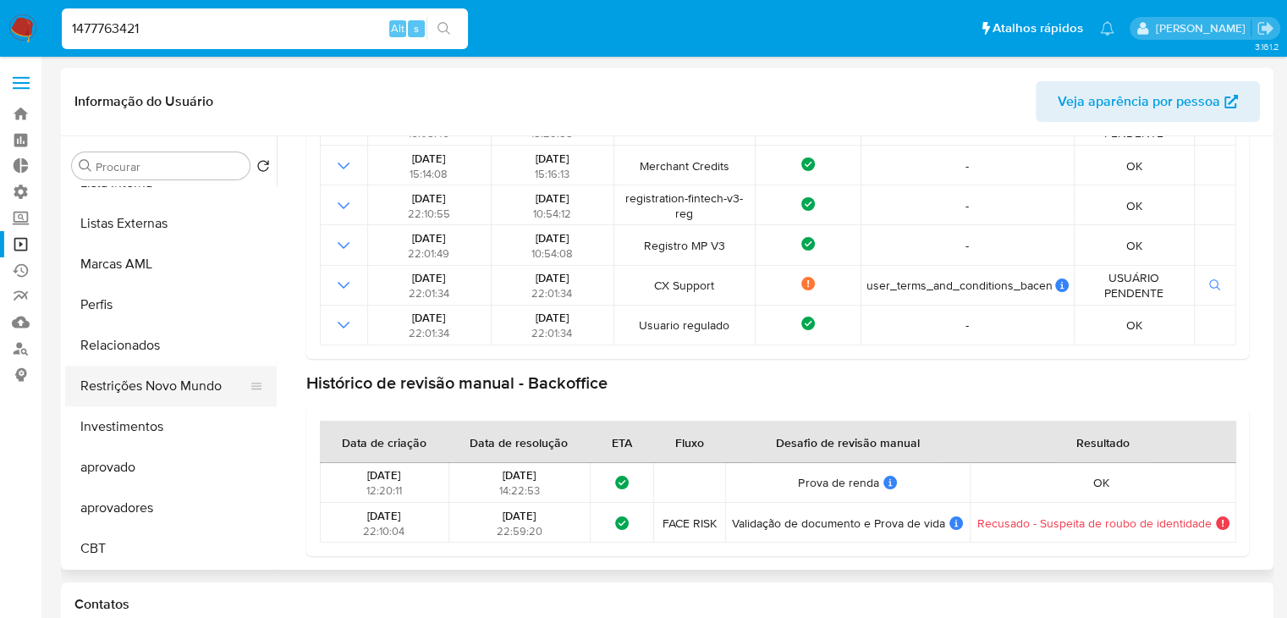
click at [170, 394] on button "Restrições Novo Mundo" at bounding box center [164, 386] width 198 height 41
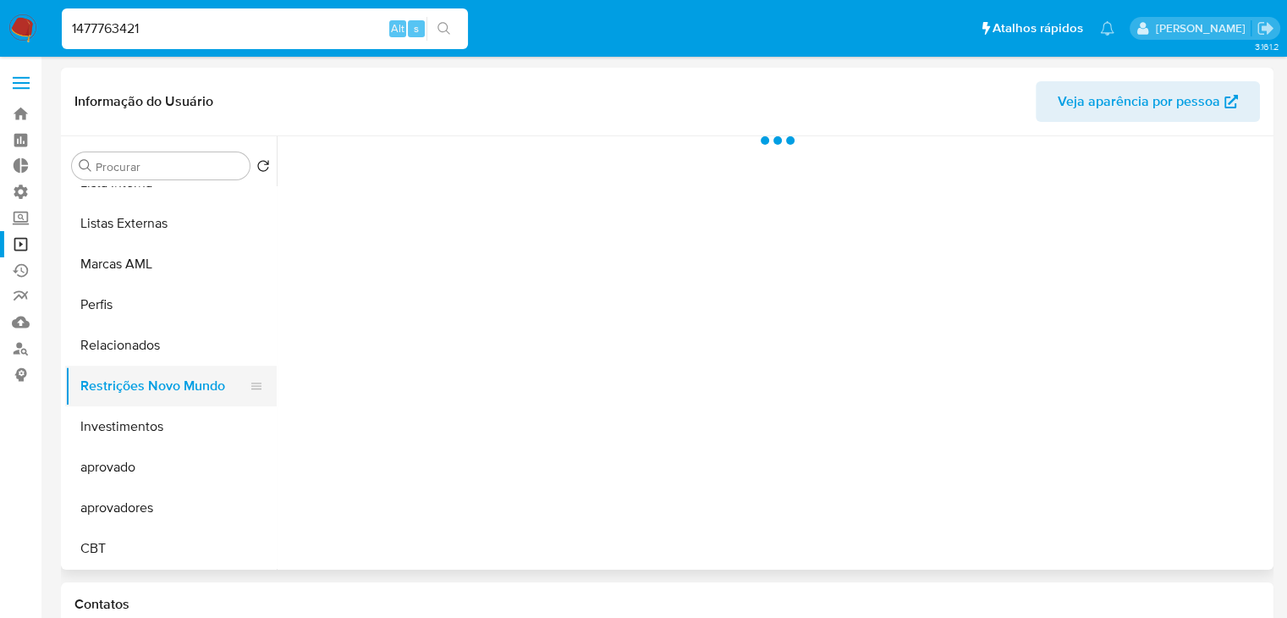
scroll to position [0, 0]
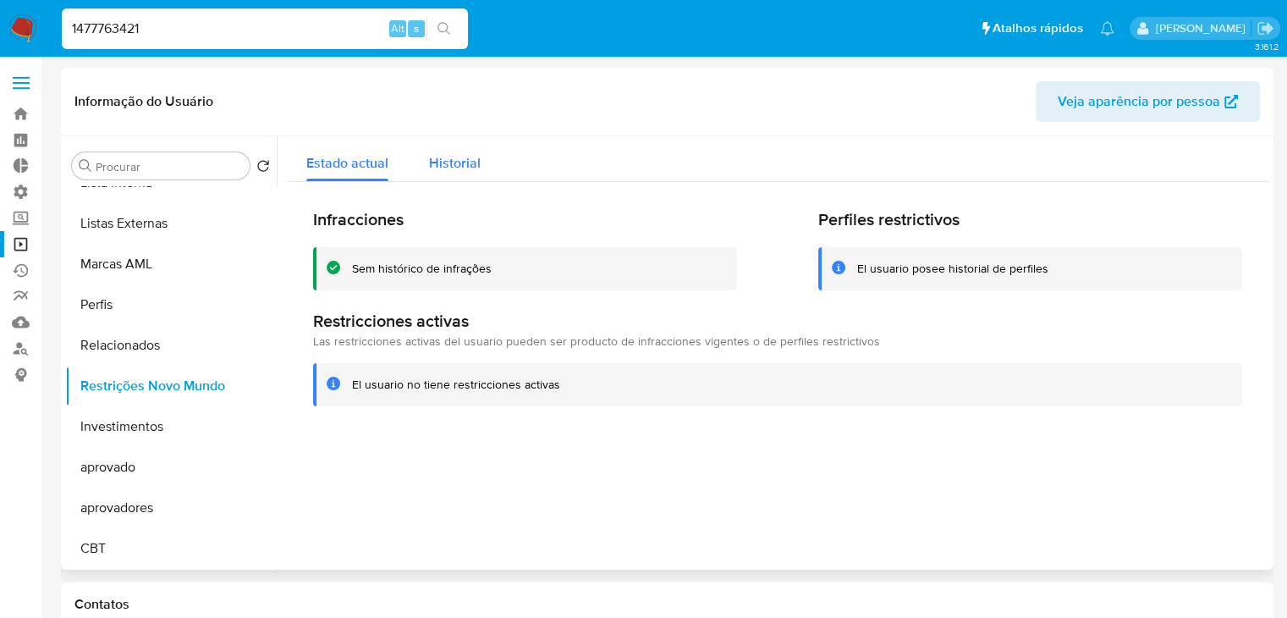
click at [472, 156] on span "Historial" at bounding box center [455, 162] width 52 height 19
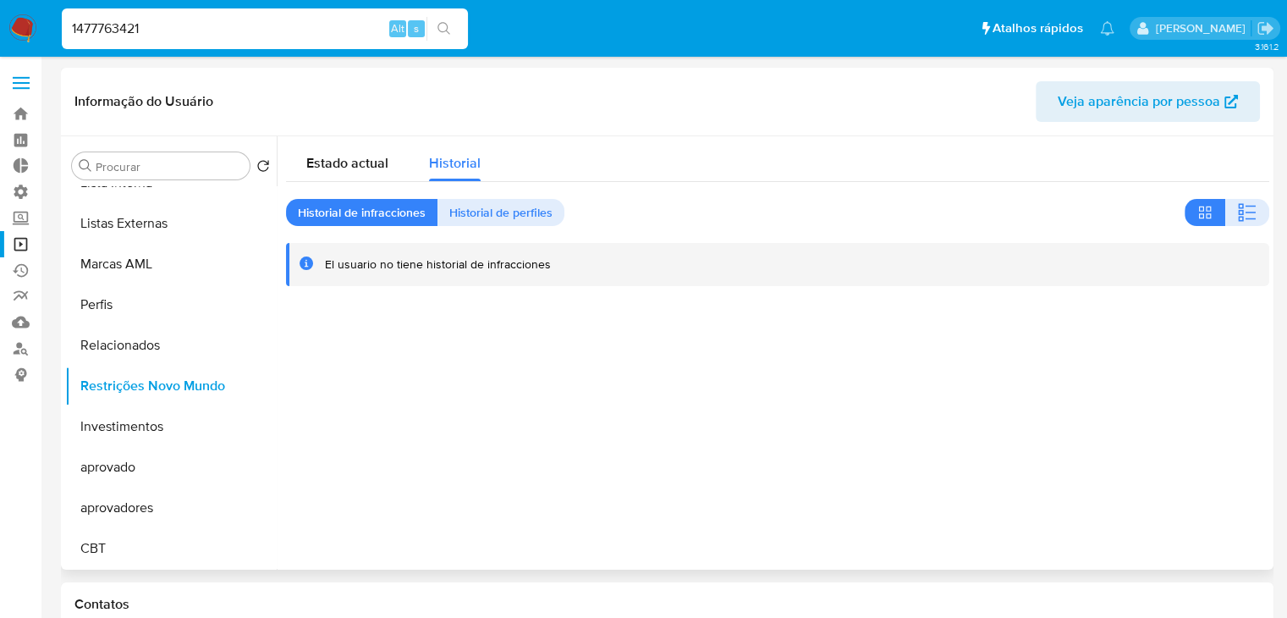
click at [539, 228] on div "Estado actual Historial Historial de infracciones Historial de perfiles El usua…" at bounding box center [777, 211] width 983 height 150
click at [535, 210] on span "Historial de perfiles" at bounding box center [500, 213] width 103 height 24
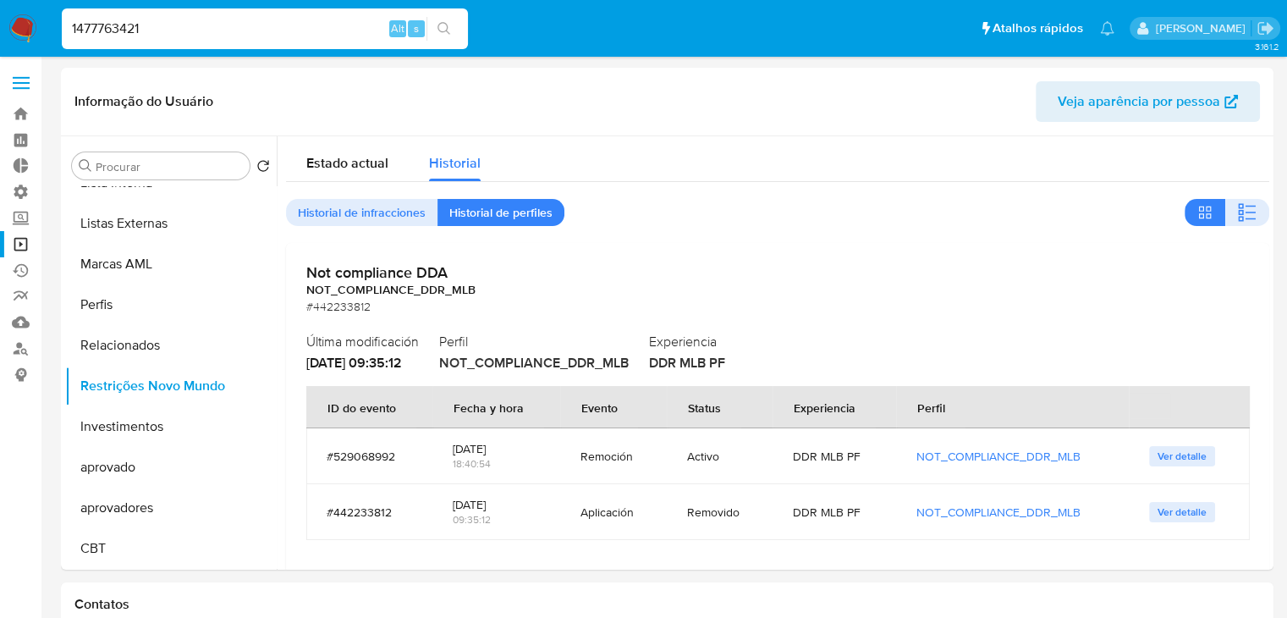
click at [206, 31] on input "1477763421" at bounding box center [265, 29] width 406 height 22
paste input "833843922"
type input "833843922"
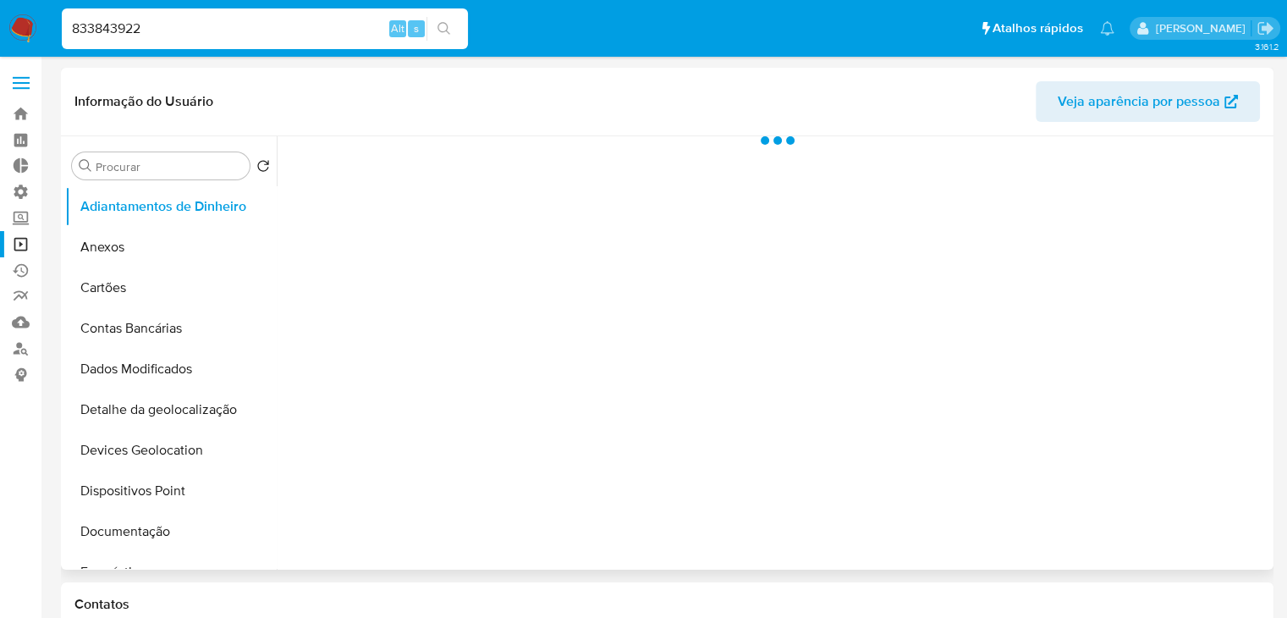
select select "10"
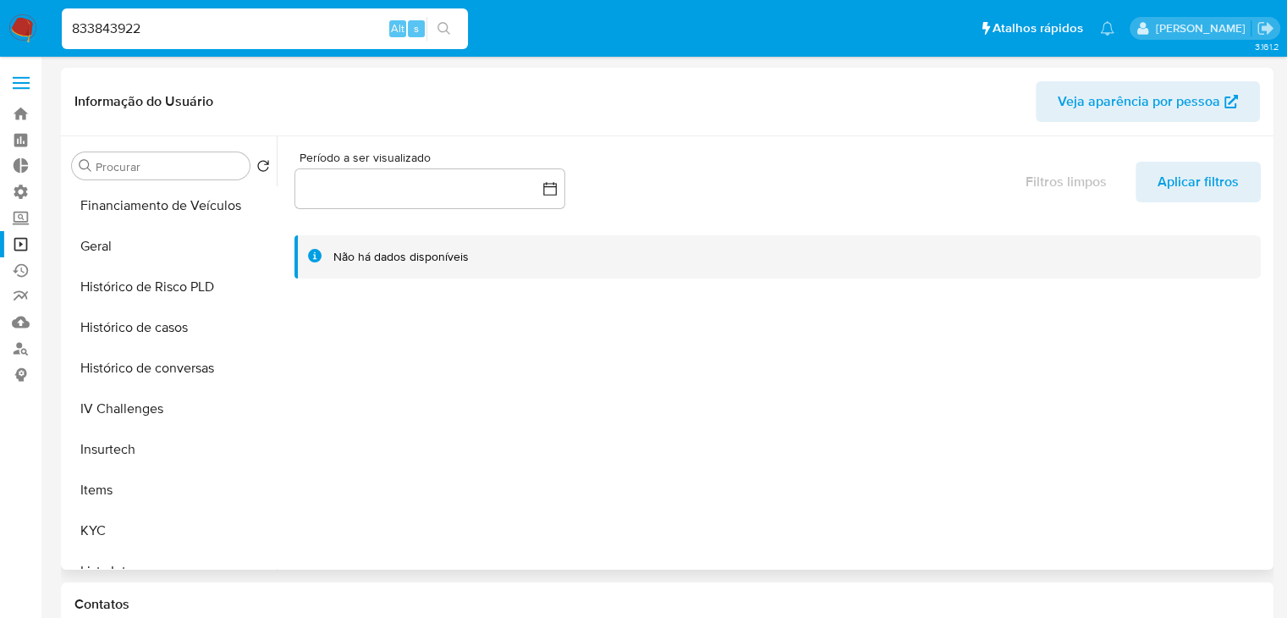
scroll to position [500, 0]
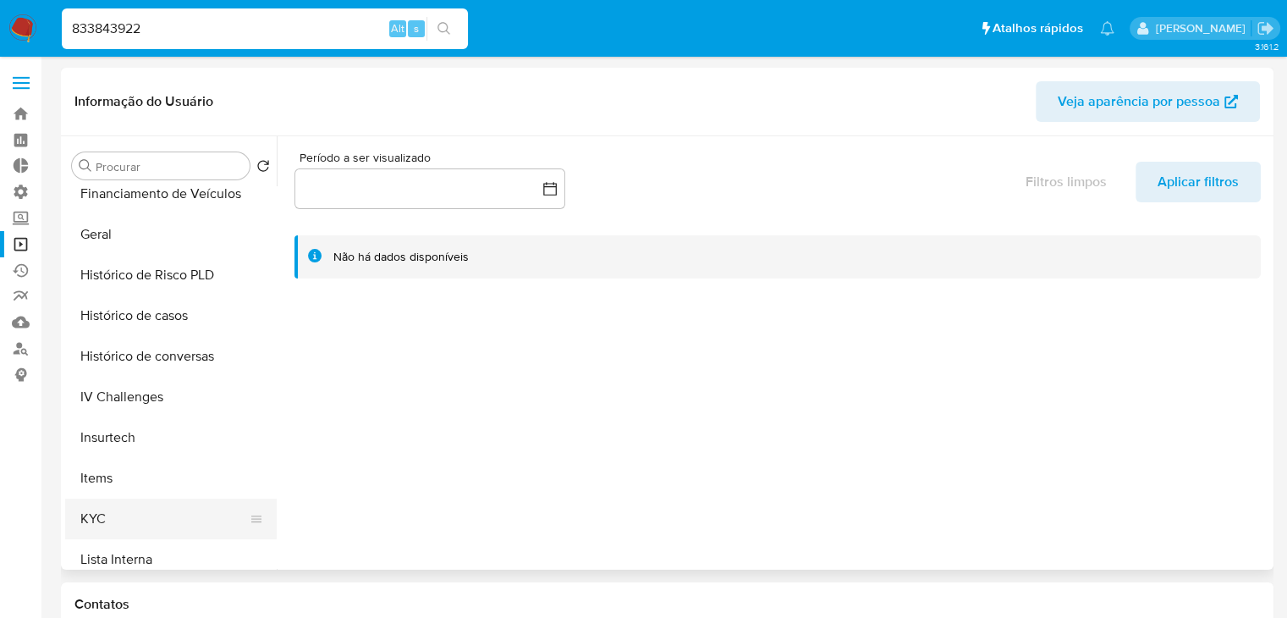
click at [191, 513] on button "KYC" at bounding box center [164, 518] width 198 height 41
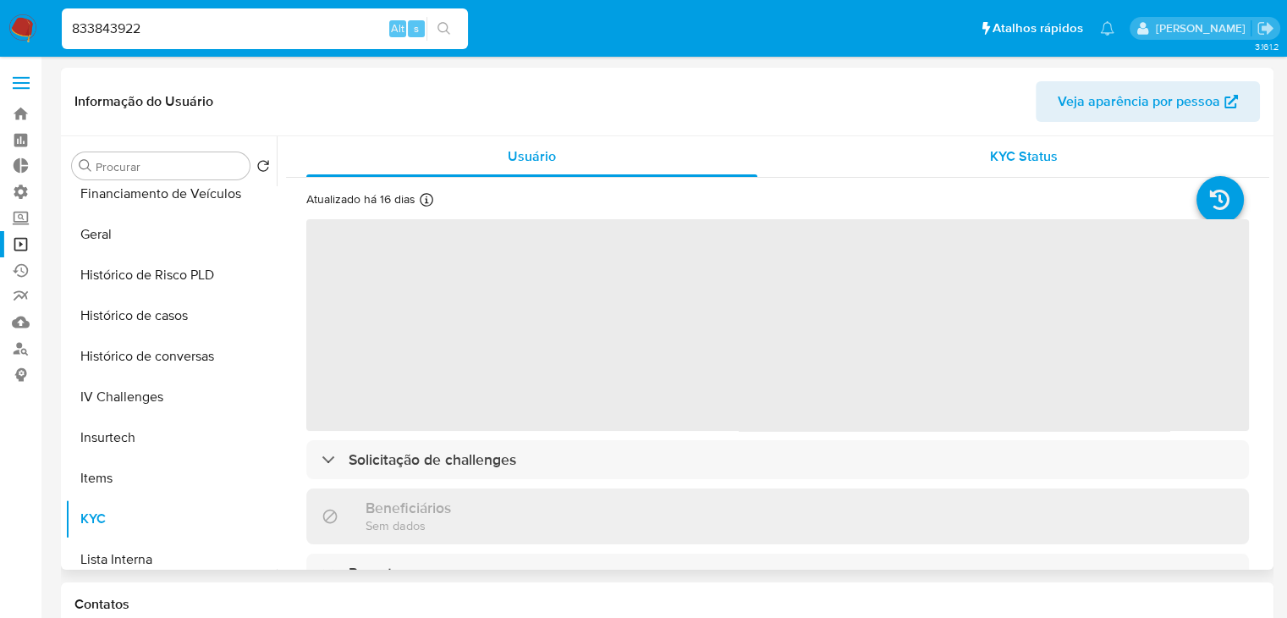
click at [996, 146] on span "KYC Status" at bounding box center [1024, 155] width 68 height 19
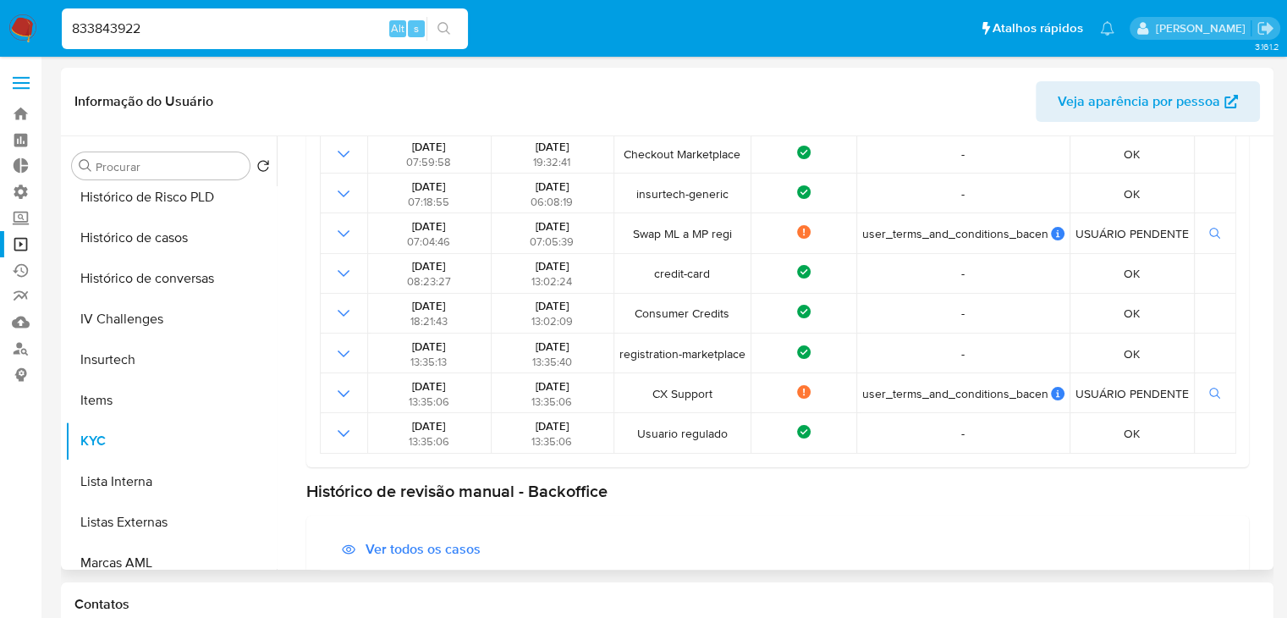
scroll to position [439, 0]
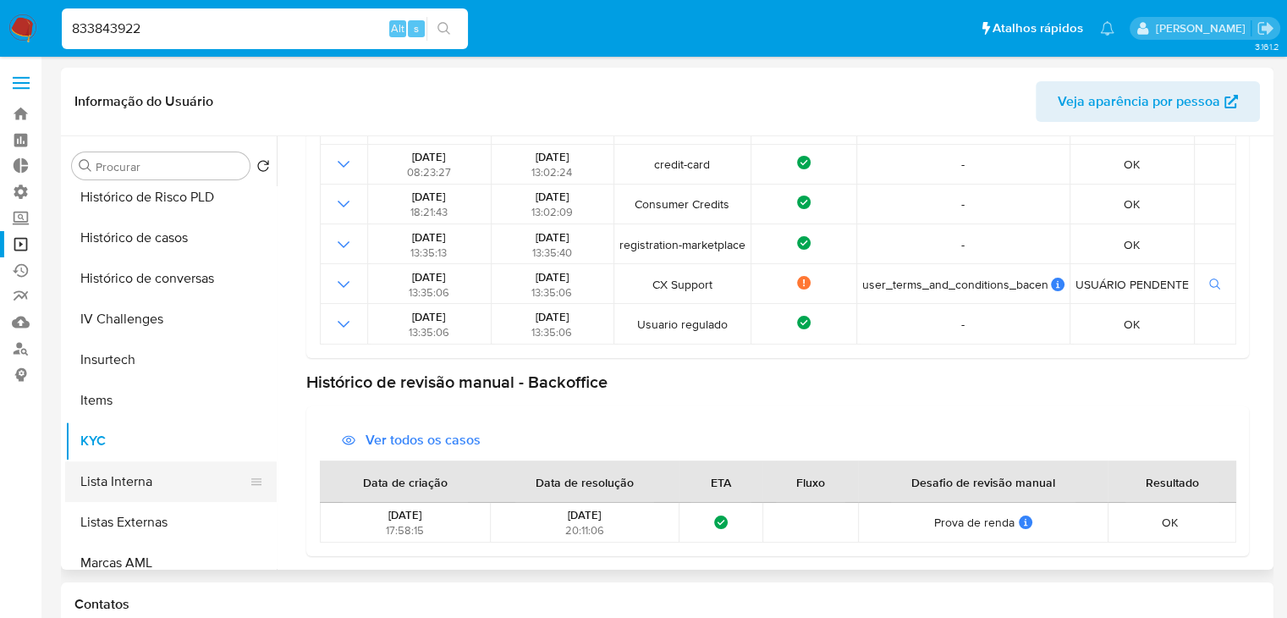
drag, startPoint x: 269, startPoint y: 431, endPoint x: 267, endPoint y: 481, distance: 50.0
click at [267, 481] on ul "Adiantamentos de Dinheiro Anexos Cartões Contas Bancárias Dados Modificados Det…" at bounding box center [171, 377] width 212 height 382
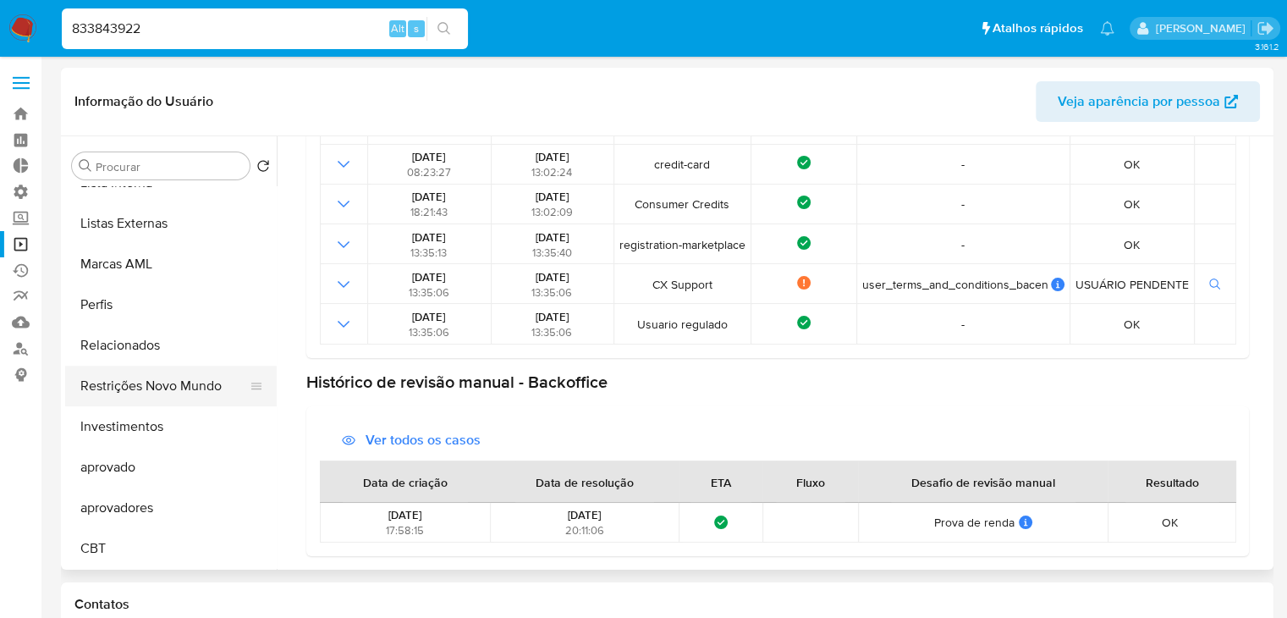
click at [152, 374] on button "Restrições Novo Mundo" at bounding box center [164, 386] width 198 height 41
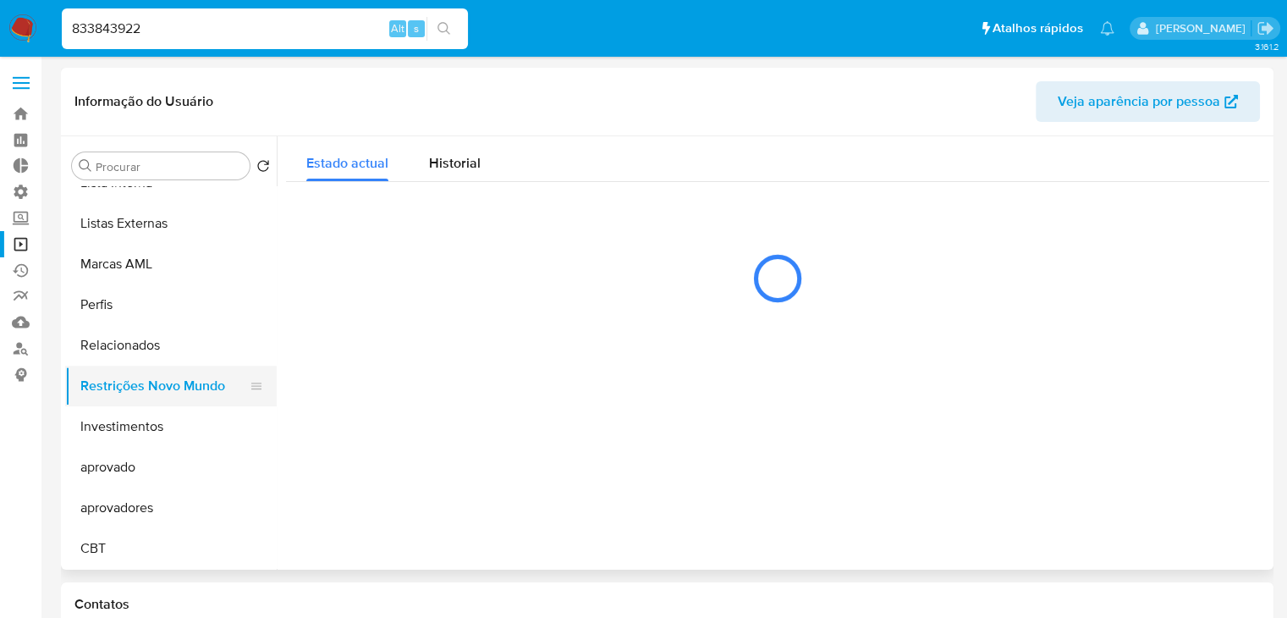
scroll to position [0, 0]
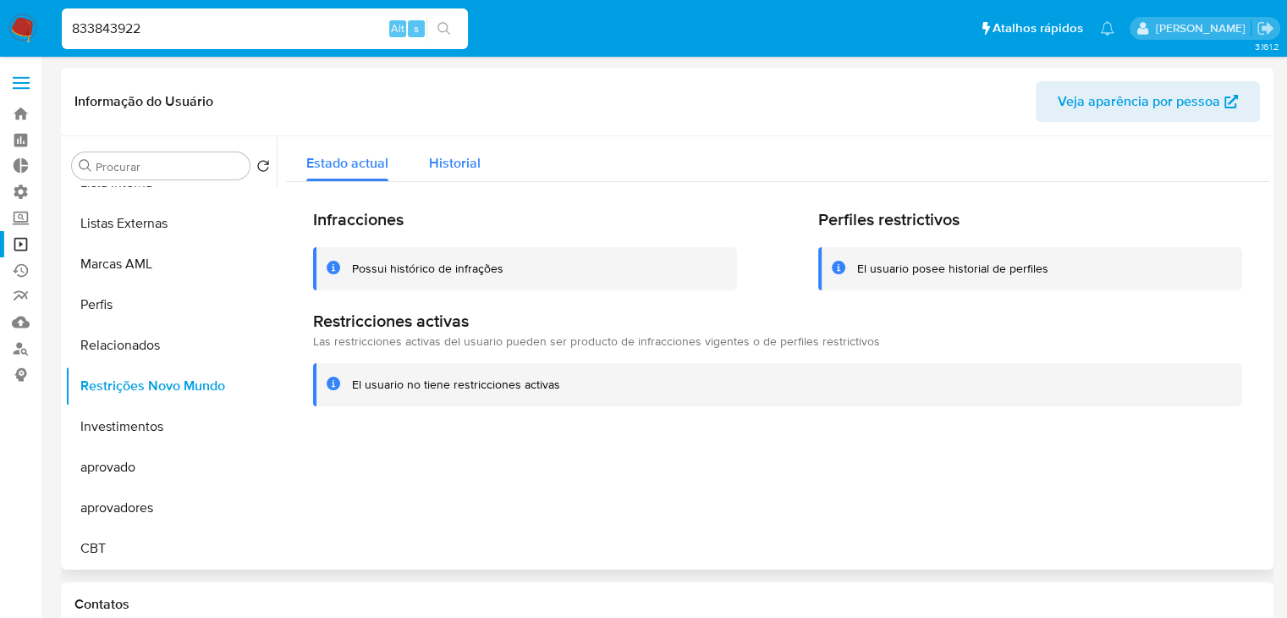
click at [471, 158] on span "Historial" at bounding box center [455, 162] width 52 height 19
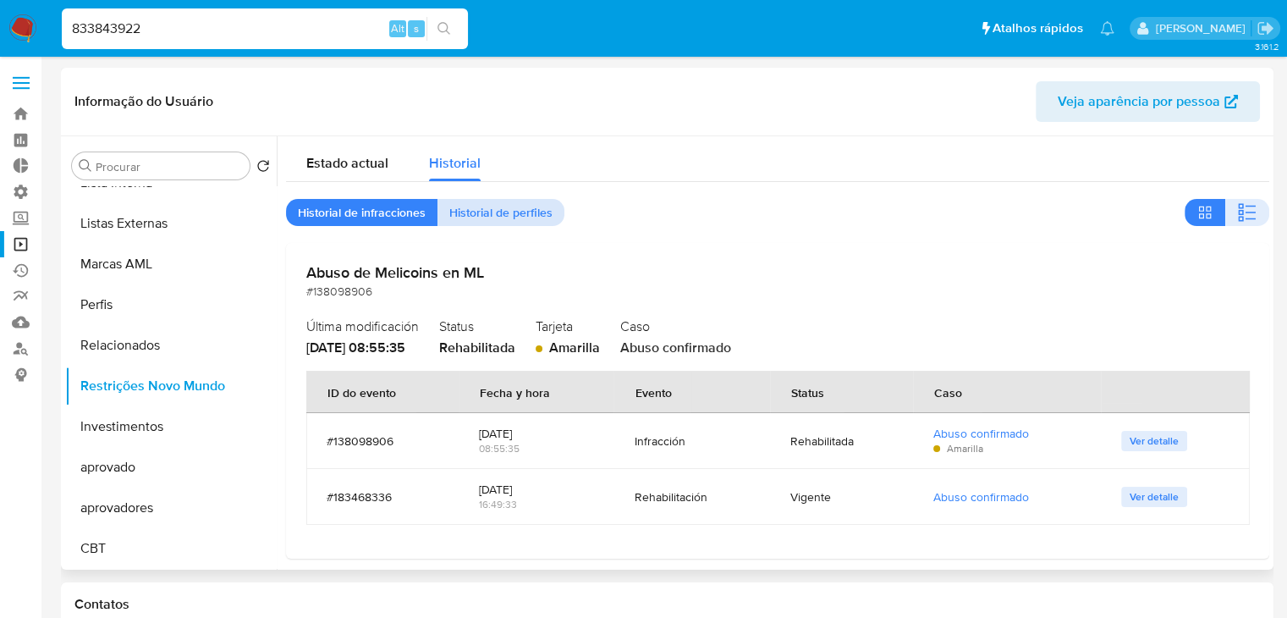
click at [521, 212] on span "Historial de perfiles" at bounding box center [500, 213] width 103 height 24
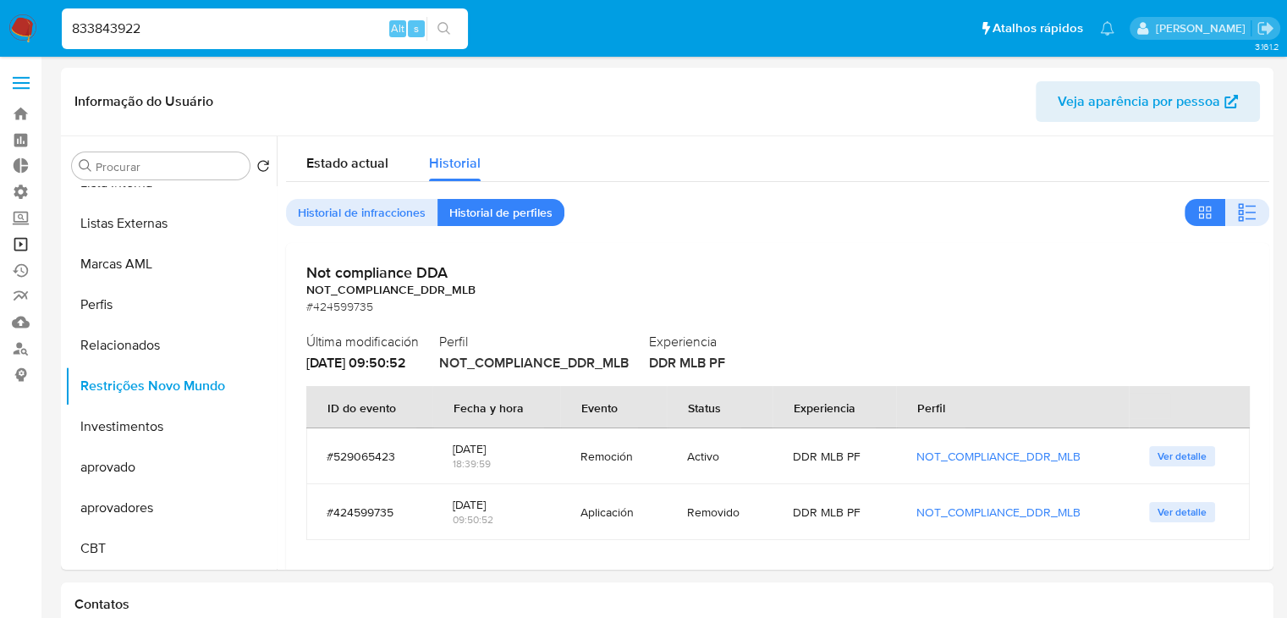
click at [14, 239] on link "Operações em massa" at bounding box center [100, 244] width 201 height 26
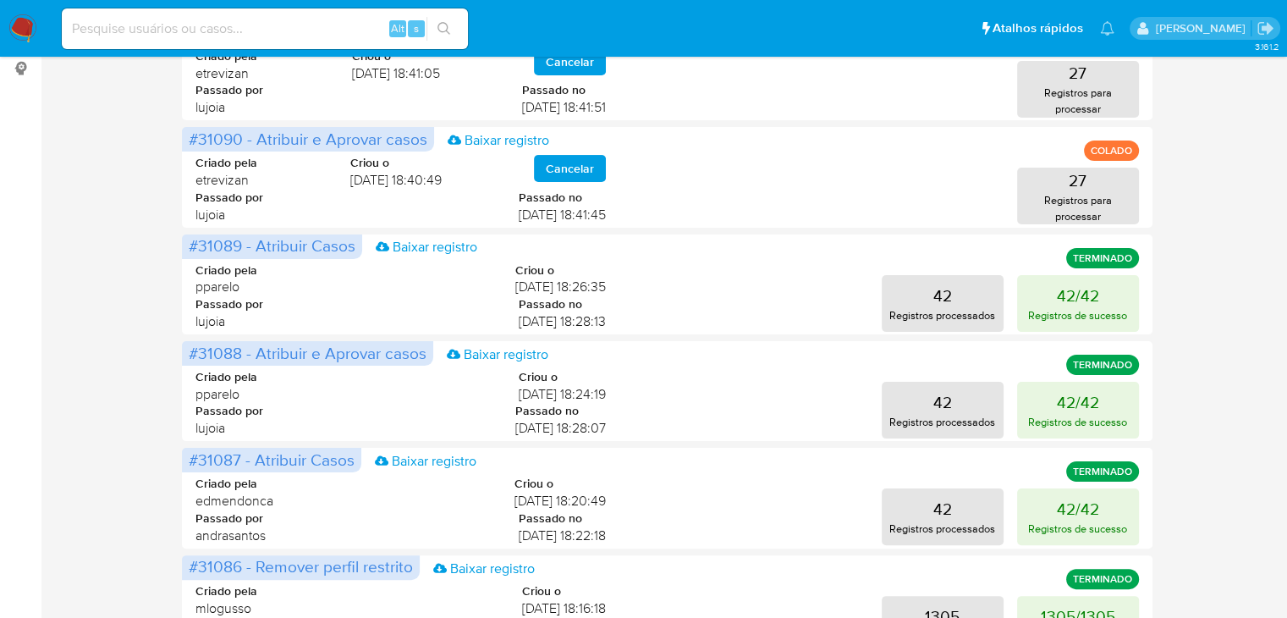
scroll to position [154, 0]
